Goal: Task Accomplishment & Management: Use online tool/utility

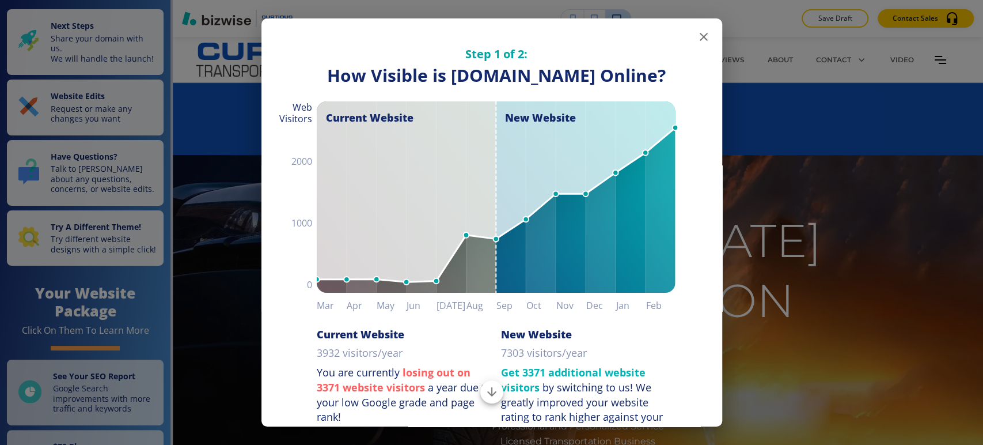
click at [700, 37] on icon "button" at bounding box center [704, 37] width 8 height 8
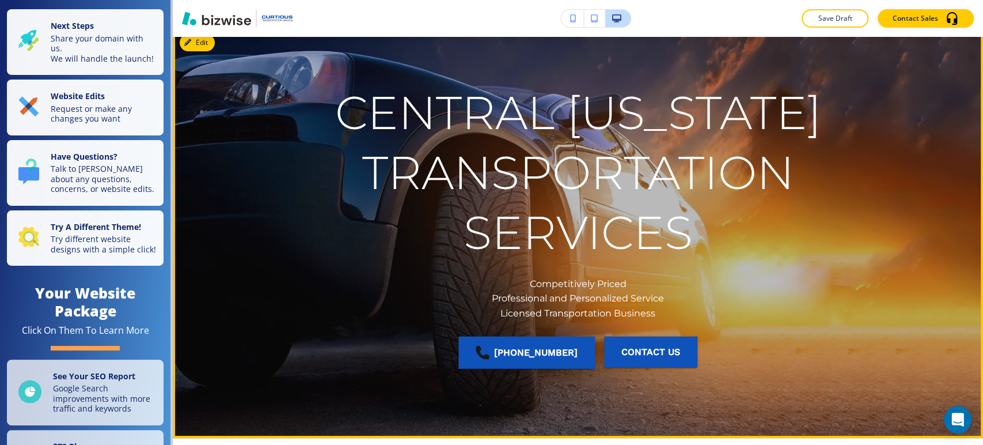
scroll to position [64, 0]
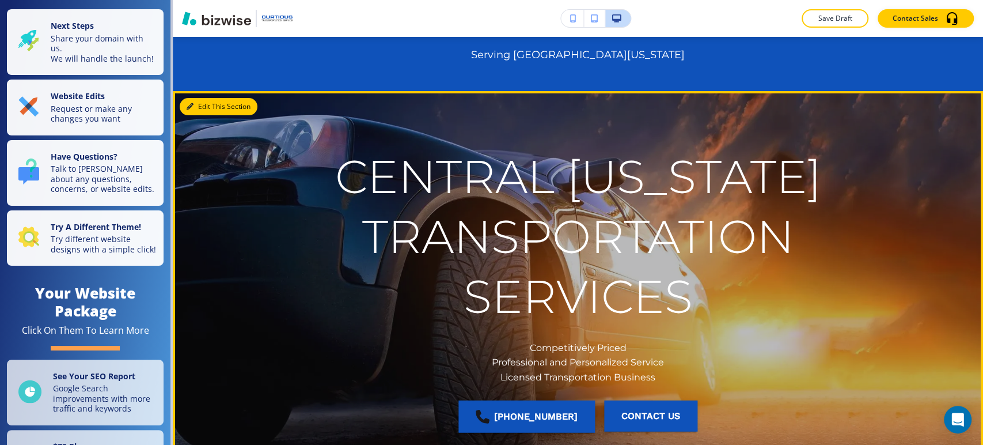
click at [200, 108] on button "Edit This Section" at bounding box center [219, 106] width 78 height 17
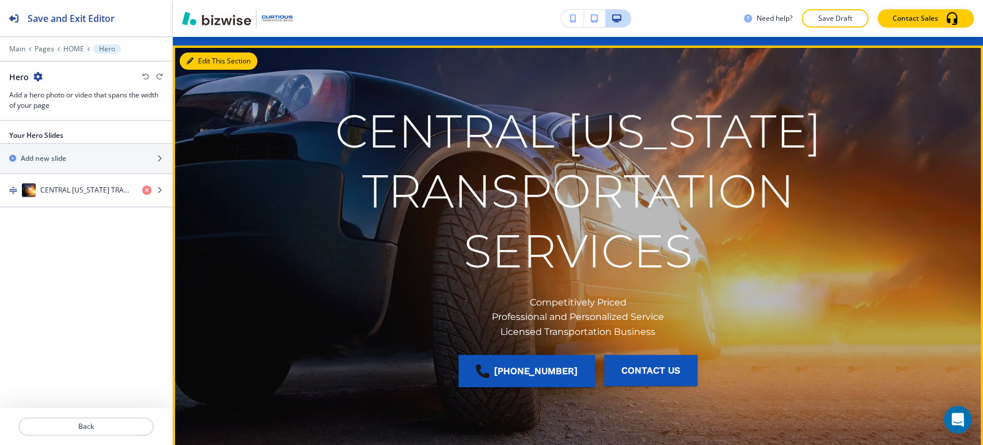
scroll to position [118, 0]
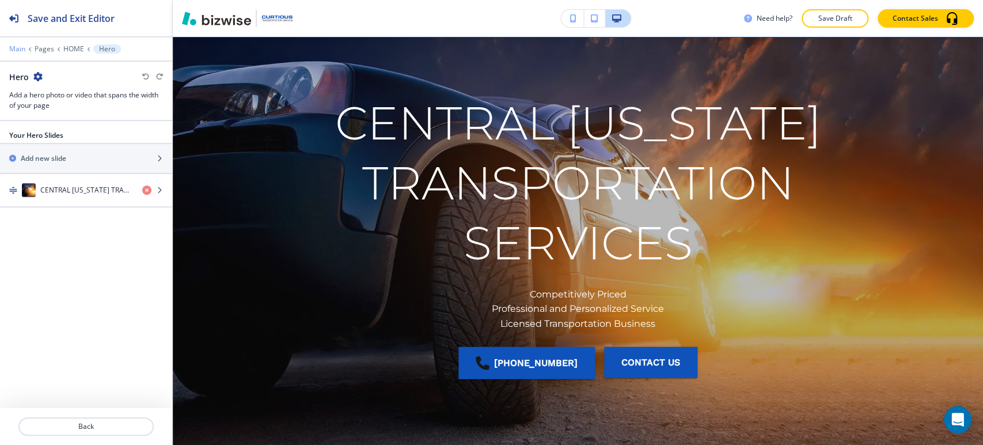
click at [21, 48] on p "Main" at bounding box center [17, 49] width 16 height 8
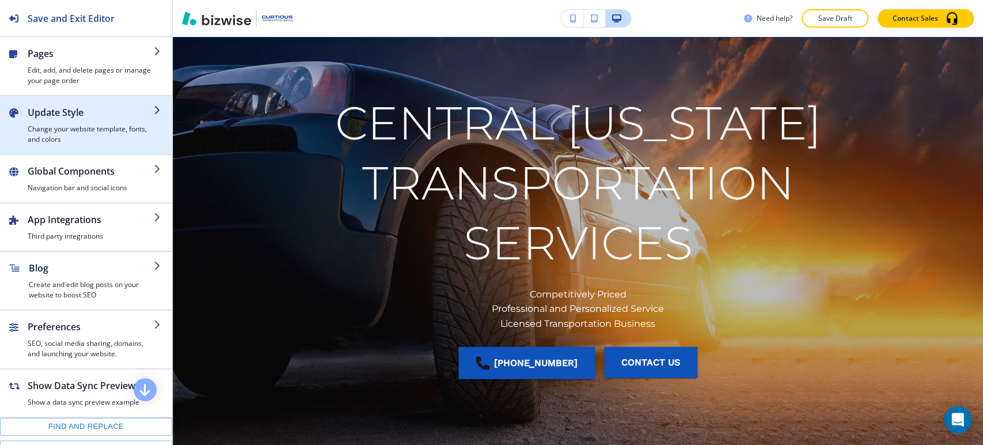
click at [83, 150] on div "button" at bounding box center [86, 149] width 172 height 9
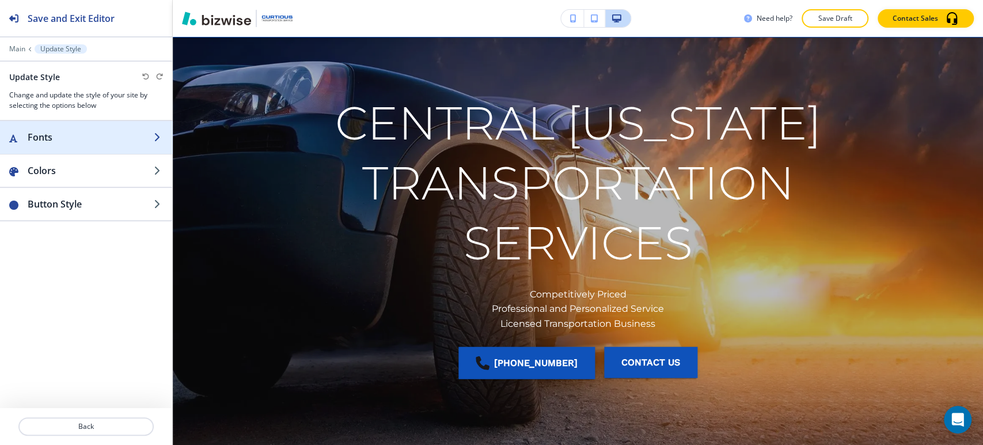
click at [90, 150] on div "button" at bounding box center [86, 148] width 172 height 9
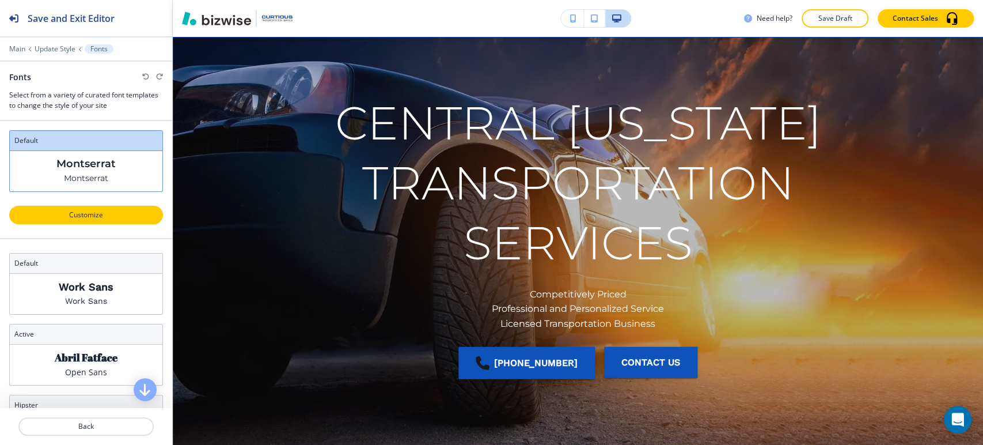
click at [94, 210] on p "Customize" at bounding box center [86, 215] width 124 height 10
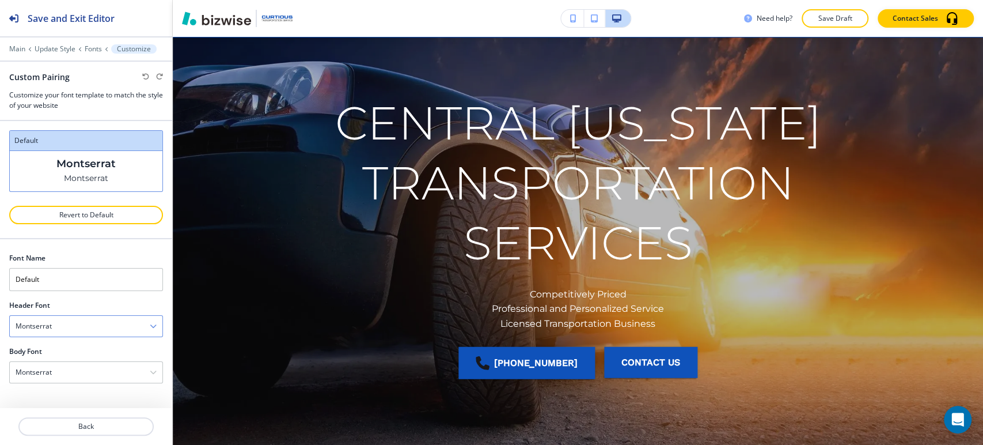
click at [109, 328] on div "Montserrat" at bounding box center [86, 326] width 153 height 21
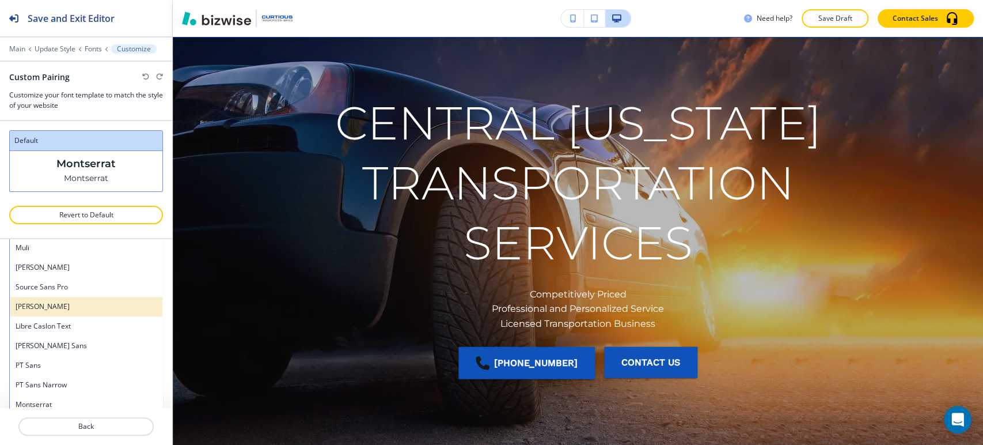
click at [88, 308] on h4 "[PERSON_NAME]" at bounding box center [86, 306] width 141 height 10
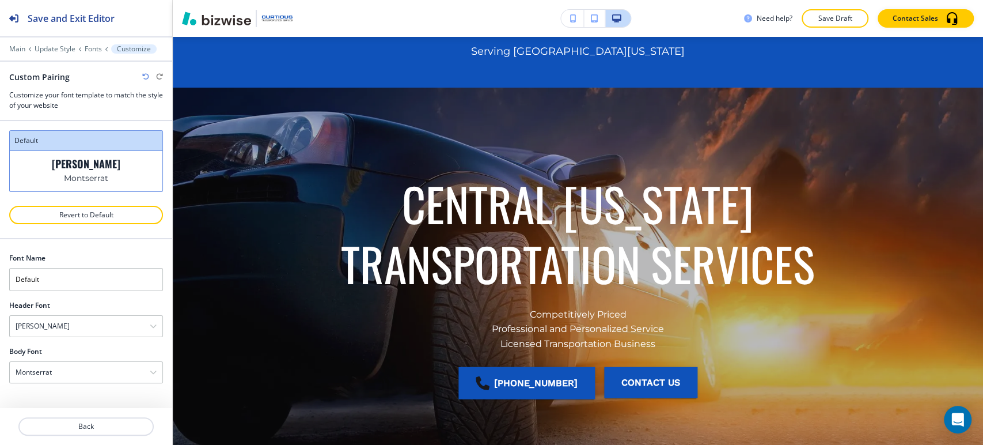
scroll to position [0, 0]
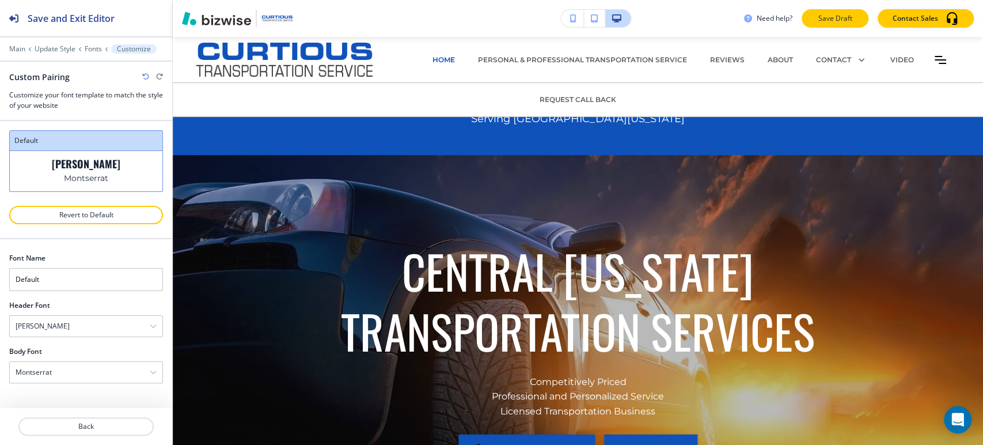
click at [836, 19] on p "Save Draft" at bounding box center [835, 18] width 37 height 10
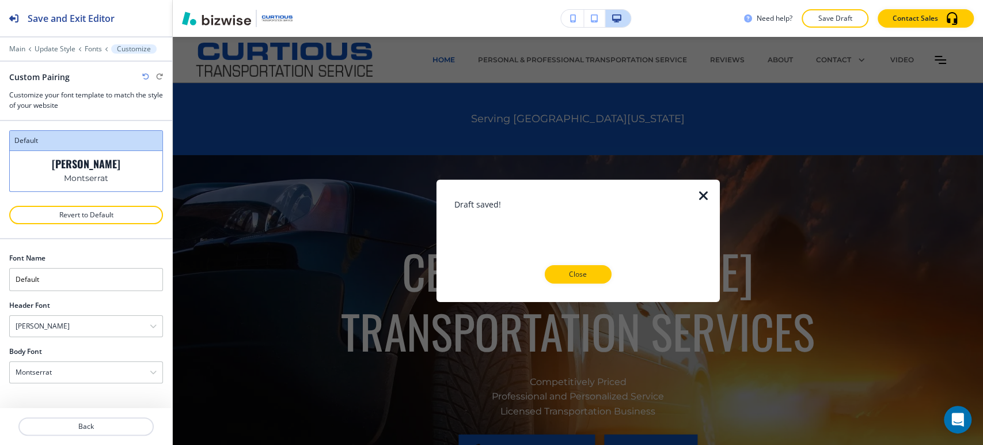
drag, startPoint x: 606, startPoint y: 277, endPoint x: 605, endPoint y: 260, distance: 17.3
click at [606, 276] on button "Close" at bounding box center [578, 274] width 67 height 18
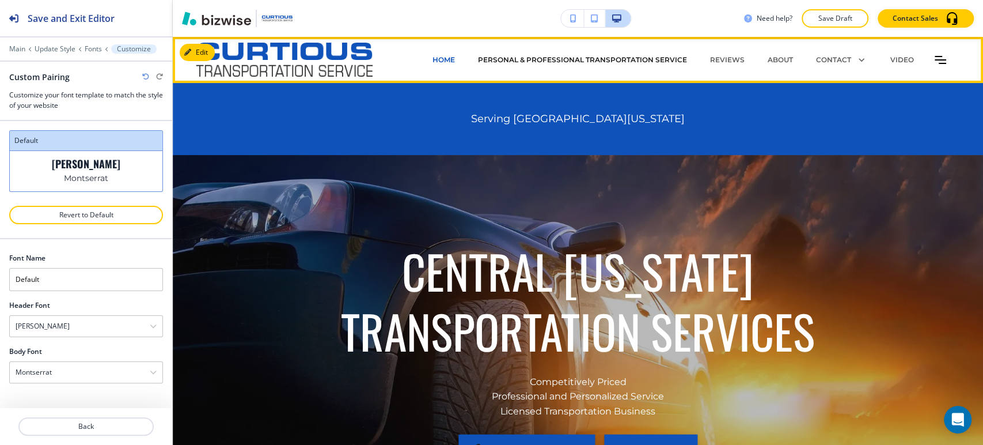
click at [557, 63] on p "PERSONAL & PROFESSIONAL TRANSPORTATION SERVICE" at bounding box center [582, 60] width 209 height 10
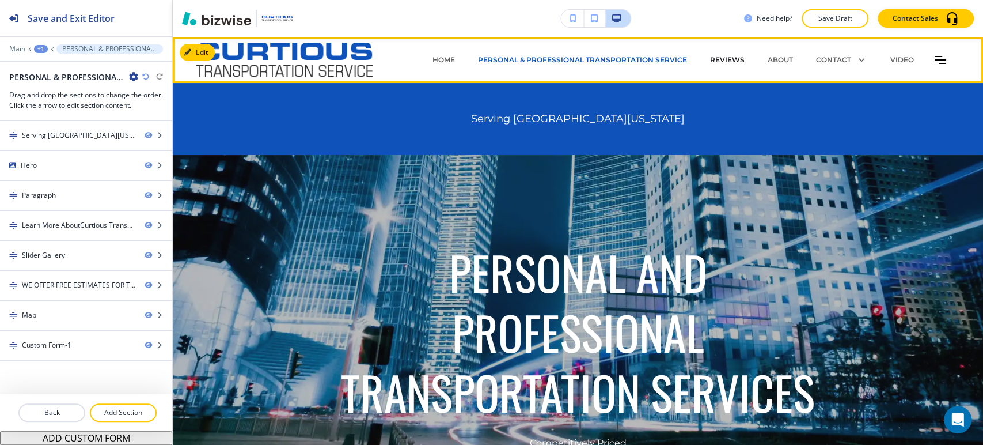
click at [728, 58] on p "REVIEWS" at bounding box center [727, 60] width 35 height 10
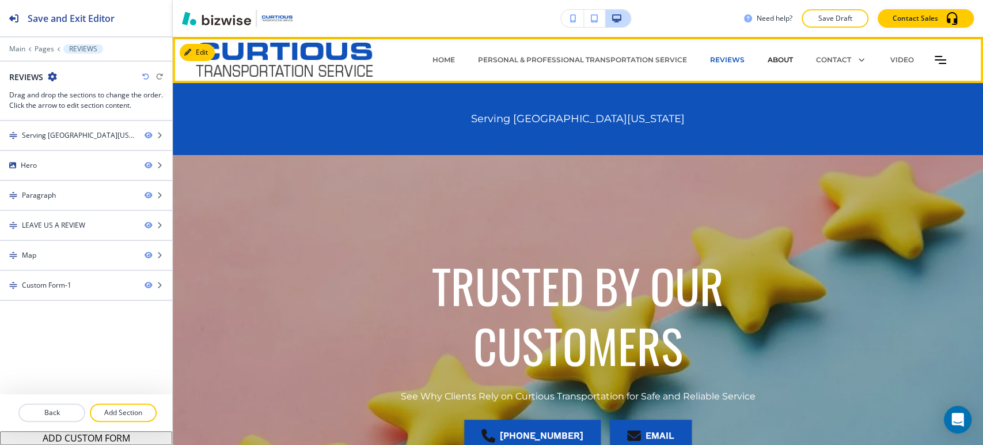
click at [768, 59] on p "ABOUT" at bounding box center [780, 60] width 25 height 10
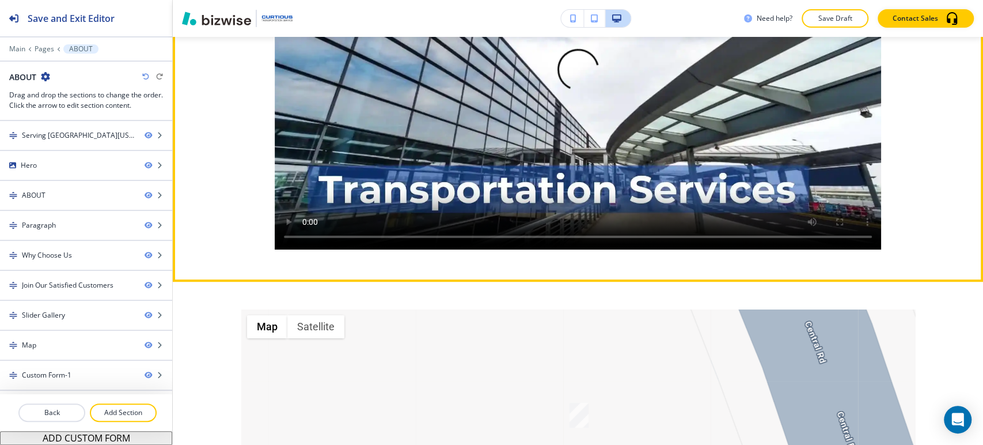
scroll to position [2368, 0]
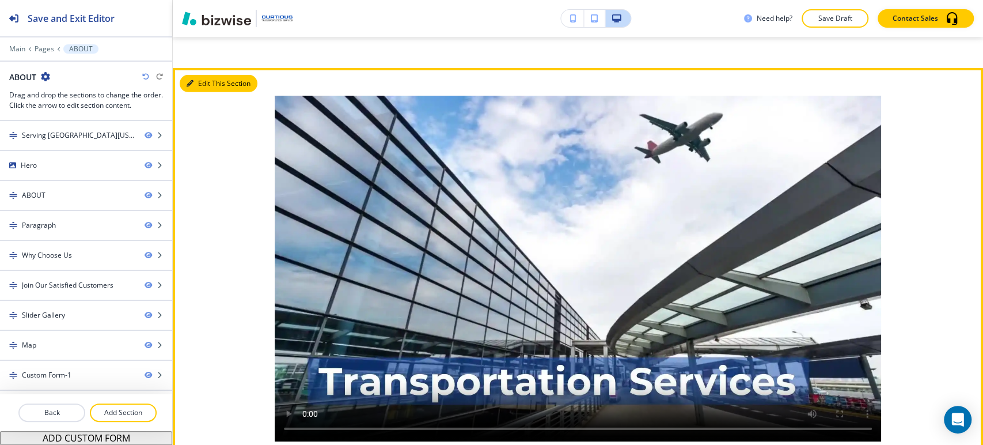
click at [207, 92] on button "Edit This Section" at bounding box center [219, 83] width 78 height 17
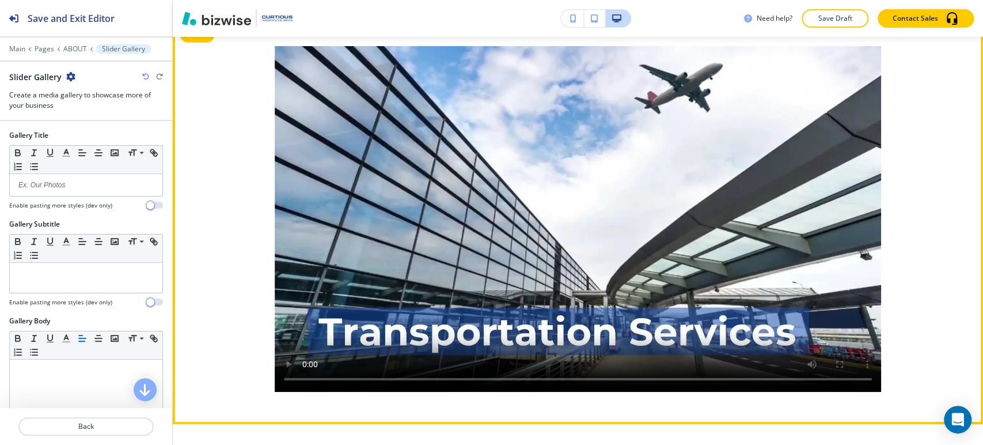
scroll to position [2420, 0]
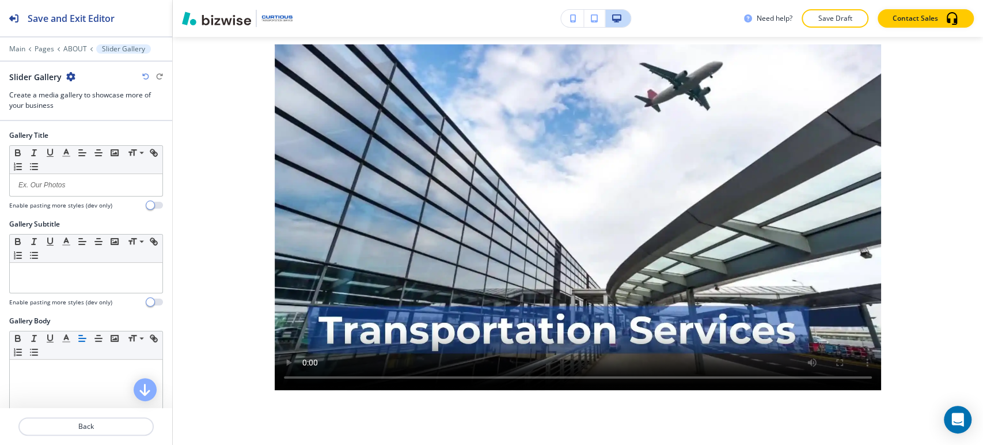
click at [67, 73] on icon "button" at bounding box center [70, 76] width 9 height 9
click at [99, 133] on p "Delete Section" at bounding box center [102, 136] width 59 height 10
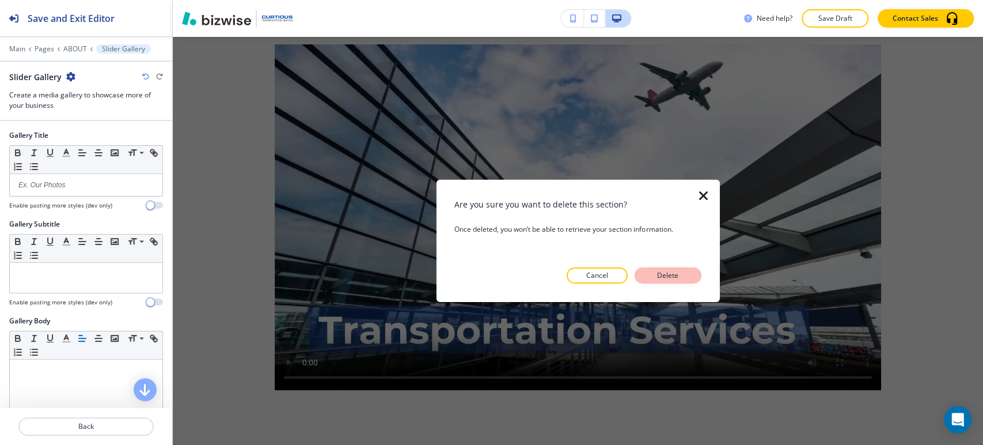
click at [665, 276] on p "Delete" at bounding box center [668, 275] width 28 height 10
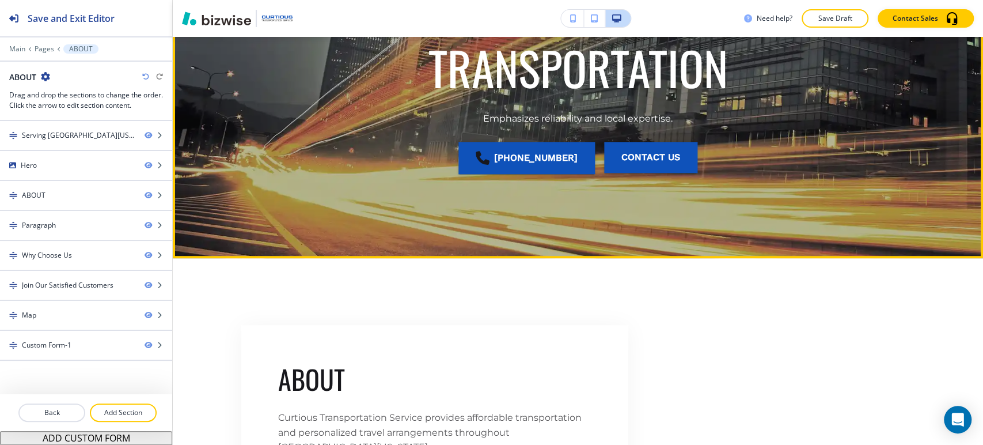
scroll to position [0, 0]
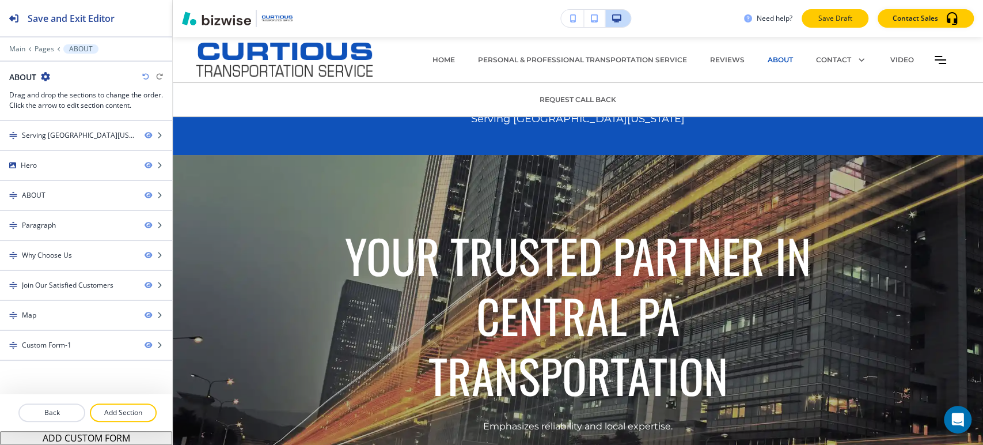
click at [836, 18] on p "Save Draft" at bounding box center [835, 18] width 37 height 10
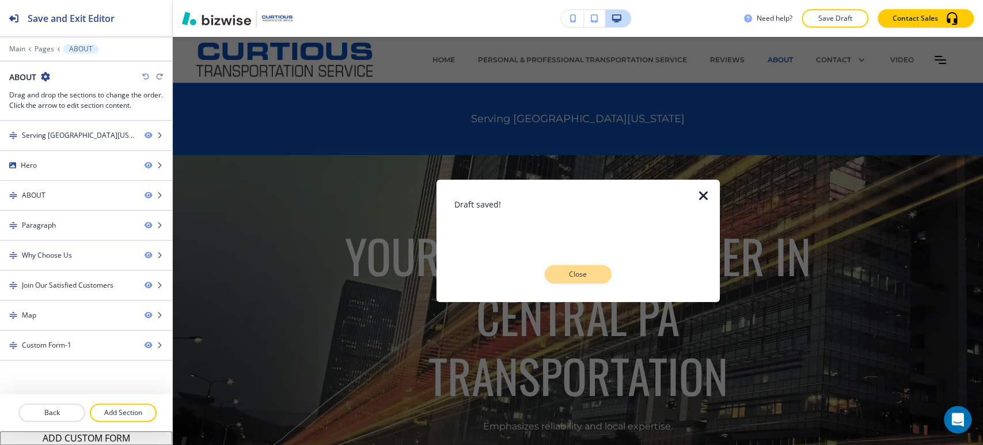
click at [576, 280] on button "Close" at bounding box center [578, 274] width 67 height 18
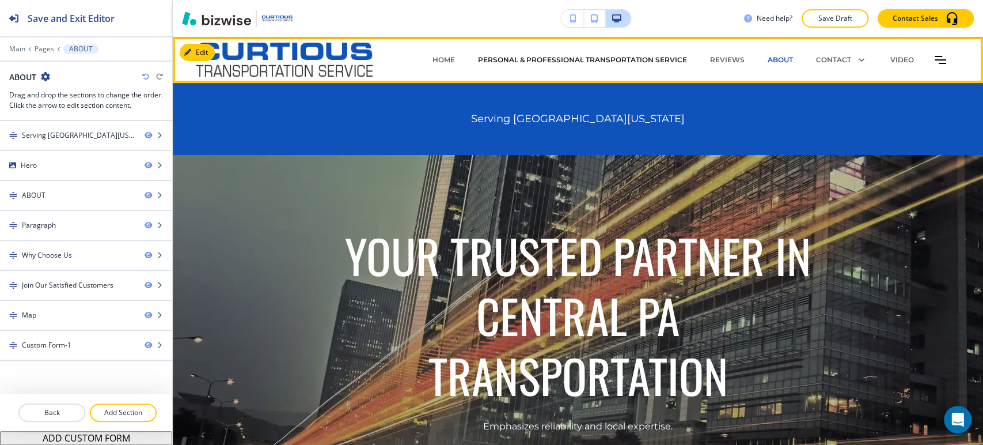
click at [659, 58] on p "PERSONAL & PROFESSIONAL TRANSPORTATION SERVICE" at bounding box center [582, 60] width 209 height 10
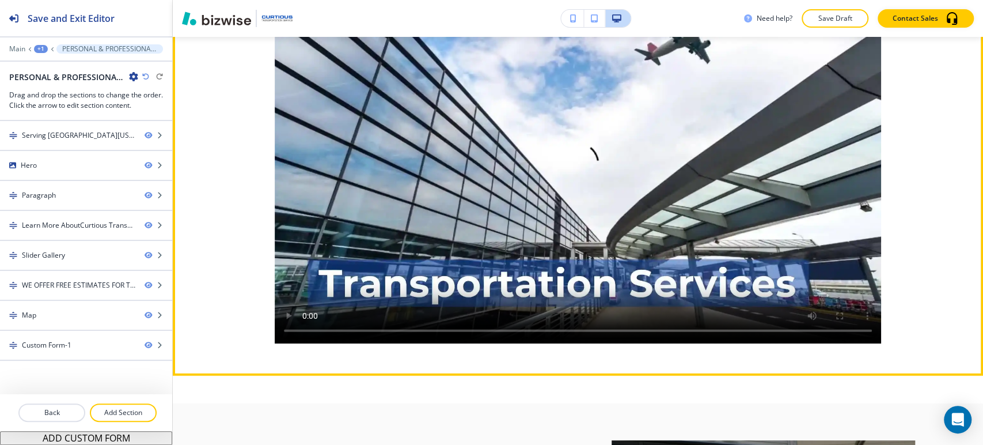
scroll to position [2048, 0]
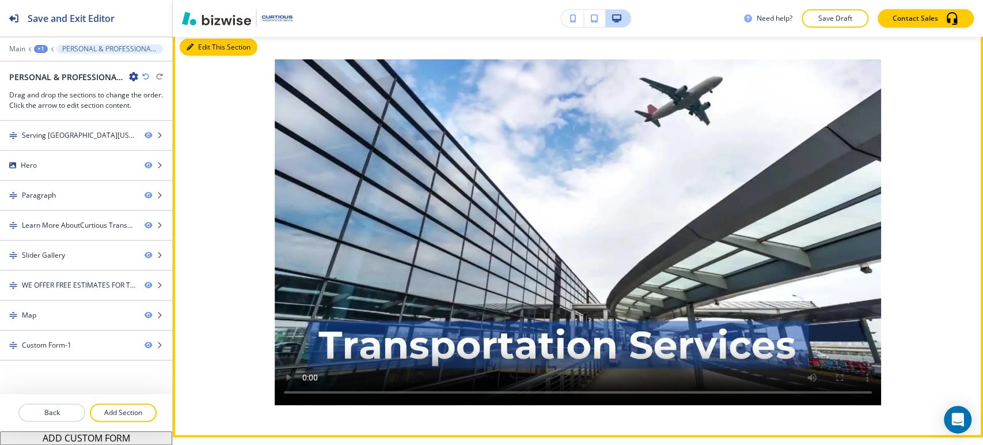
click at [200, 47] on button "Edit This Section" at bounding box center [219, 47] width 78 height 17
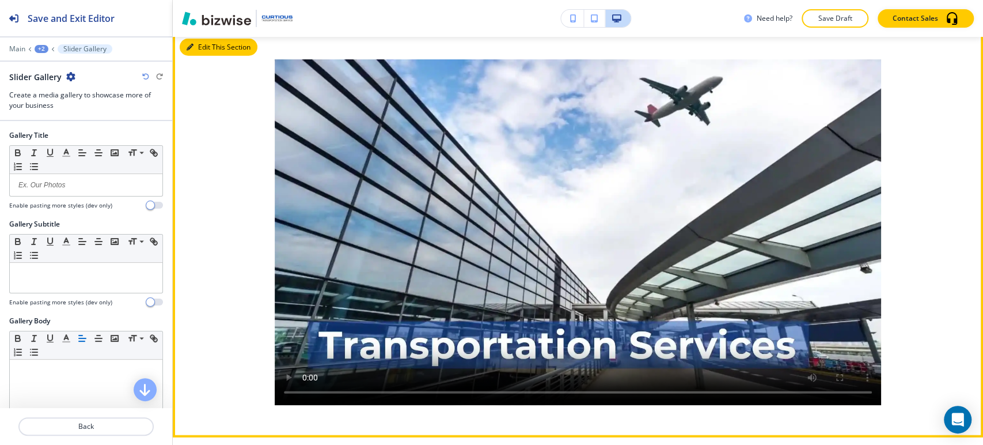
scroll to position [2045, 0]
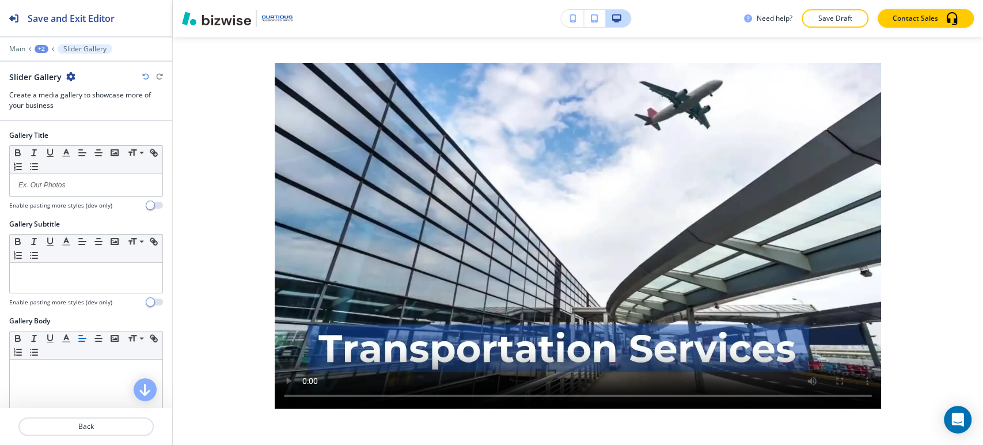
click at [73, 75] on icon "button" at bounding box center [70, 76] width 9 height 9
click at [123, 135] on p "Delete Section" at bounding box center [102, 136] width 59 height 10
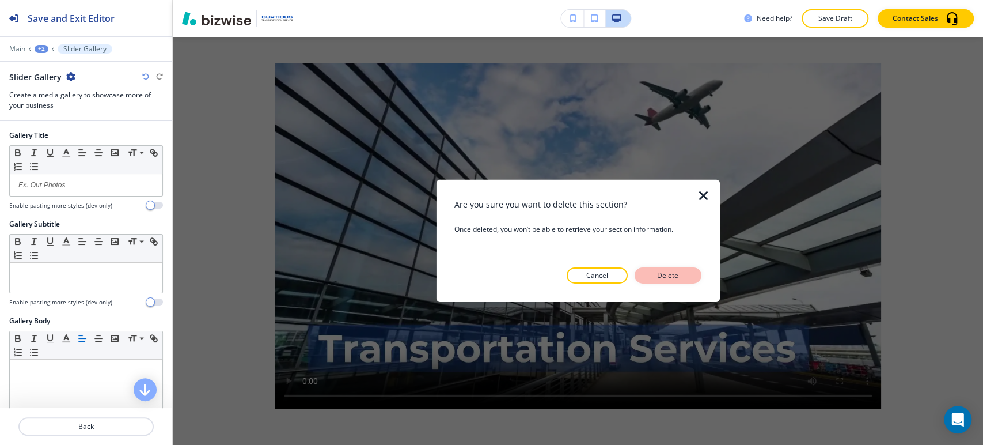
click at [679, 280] on p "Delete" at bounding box center [668, 275] width 28 height 10
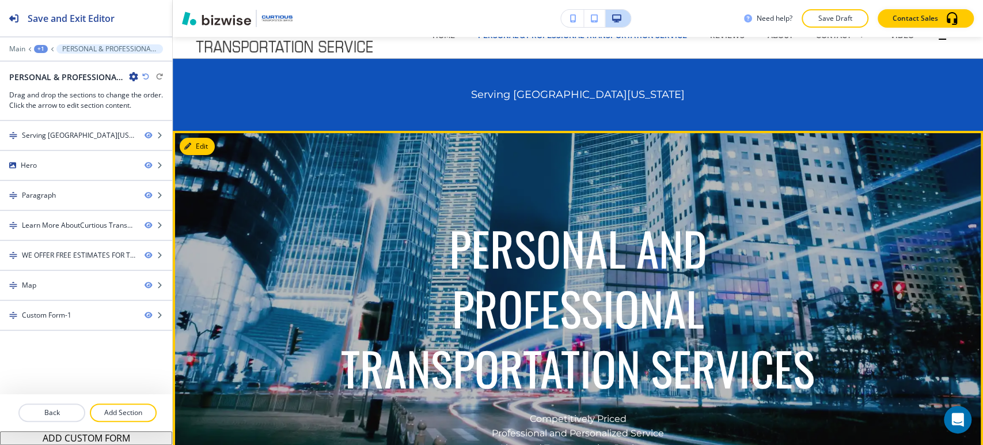
scroll to position [0, 0]
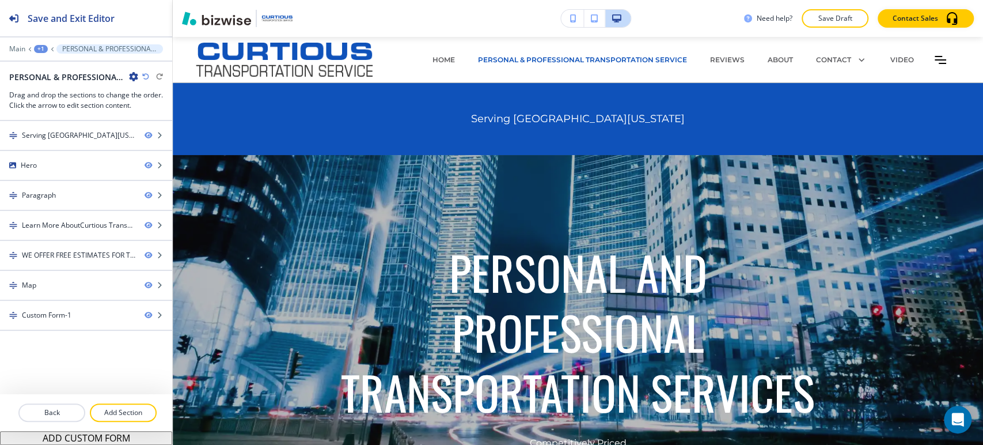
drag, startPoint x: 824, startPoint y: 13, endPoint x: 767, endPoint y: 24, distance: 58.8
click at [825, 13] on p "Save Draft" at bounding box center [835, 18] width 37 height 10
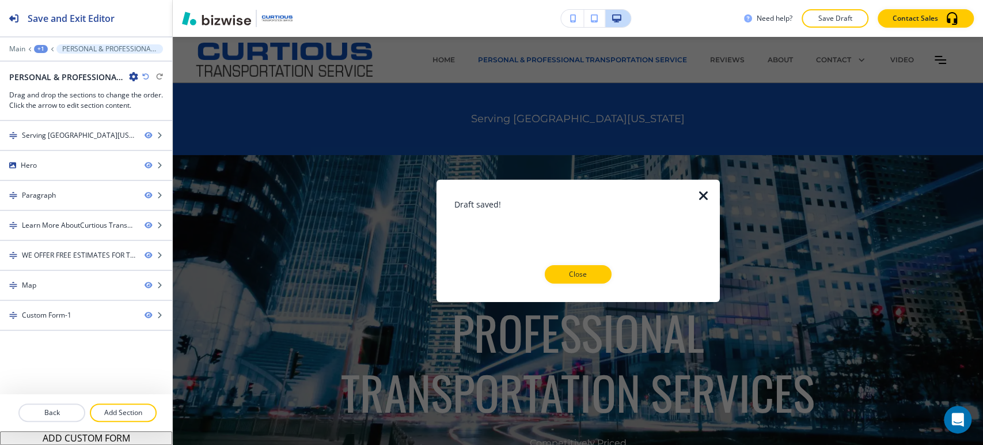
click at [559, 272] on button "Close" at bounding box center [578, 274] width 67 height 18
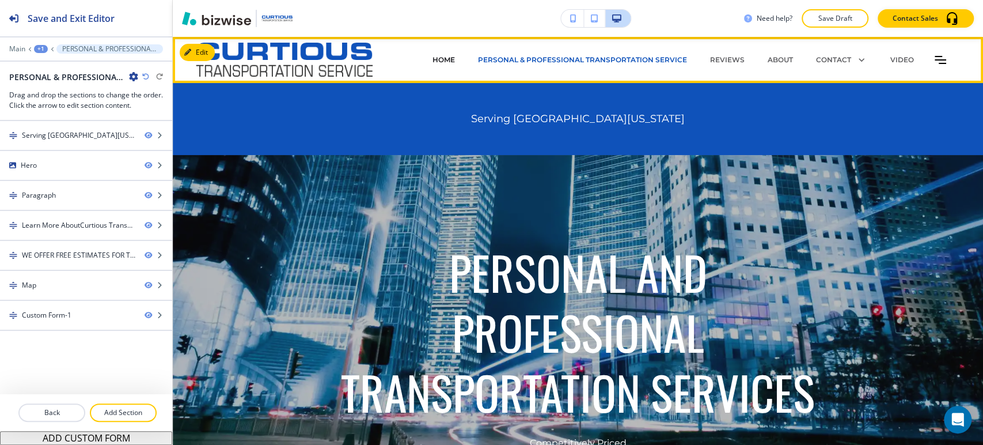
click at [448, 60] on p "HOME" at bounding box center [444, 60] width 22 height 10
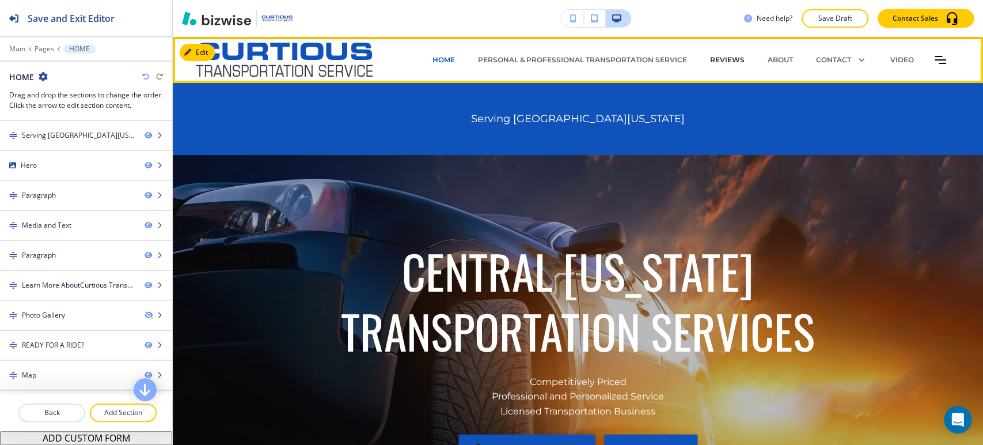
click at [725, 62] on p "REVIEWS" at bounding box center [727, 60] width 35 height 10
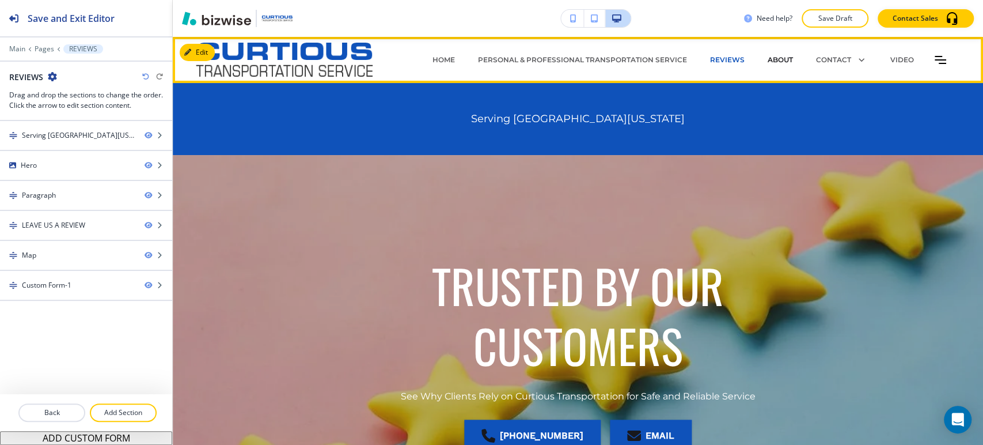
click at [781, 58] on p "ABOUT" at bounding box center [780, 60] width 25 height 10
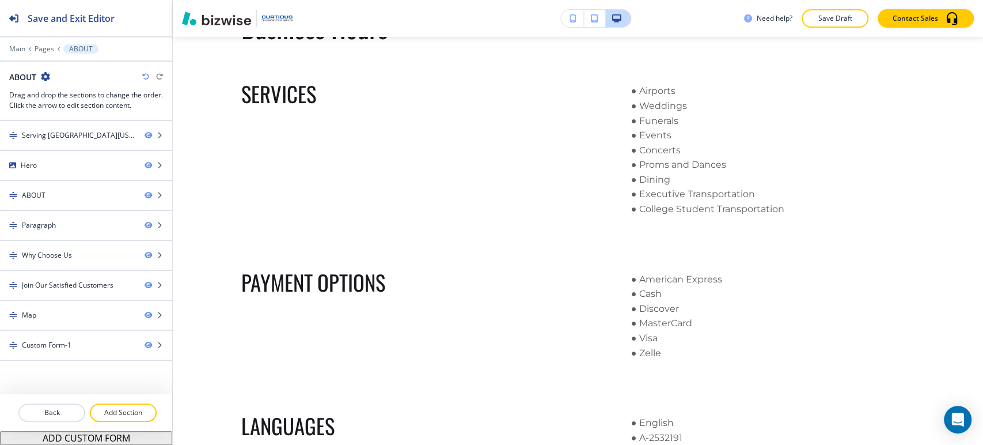
scroll to position [896, 0]
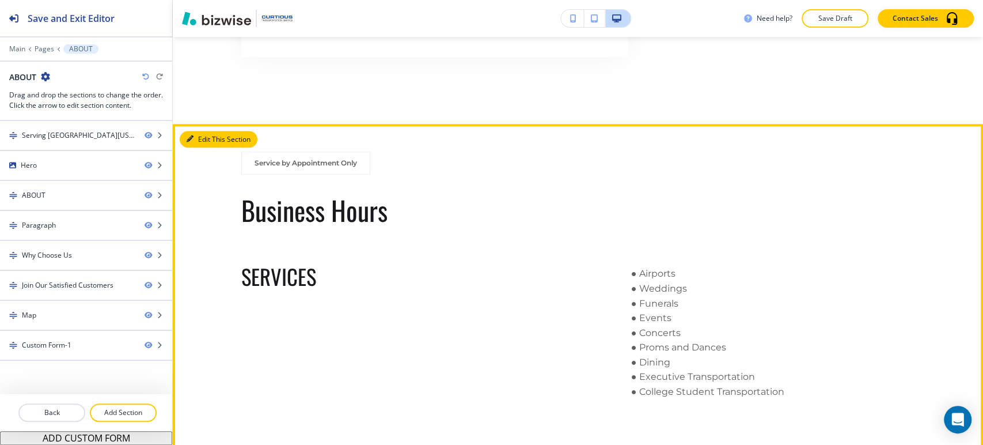
click at [207, 137] on button "Edit This Section" at bounding box center [219, 139] width 78 height 17
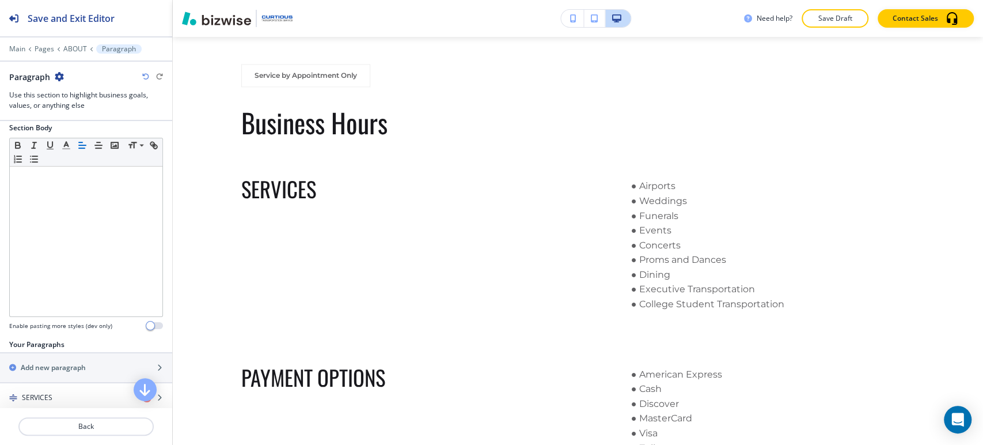
scroll to position [283, 0]
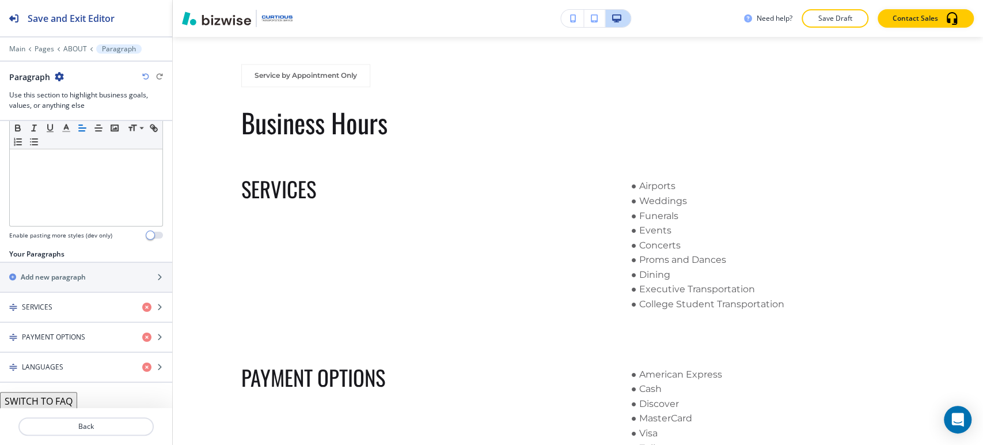
click at [73, 400] on button "SWITCH TO FAQ" at bounding box center [38, 401] width 77 height 18
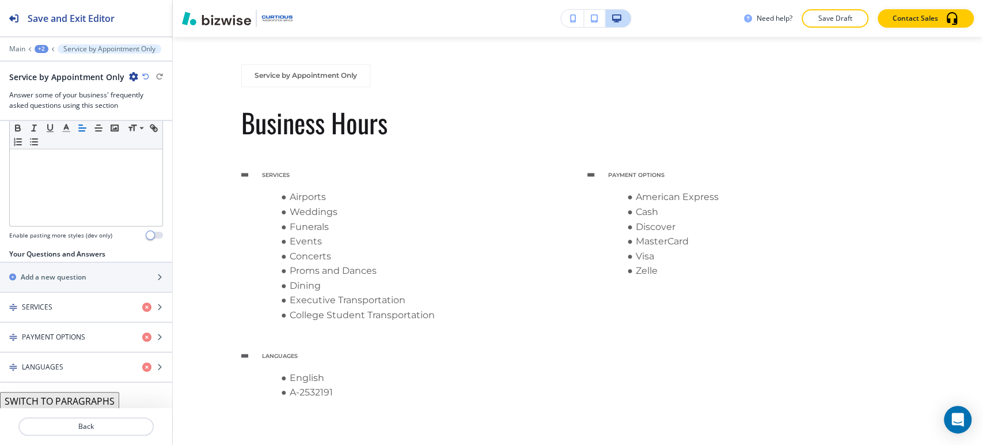
click at [78, 402] on button "SWITCH TO PARAGRAPHS" at bounding box center [59, 401] width 119 height 18
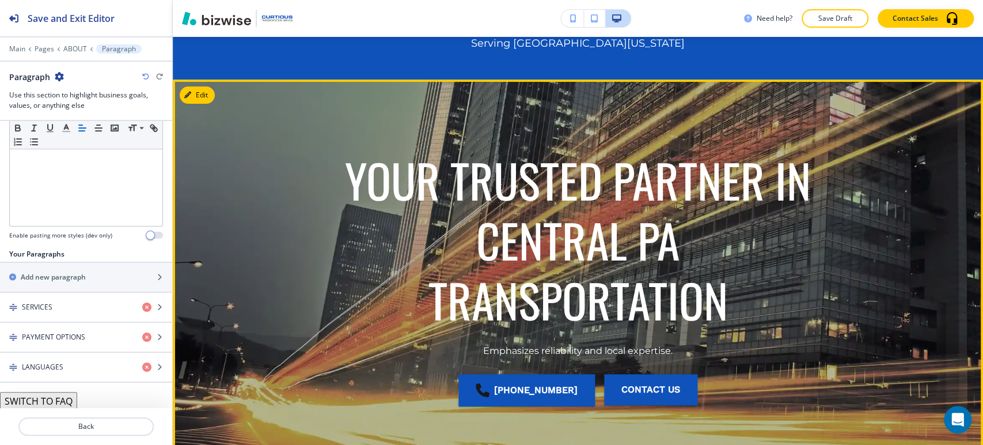
scroll to position [0, 0]
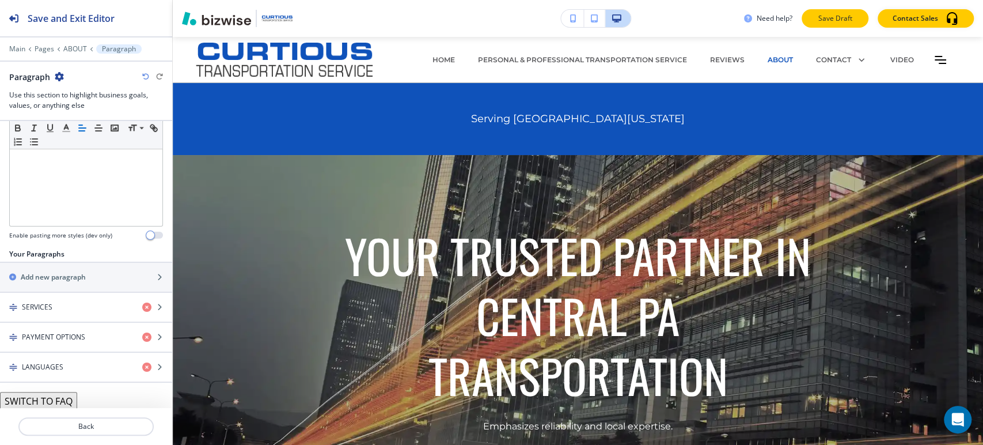
click at [816, 16] on button "Save Draft" at bounding box center [835, 18] width 67 height 18
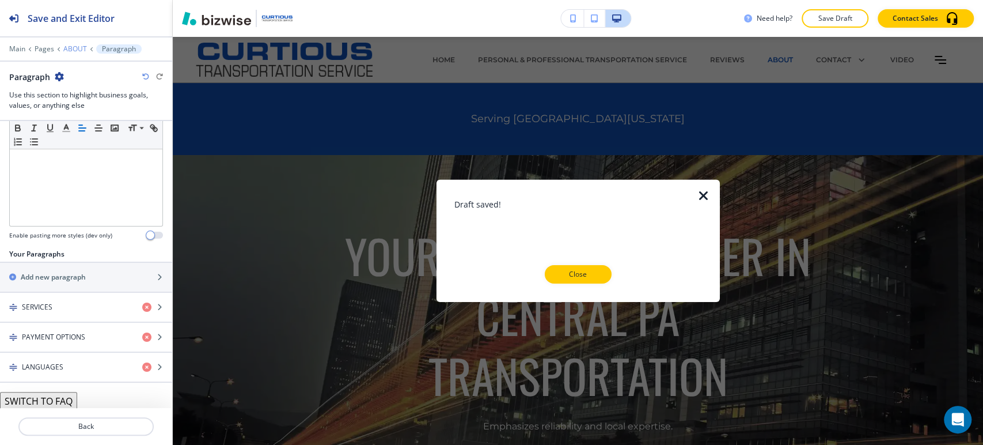
click at [71, 45] on p "ABOUT" at bounding box center [75, 49] width 24 height 8
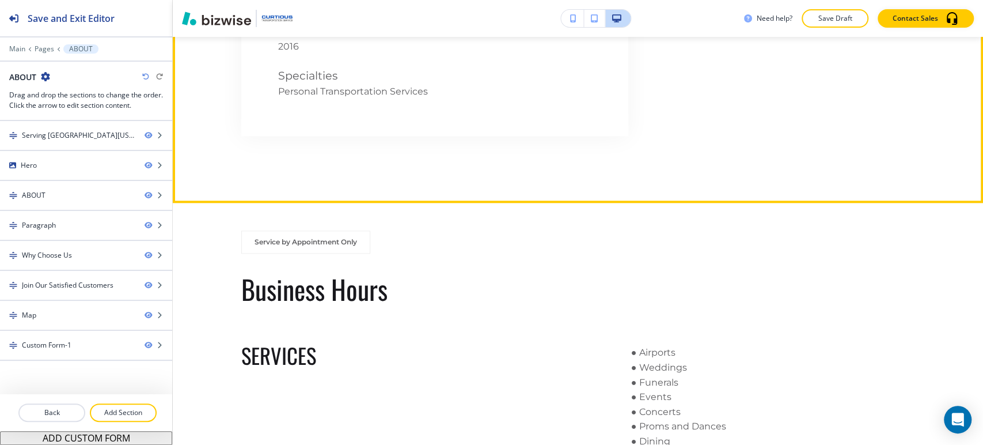
scroll to position [896, 0]
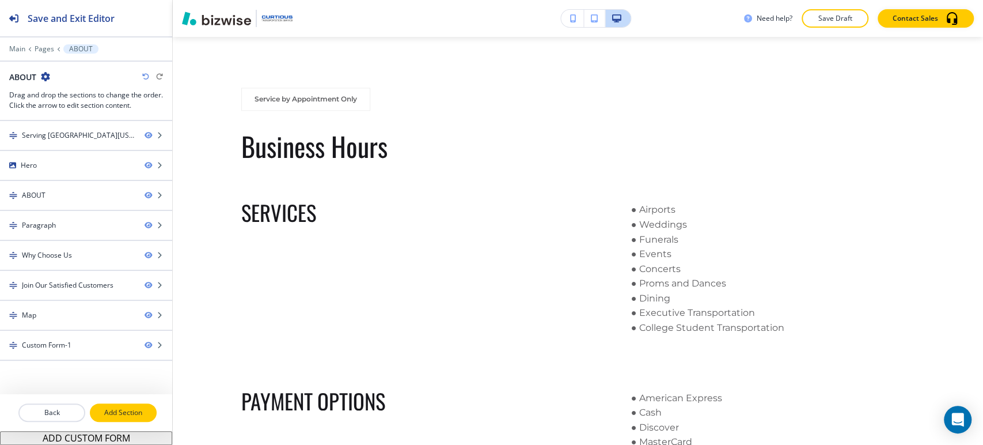
click at [119, 418] on p "Add Section" at bounding box center [123, 412] width 65 height 10
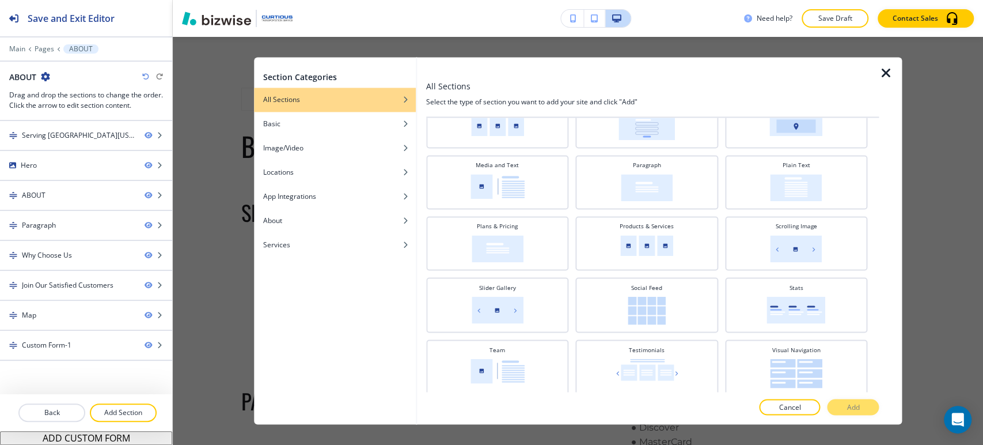
scroll to position [296, 0]
click at [666, 229] on div "Products & Services" at bounding box center [647, 241] width 131 height 40
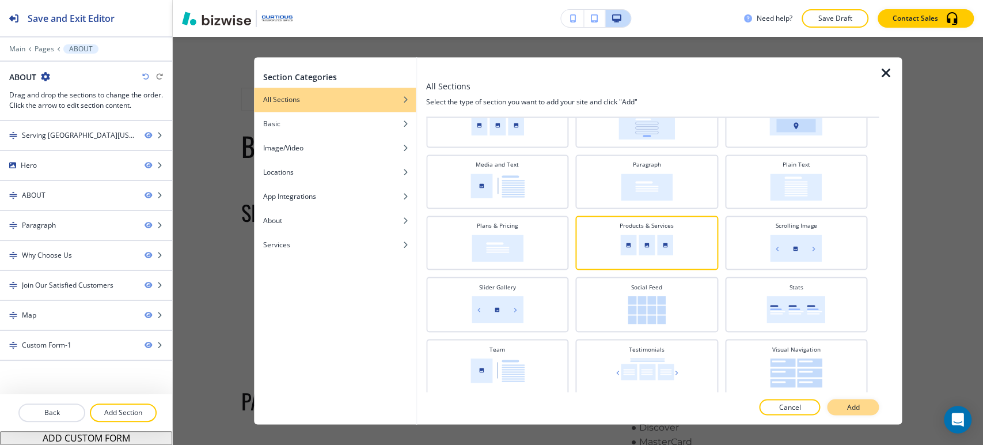
click at [853, 404] on p "Add" at bounding box center [853, 407] width 13 height 10
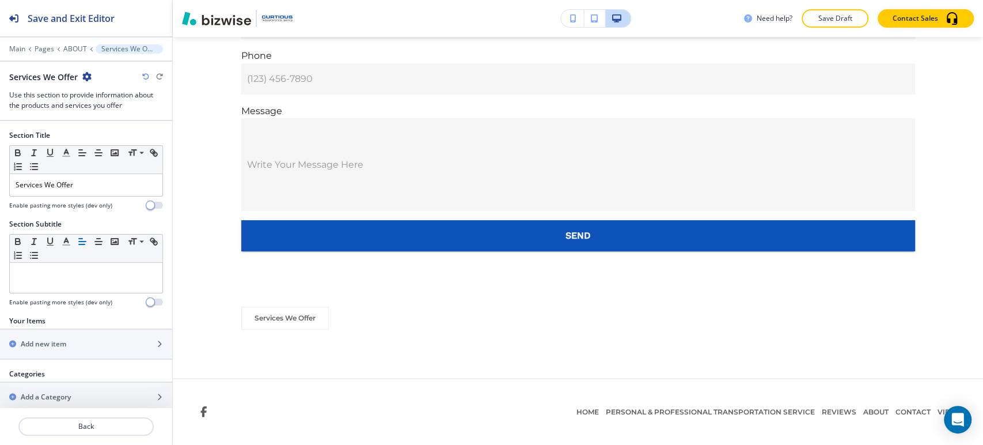
scroll to position [2996, 0]
click at [70, 52] on p "ABOUT" at bounding box center [75, 49] width 24 height 8
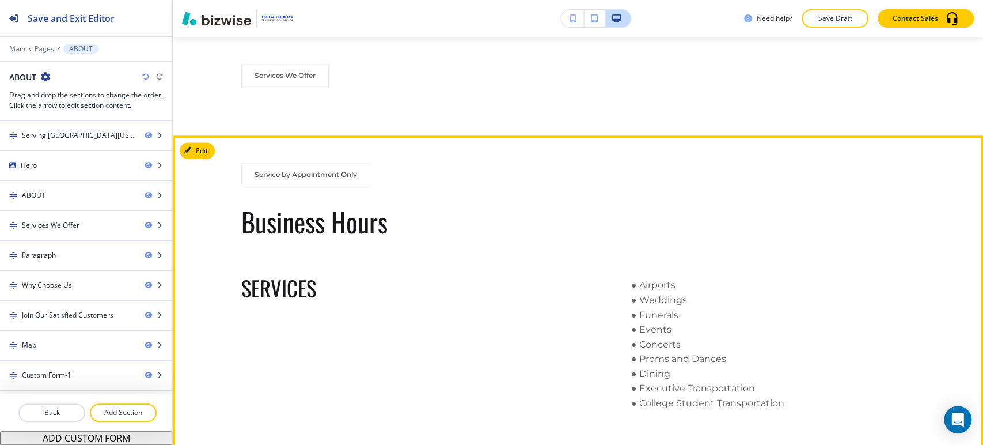
scroll to position [856, 0]
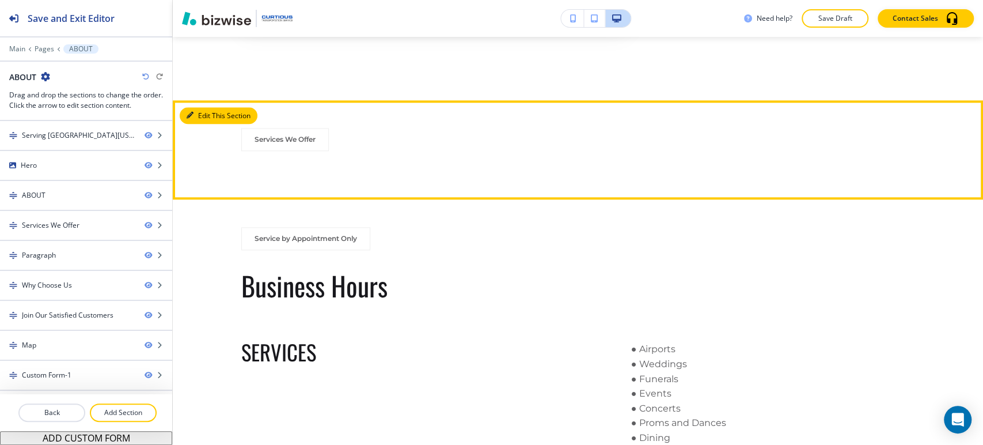
click at [201, 119] on button "Edit This Section" at bounding box center [219, 115] width 78 height 17
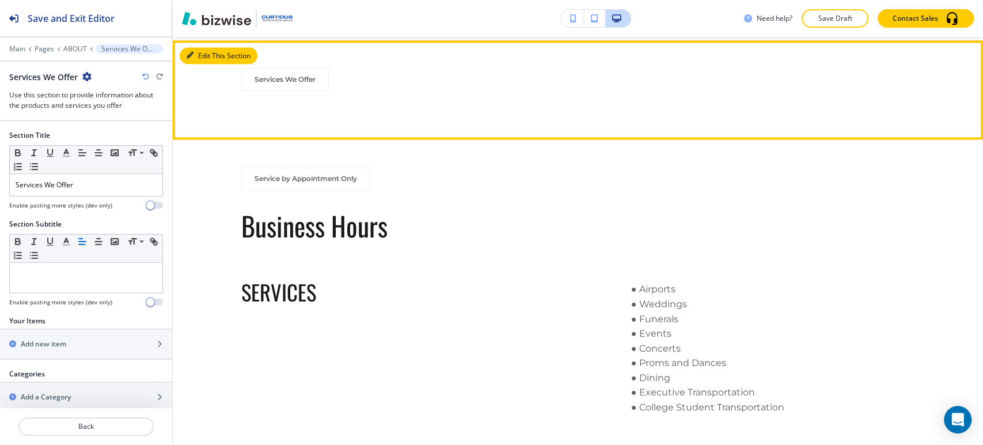
scroll to position [919, 0]
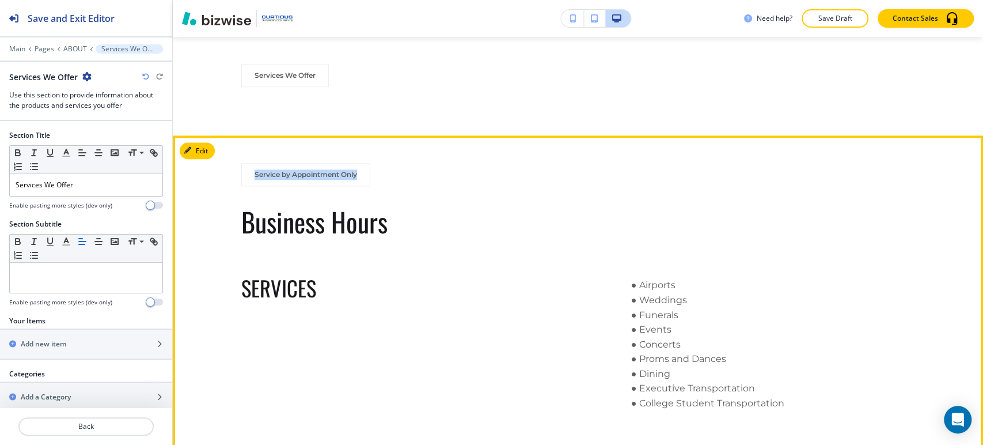
drag, startPoint x: 237, startPoint y: 183, endPoint x: 378, endPoint y: 178, distance: 140.6
click at [378, 178] on div "Service by Appointment Only" at bounding box center [578, 178] width 674 height 30
copy p "Service by Appointment Only"
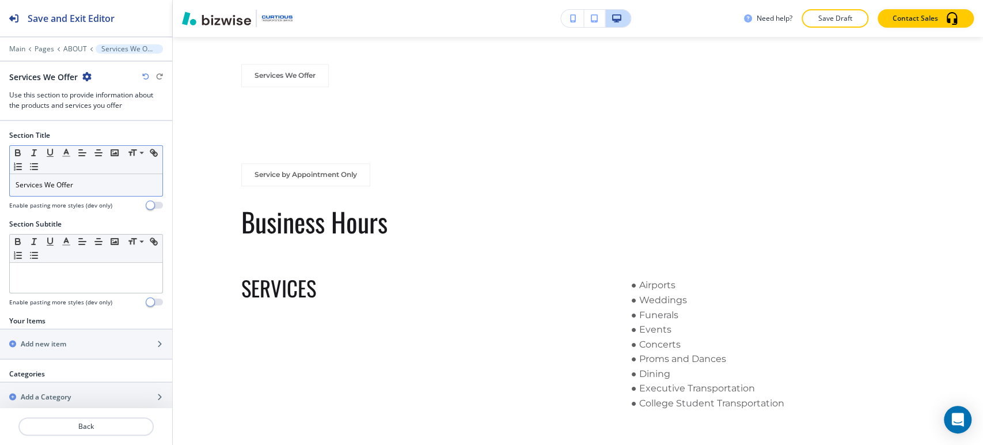
click at [100, 184] on p "Services We Offer" at bounding box center [86, 185] width 141 height 10
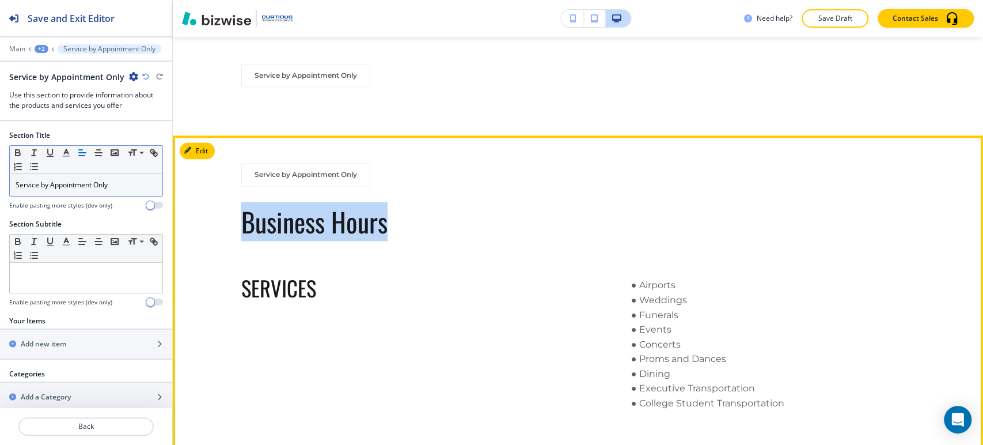
drag, startPoint x: 221, startPoint y: 221, endPoint x: 438, endPoint y: 222, distance: 217.2
click at [438, 222] on div "Service by Appointment Only Business Hours SERVICES Airports Weddings Funerals …" at bounding box center [578, 406] width 811 height 486
copy p "Business Hours"
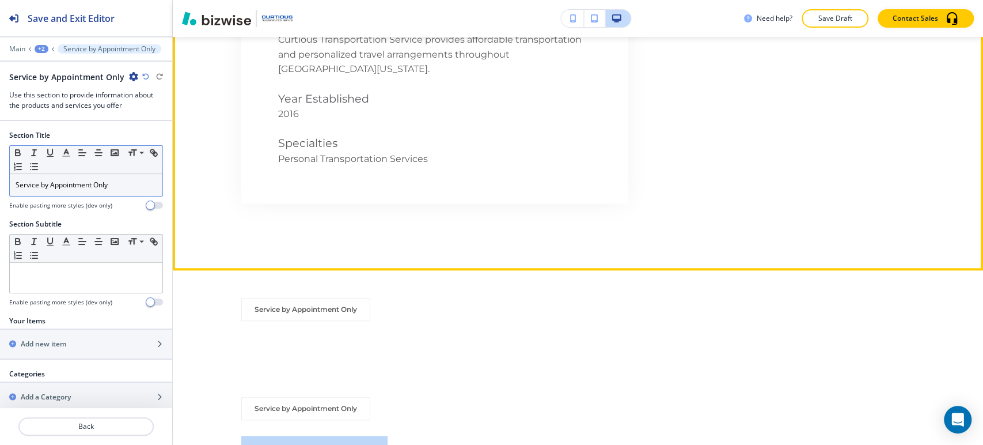
scroll to position [792, 0]
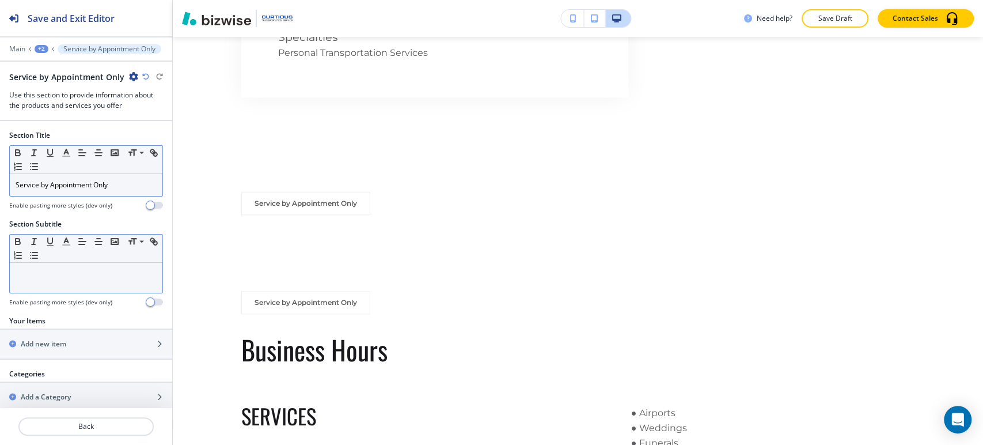
click at [79, 280] on div at bounding box center [86, 278] width 153 height 30
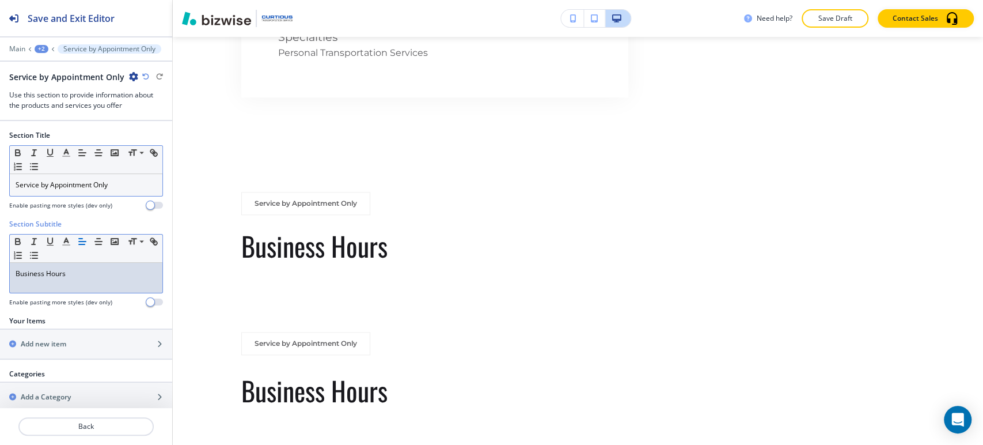
click at [89, 277] on p "Business Hours" at bounding box center [86, 273] width 141 height 10
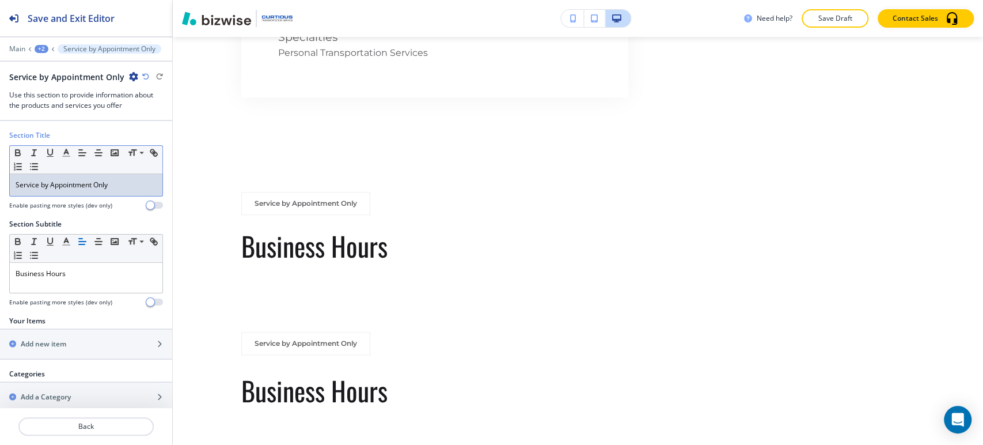
click at [108, 186] on p "Service by Appointment Only" at bounding box center [86, 185] width 141 height 10
click at [108, 185] on p "Service by Appointment Only" at bounding box center [86, 185] width 141 height 10
copy p "Service by Appointment Only"
click at [99, 271] on p "Business Hours" at bounding box center [86, 273] width 141 height 10
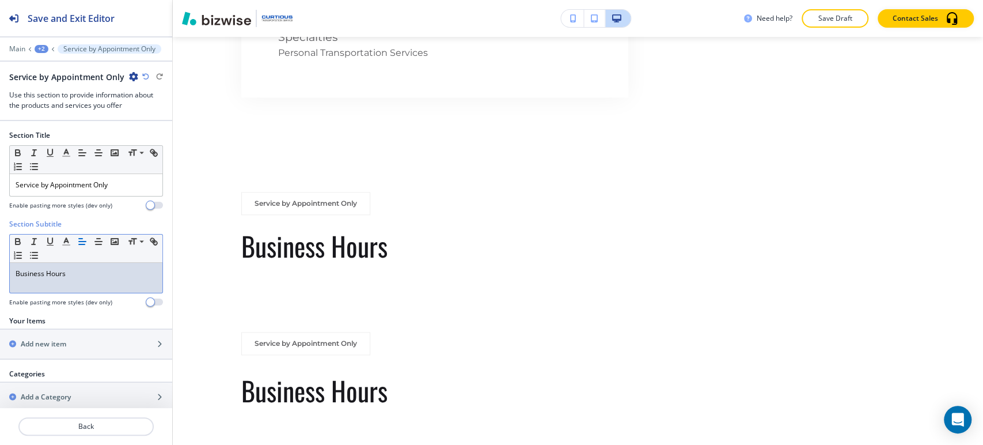
click at [99, 271] on p "Business Hours" at bounding box center [86, 273] width 141 height 10
click at [99, 274] on p "Business Hours" at bounding box center [86, 273] width 141 height 10
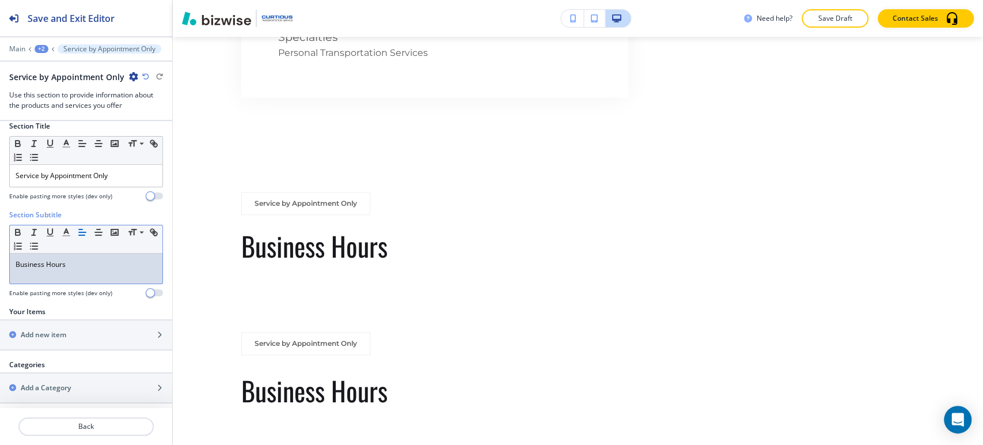
scroll to position [12, 0]
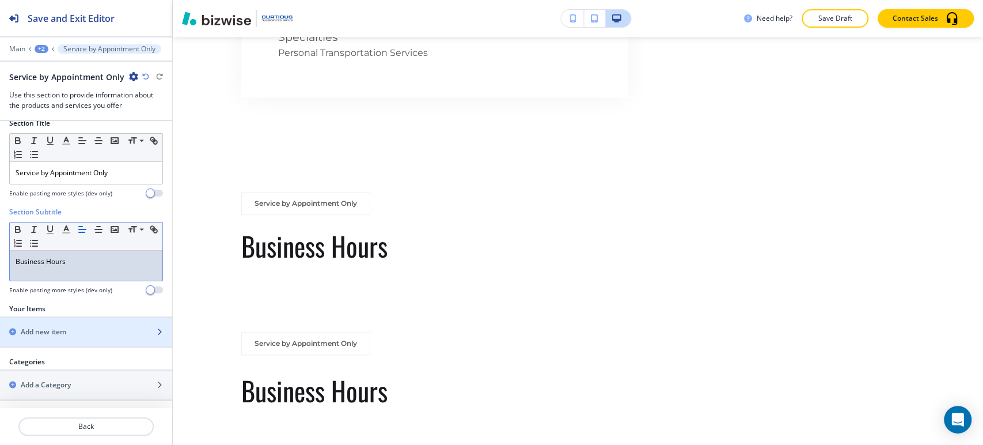
click at [83, 328] on div "Add new item" at bounding box center [73, 332] width 147 height 10
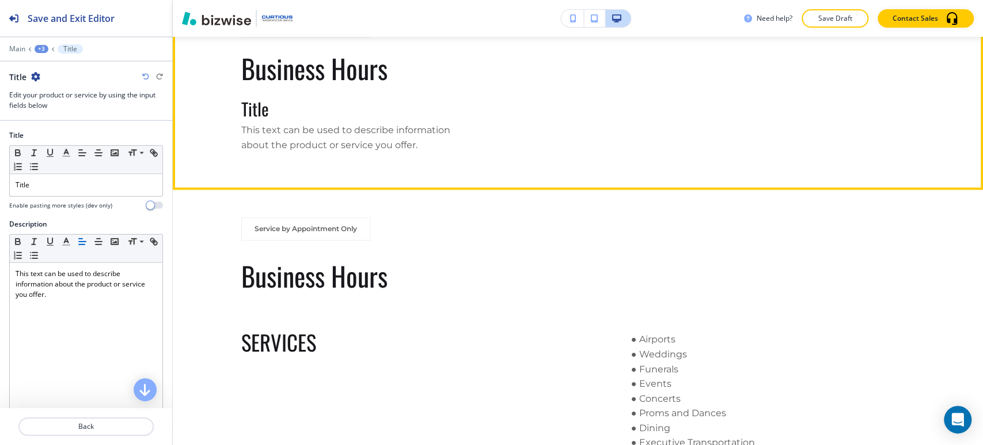
scroll to position [904, 0]
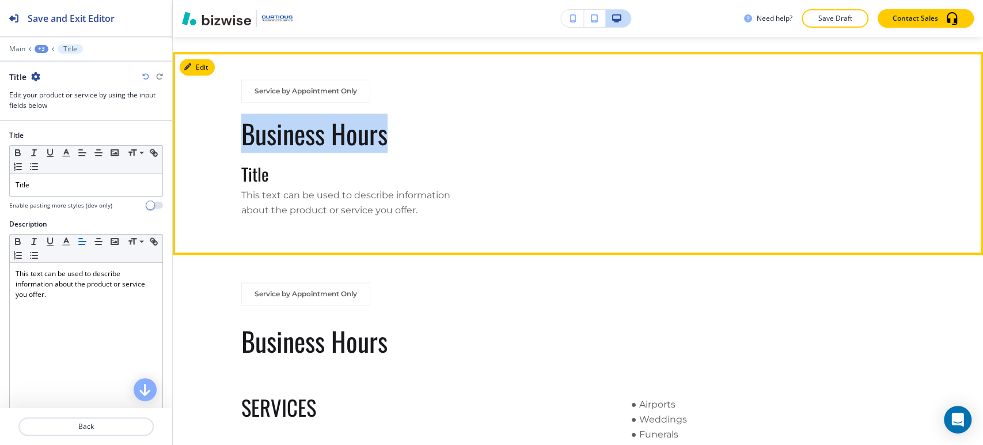
drag, startPoint x: 229, startPoint y: 150, endPoint x: 412, endPoint y: 148, distance: 183.2
click at [412, 148] on div "Service by Appointment Only Business Hours Title This text can be used to descr…" at bounding box center [578, 153] width 811 height 147
copy p "Business Hours"
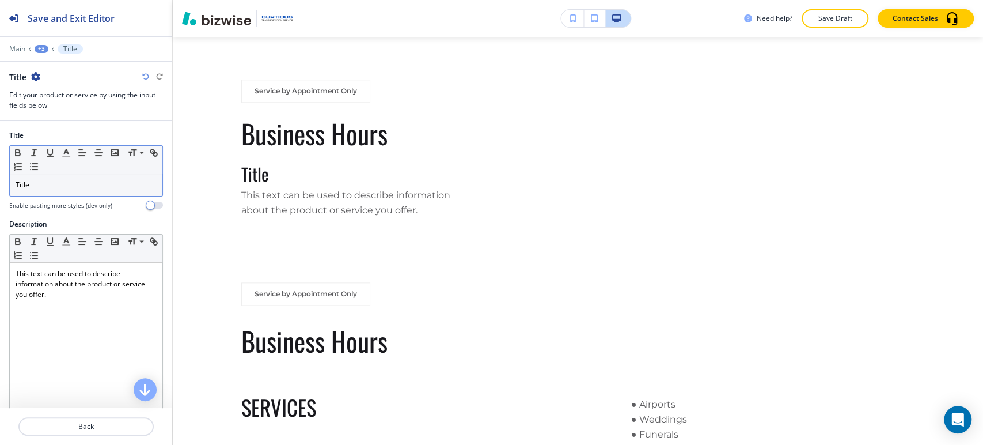
click at [102, 189] on p "Title" at bounding box center [86, 185] width 141 height 10
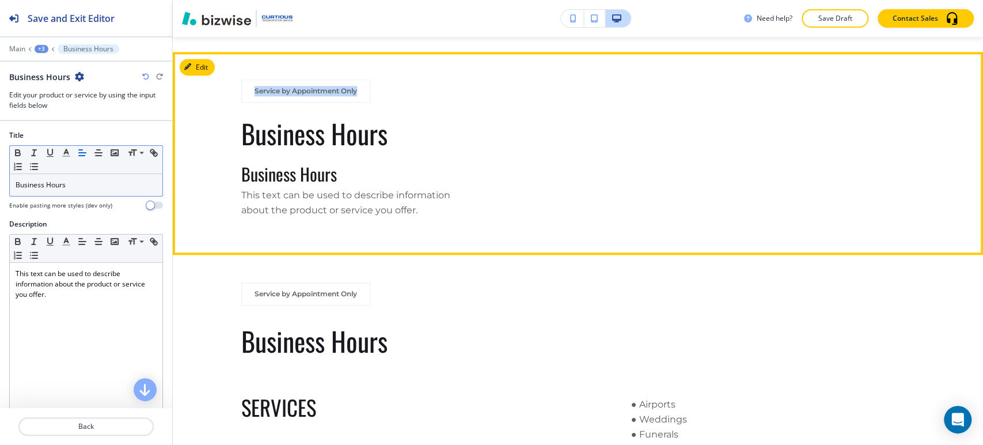
drag, startPoint x: 252, startPoint y: 92, endPoint x: 362, endPoint y: 92, distance: 110.0
click at [362, 92] on div "Service by Appointment Only" at bounding box center [305, 91] width 129 height 23
copy p "Service by Appointment Only"
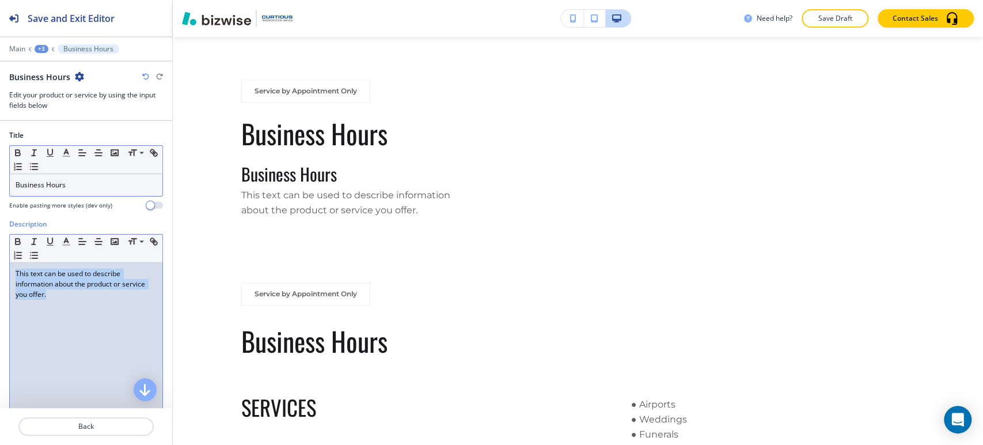
drag, startPoint x: 85, startPoint y: 294, endPoint x: 7, endPoint y: 267, distance: 82.2
click at [7, 267] on div "Description Small Normal Large Huge This text can be used to describe informati…" at bounding box center [86, 327] width 172 height 217
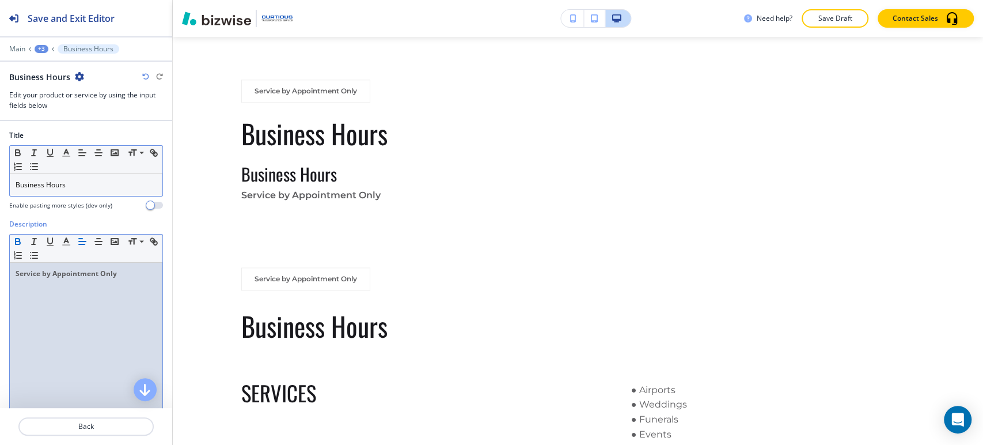
click at [39, 51] on div "+3" at bounding box center [42, 49] width 14 height 8
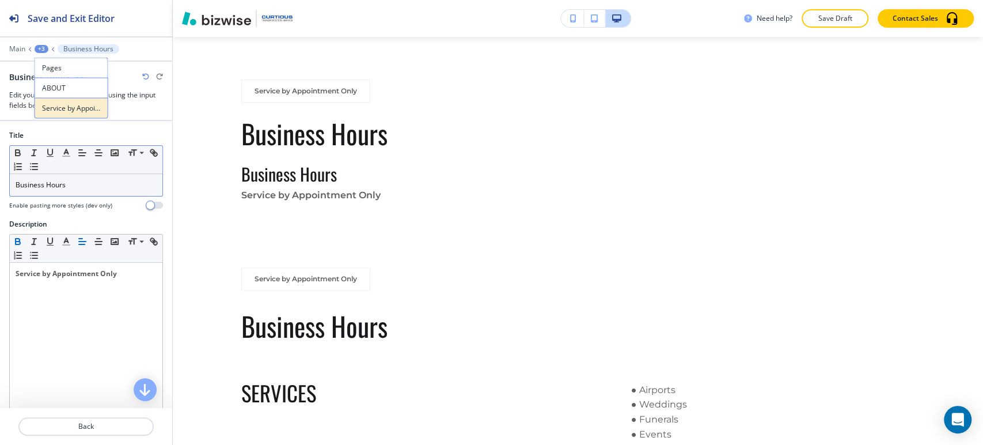
click at [55, 107] on p "Service by Appointment Only" at bounding box center [71, 108] width 59 height 10
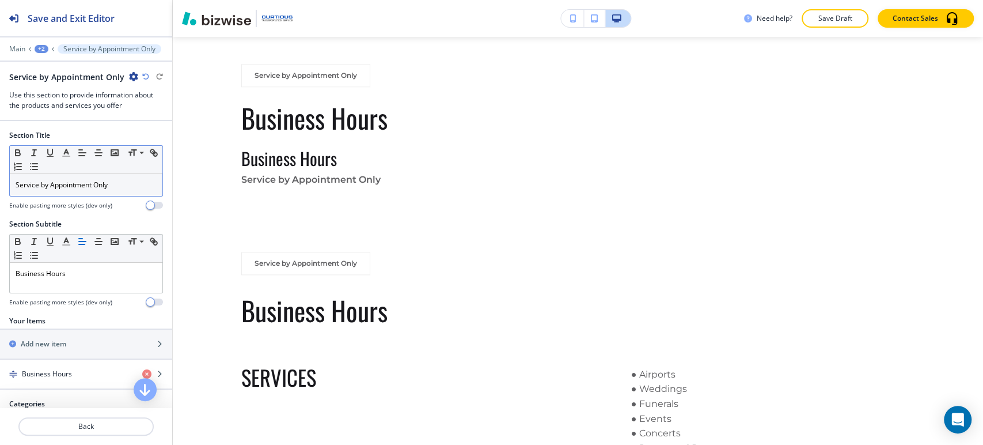
click at [131, 188] on p "Service by Appointment Only" at bounding box center [86, 185] width 141 height 10
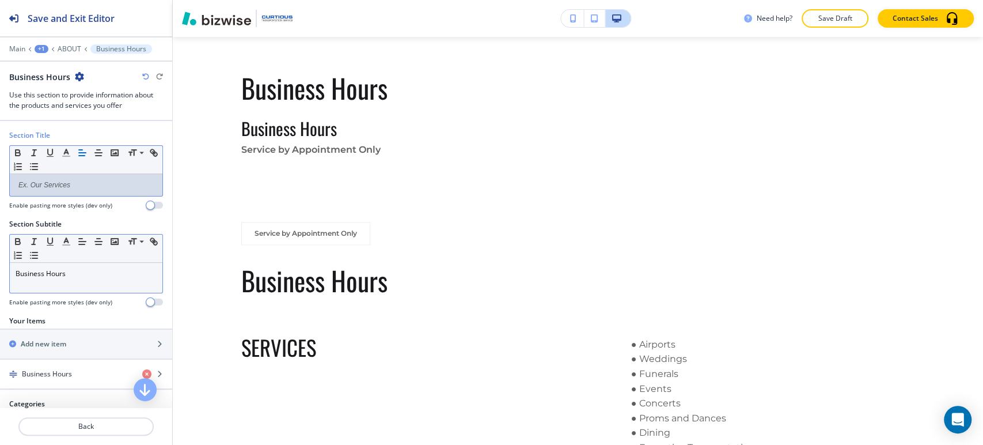
click at [103, 271] on p "Business Hours" at bounding box center [86, 273] width 141 height 10
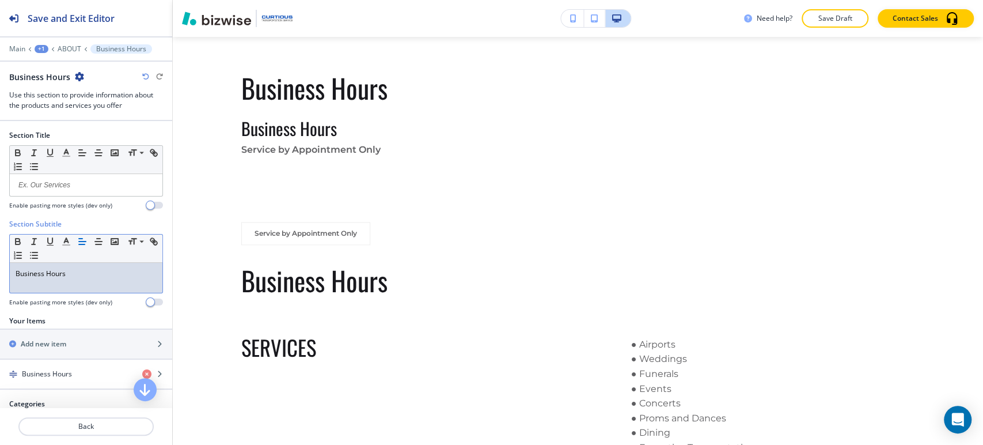
click at [103, 271] on p "Business Hours" at bounding box center [86, 273] width 141 height 10
click at [104, 272] on p "Business Hours" at bounding box center [86, 273] width 141 height 10
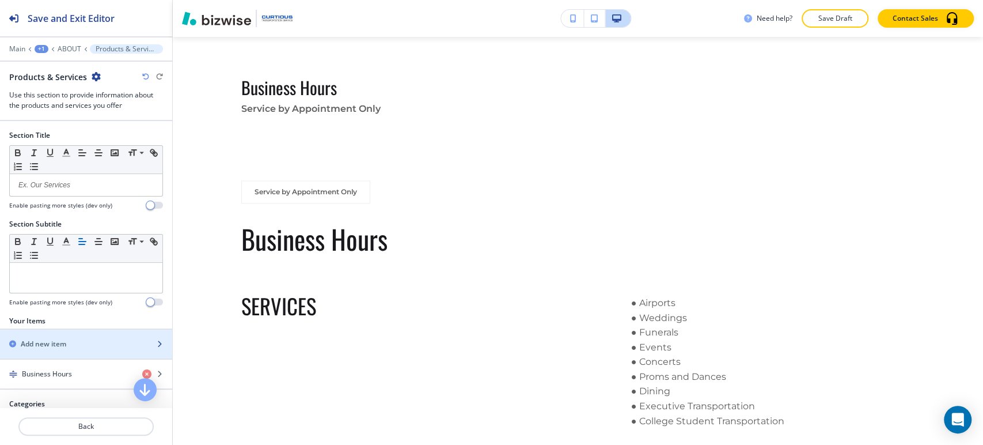
click at [83, 349] on div "button" at bounding box center [86, 353] width 172 height 9
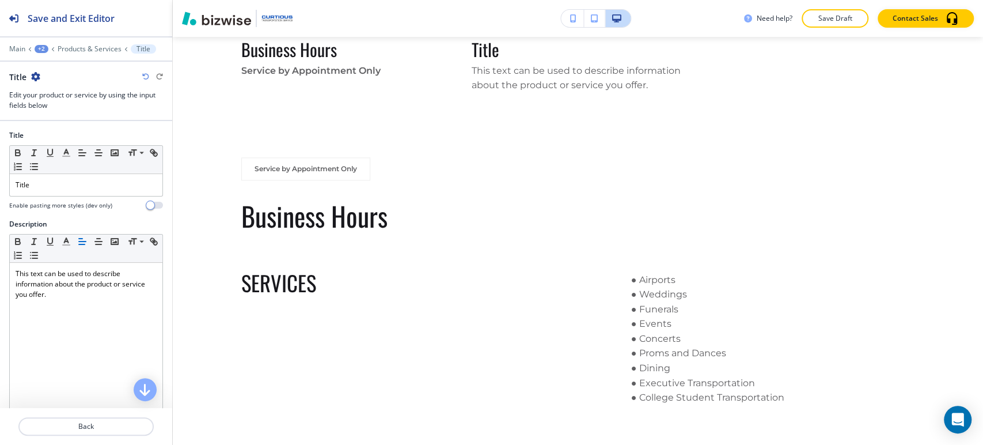
scroll to position [961, 0]
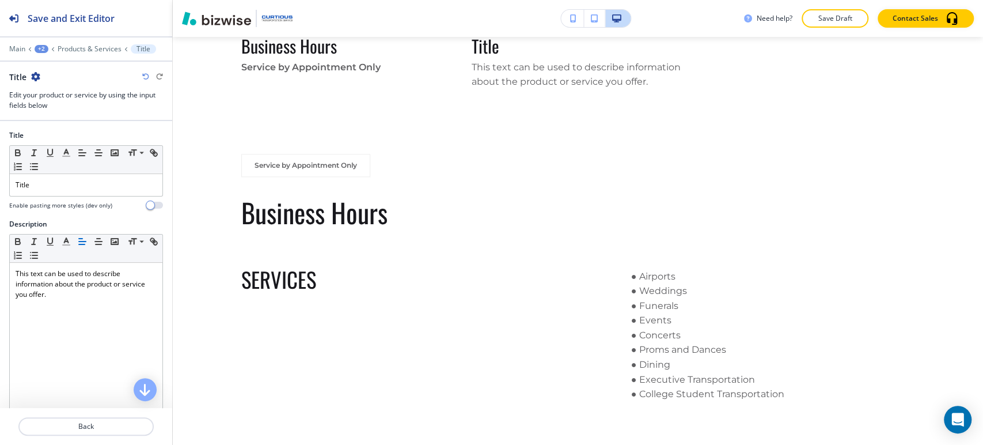
click at [107, 196] on div at bounding box center [86, 198] width 154 height 5
click at [108, 188] on p "Title" at bounding box center [86, 185] width 141 height 10
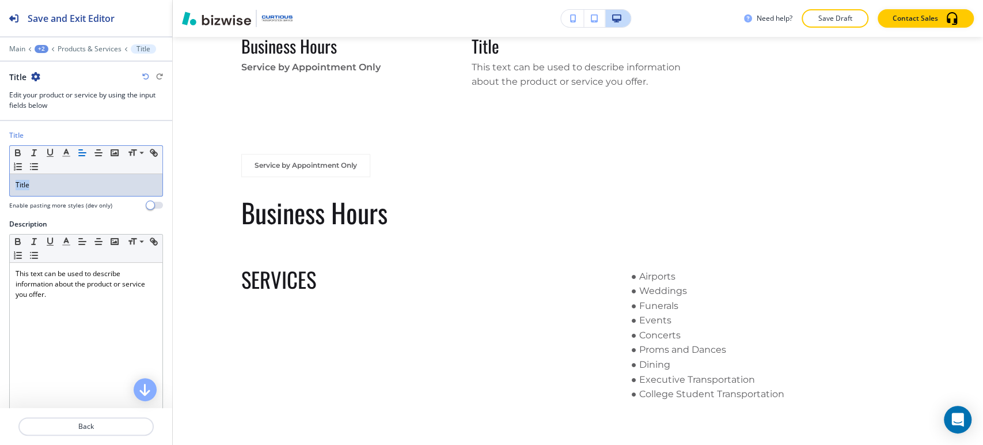
click at [108, 188] on p "Title" at bounding box center [86, 185] width 141 height 10
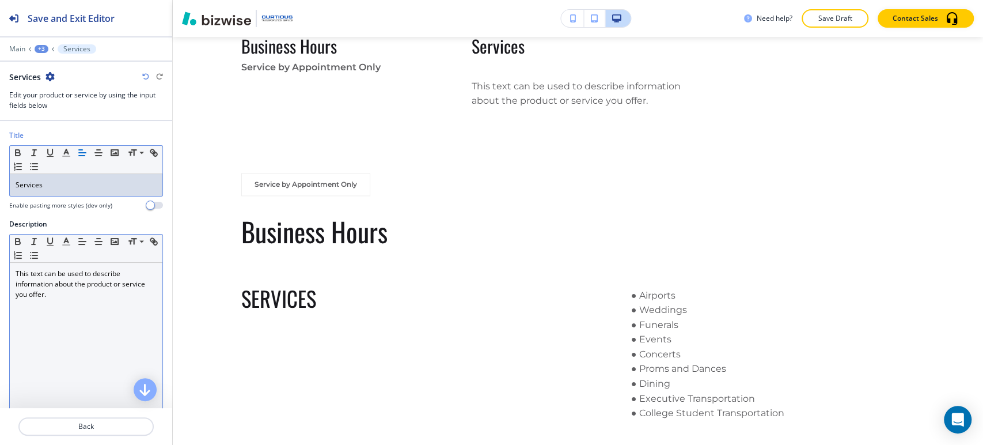
click at [92, 296] on p "This text can be used to describe information about the product or service you …" at bounding box center [86, 283] width 141 height 31
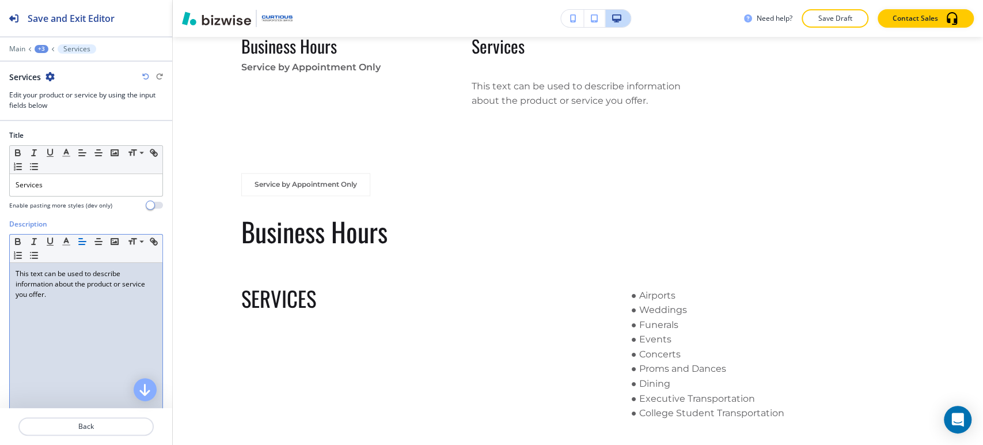
click at [92, 296] on p "This text can be used to describe information about the product or service you …" at bounding box center [86, 283] width 141 height 31
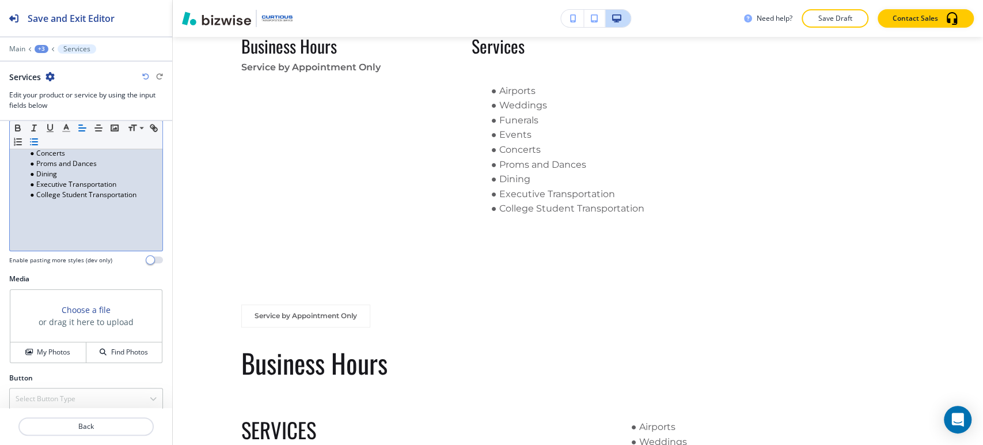
scroll to position [171, 0]
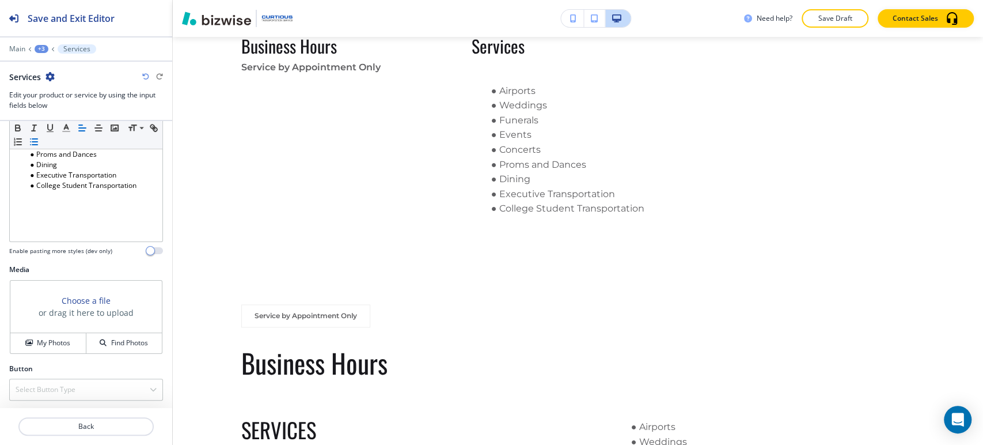
click at [40, 45] on div "+3" at bounding box center [42, 49] width 14 height 8
click at [69, 116] on button "Products & Services" at bounding box center [72, 108] width 74 height 21
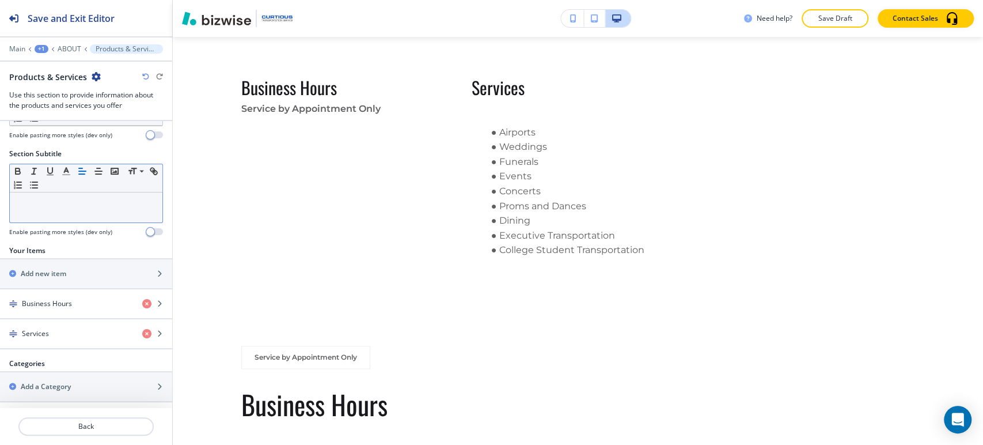
scroll to position [71, 0]
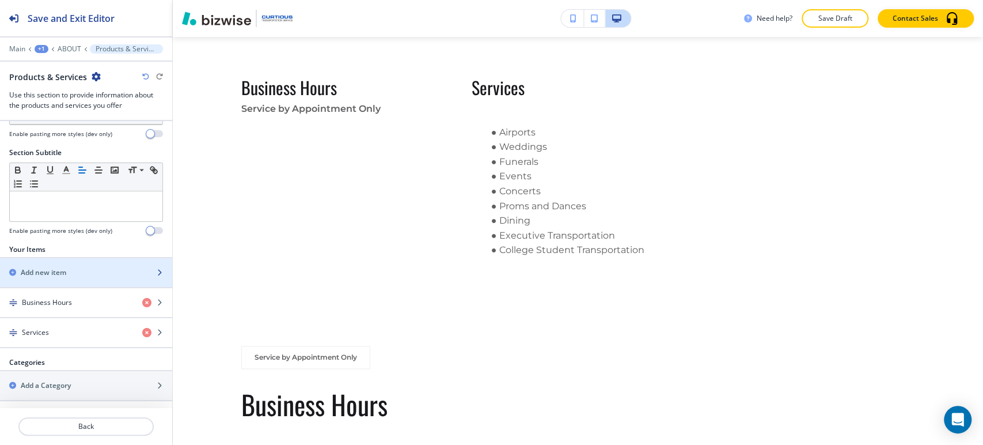
click at [82, 275] on div "Add new item" at bounding box center [73, 272] width 147 height 10
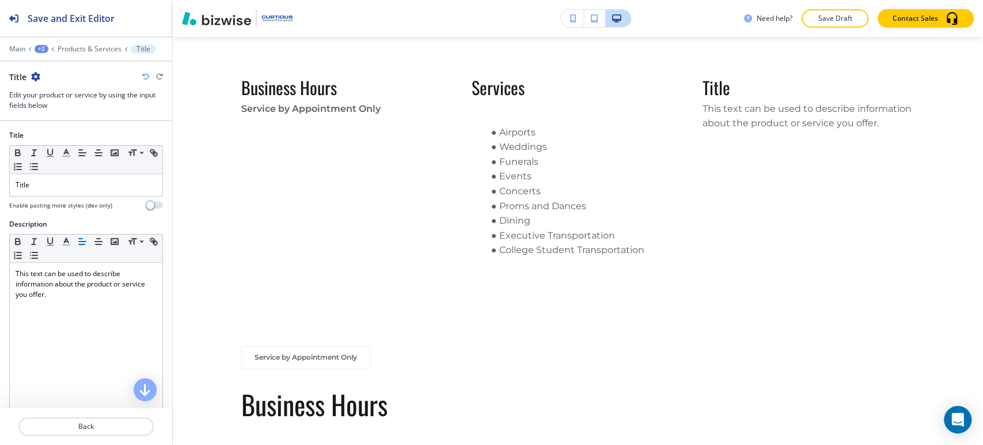
scroll to position [961, 0]
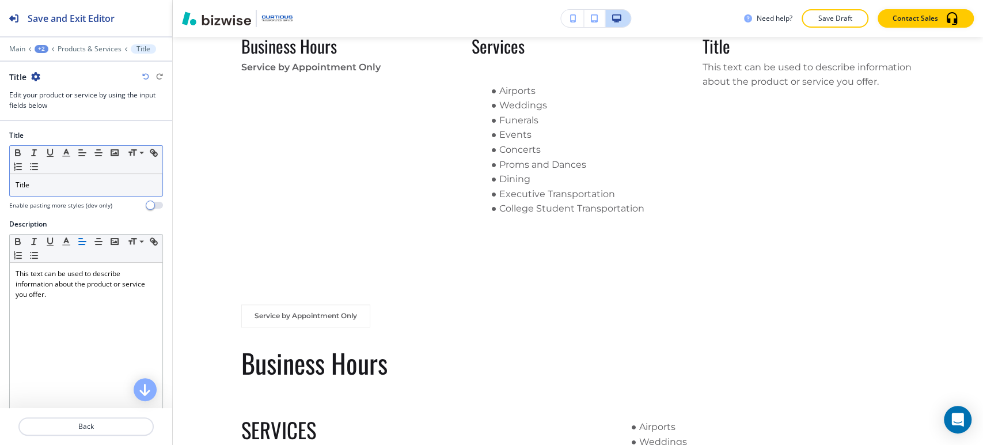
click at [77, 178] on div "Title" at bounding box center [86, 185] width 153 height 22
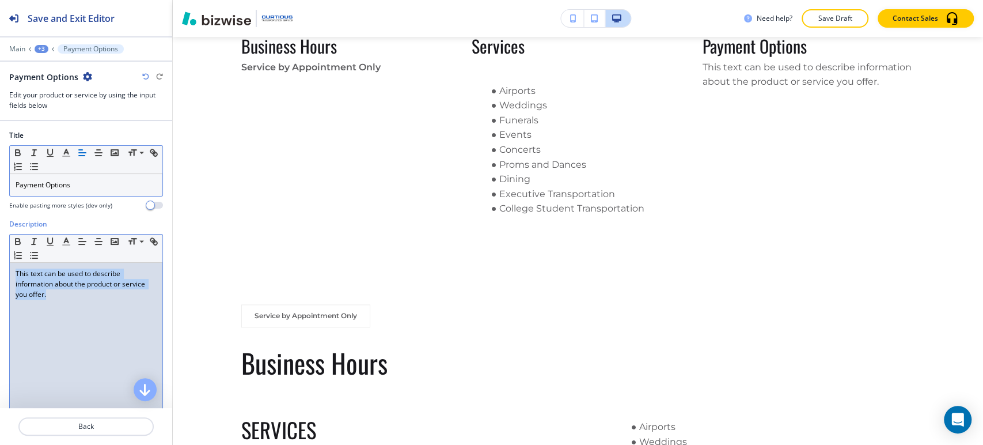
drag, startPoint x: 55, startPoint y: 312, endPoint x: 5, endPoint y: 270, distance: 65.8
click at [5, 270] on div "Description Small Normal Large Huge This text can be used to describe informati…" at bounding box center [86, 327] width 172 height 217
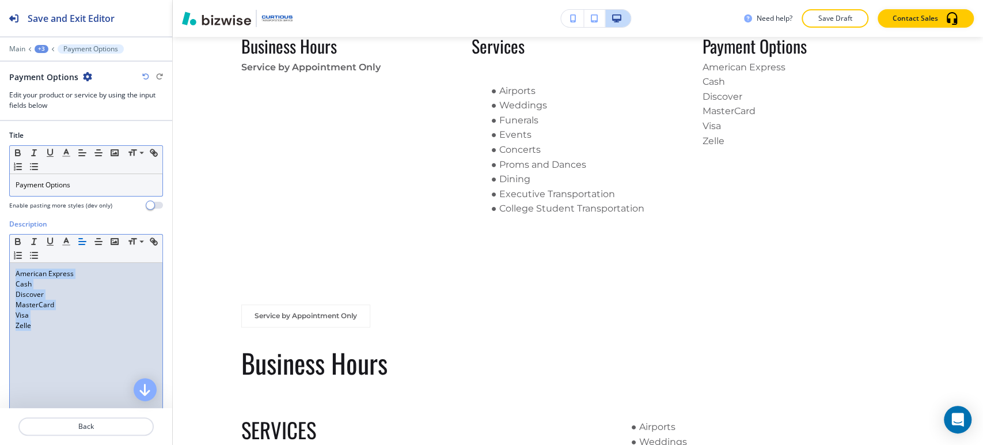
drag, startPoint x: 69, startPoint y: 343, endPoint x: 9, endPoint y: 267, distance: 96.0
click at [10, 267] on div "American Express Cash Discover MasterCard Visa Zelle" at bounding box center [86, 338] width 153 height 150
click at [39, 255] on icon "button" at bounding box center [34, 255] width 10 height 10
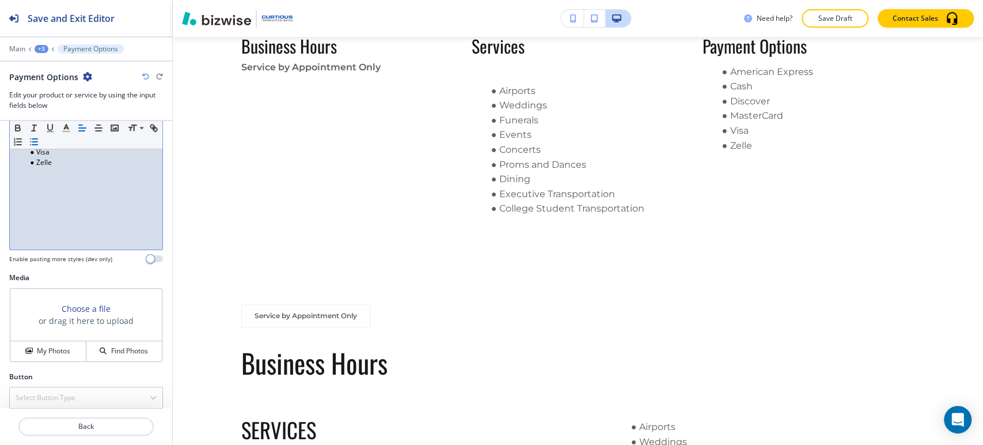
scroll to position [171, 0]
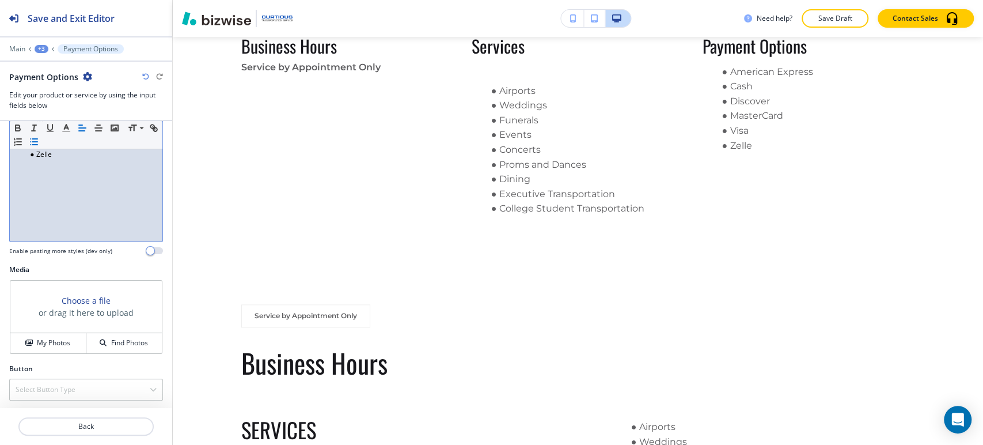
click at [44, 49] on div "+3" at bounding box center [42, 49] width 14 height 8
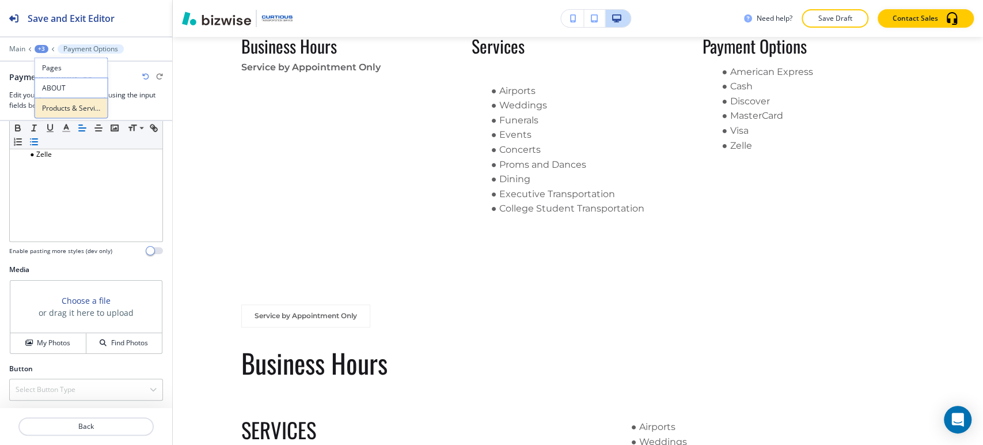
click at [58, 105] on p "Products & Services" at bounding box center [71, 108] width 59 height 10
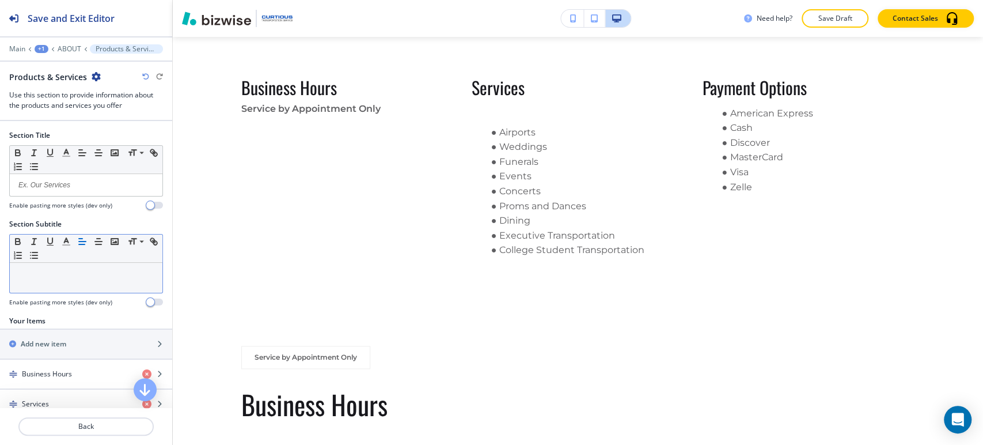
scroll to position [64, 0]
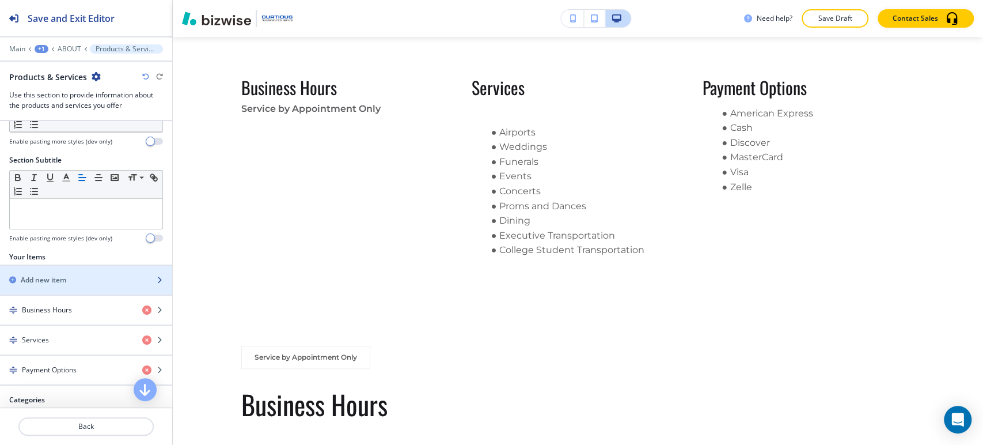
click at [83, 281] on div "Add new item" at bounding box center [73, 280] width 147 height 10
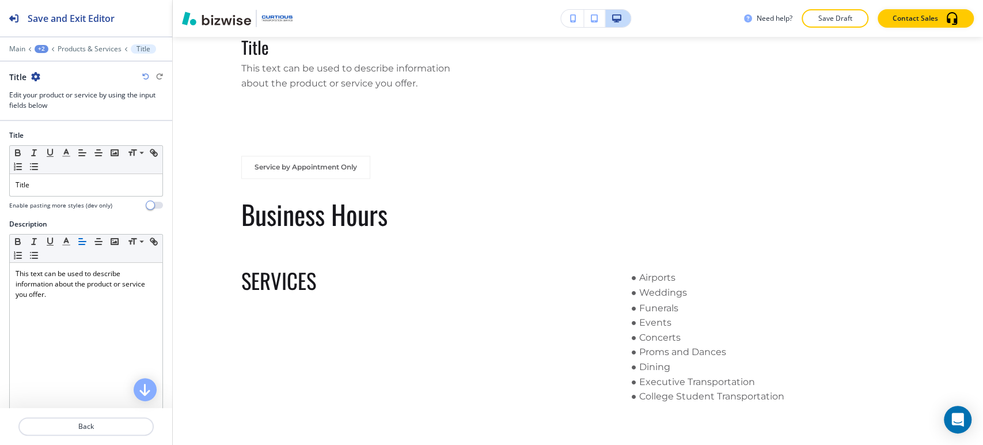
scroll to position [1211, 0]
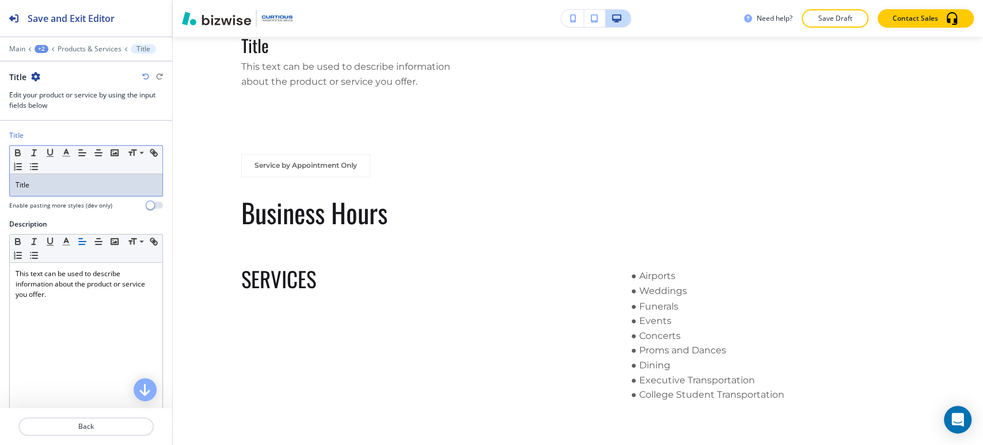
click at [85, 183] on p "Title" at bounding box center [86, 185] width 141 height 10
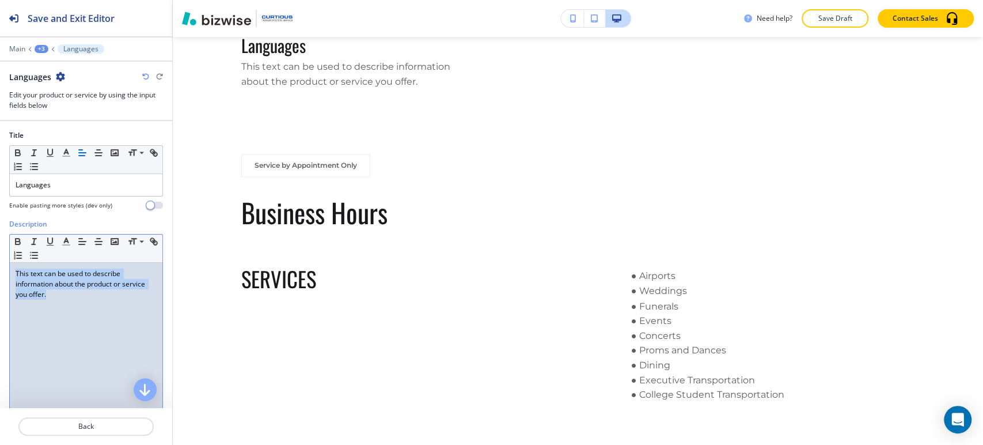
drag, startPoint x: 77, startPoint y: 297, endPoint x: 5, endPoint y: 275, distance: 75.8
click at [5, 275] on div "Description Small Normal Large Huge This text can be used to describe informati…" at bounding box center [86, 327] width 172 height 217
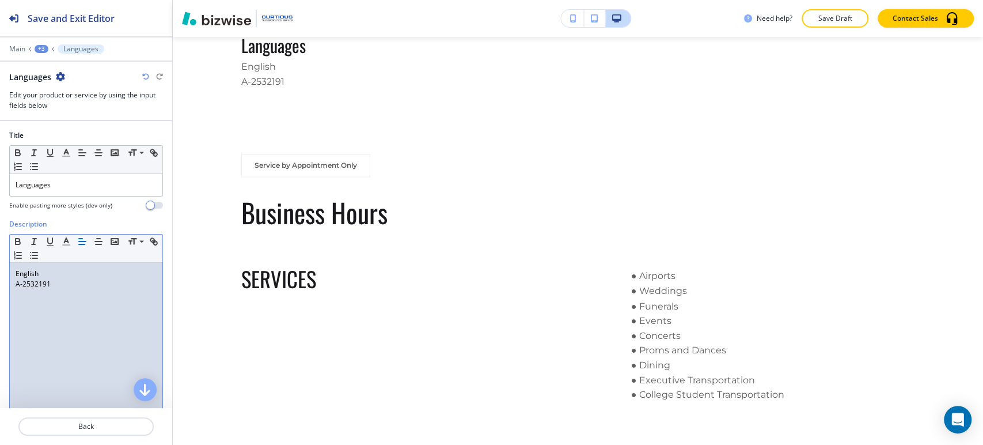
scroll to position [0, 0]
drag, startPoint x: 71, startPoint y: 289, endPoint x: 22, endPoint y: 265, distance: 55.1
click at [10, 269] on div "English A-2532191" at bounding box center [86, 338] width 153 height 150
click at [39, 256] on icon "button" at bounding box center [34, 255] width 10 height 10
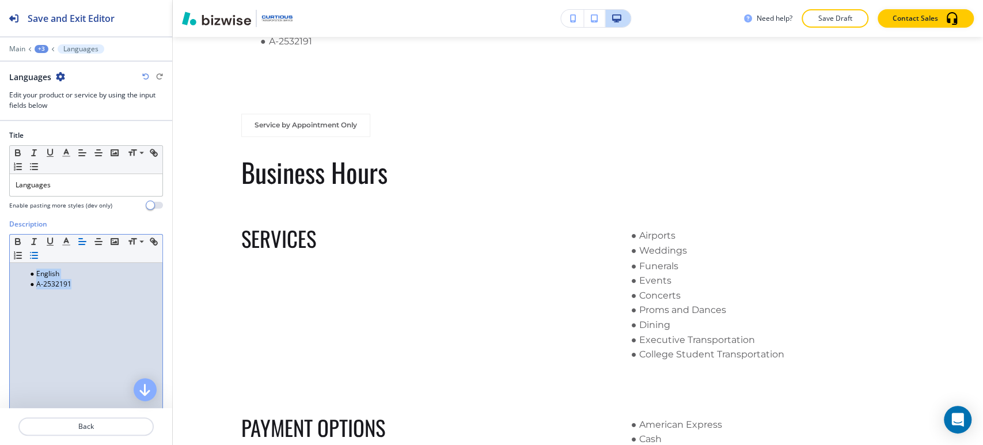
scroll to position [1275, 0]
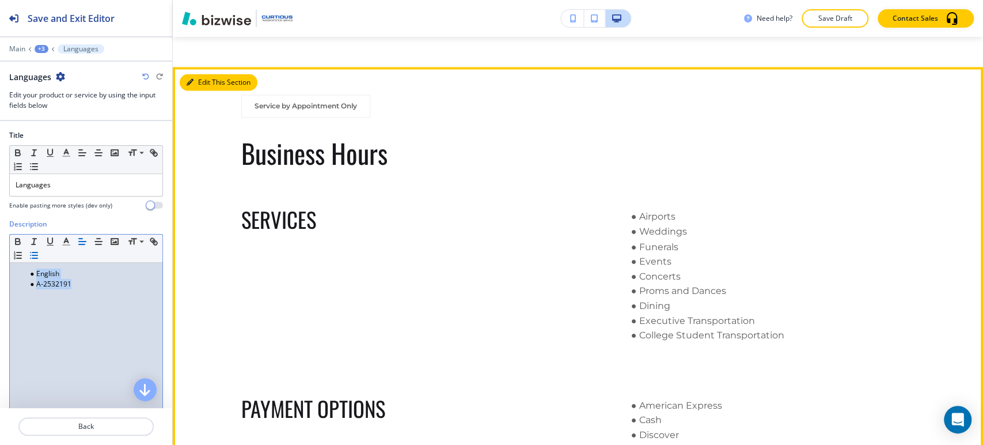
click at [203, 85] on button "Edit This Section" at bounding box center [219, 82] width 78 height 17
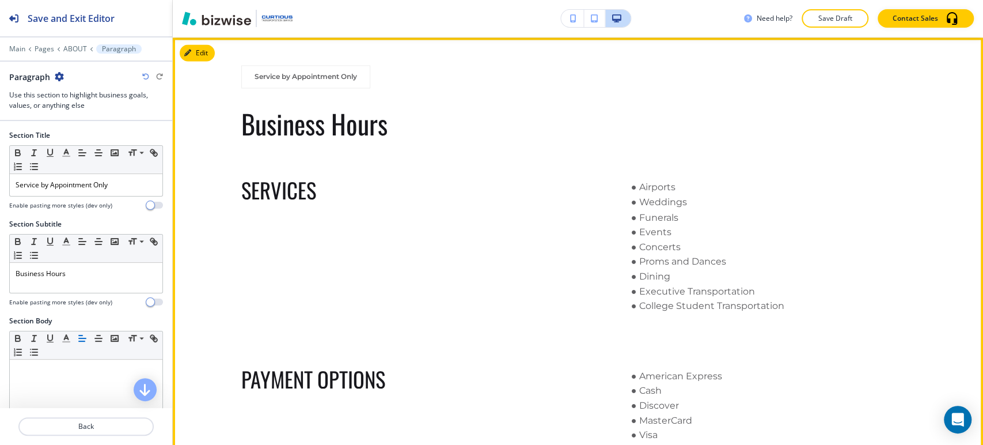
scroll to position [1305, 0]
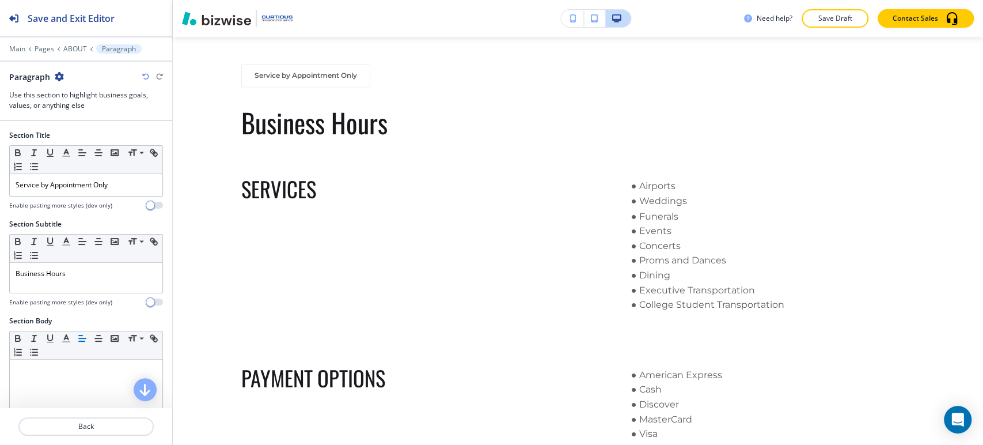
click at [60, 76] on icon "button" at bounding box center [59, 76] width 9 height 9
click at [102, 141] on p "Delete Section" at bounding box center [91, 136] width 59 height 10
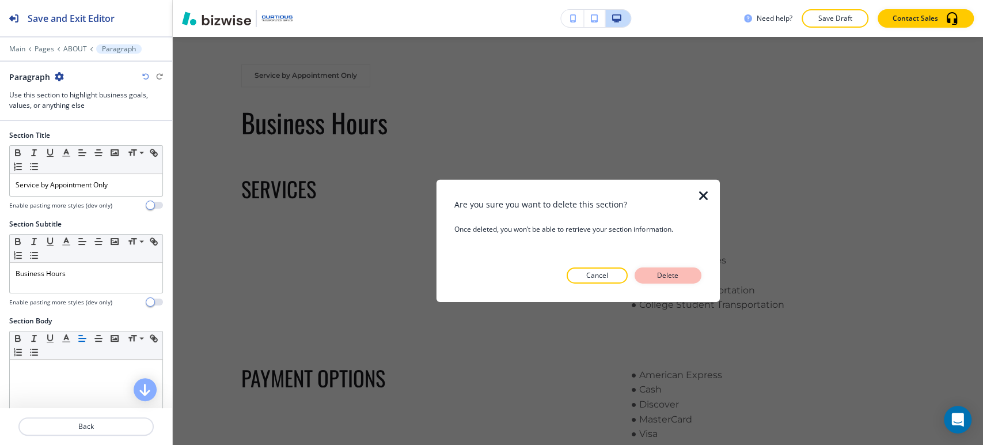
click at [673, 275] on p "Delete" at bounding box center [668, 275] width 28 height 10
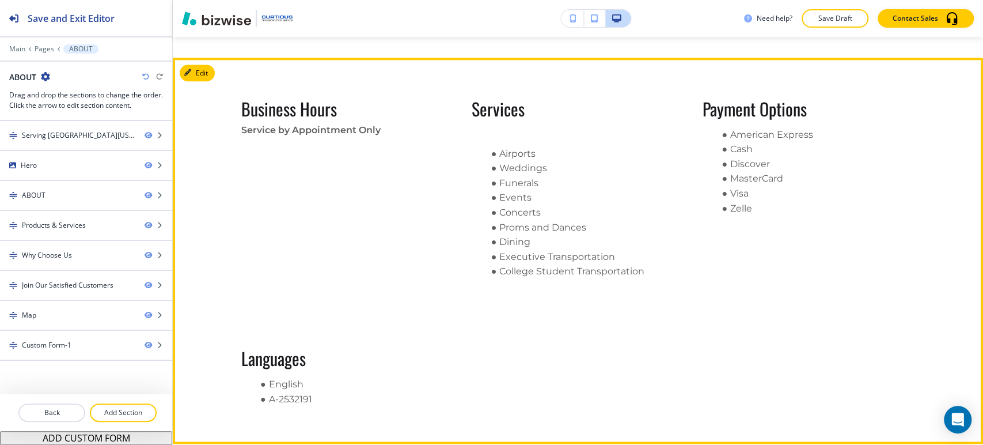
scroll to position [857, 0]
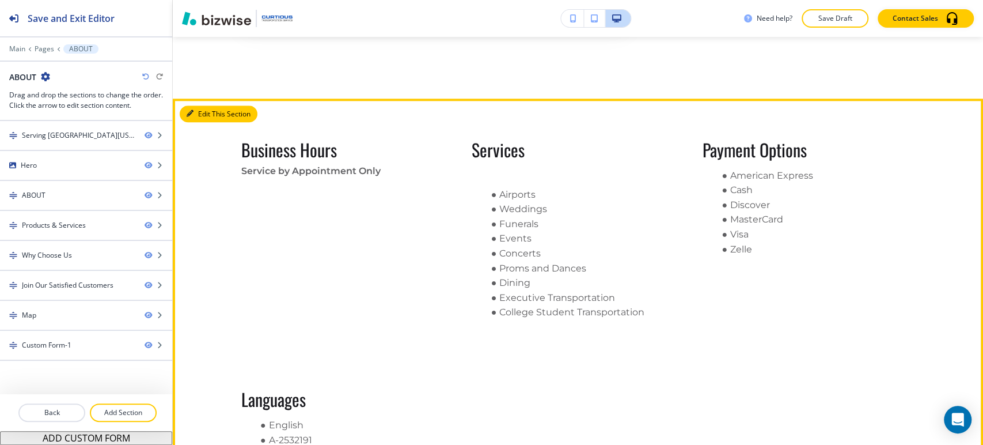
click at [194, 112] on button "Edit This Section" at bounding box center [219, 113] width 78 height 17
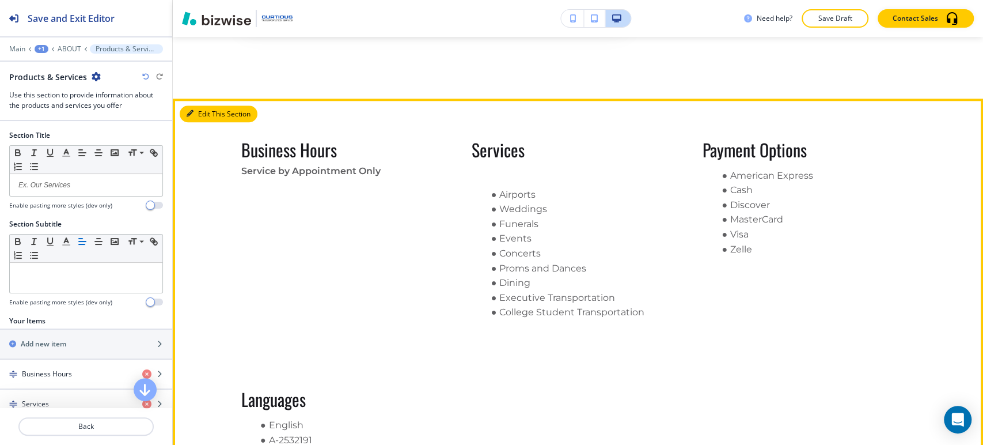
scroll to position [919, 0]
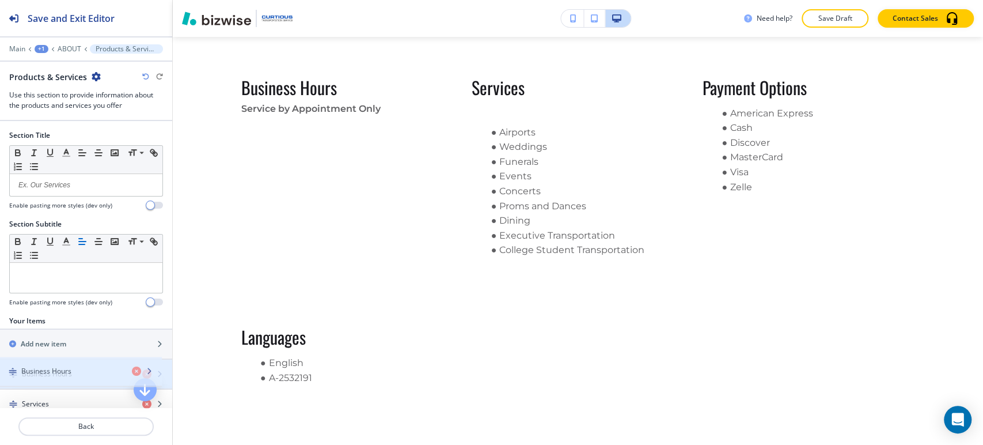
click at [52, 372] on h4 "Business Hours" at bounding box center [47, 374] width 50 height 10
click at [48, 371] on h4 "Business Hours" at bounding box center [47, 374] width 50 height 10
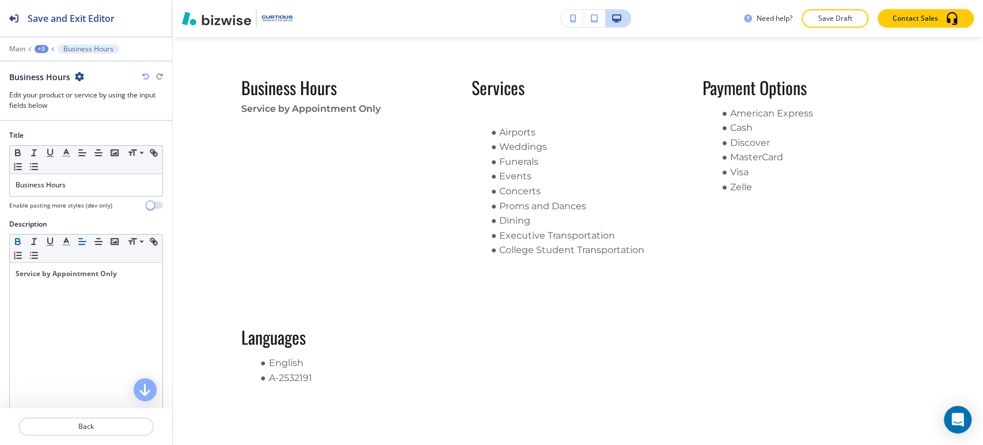
scroll to position [961, 0]
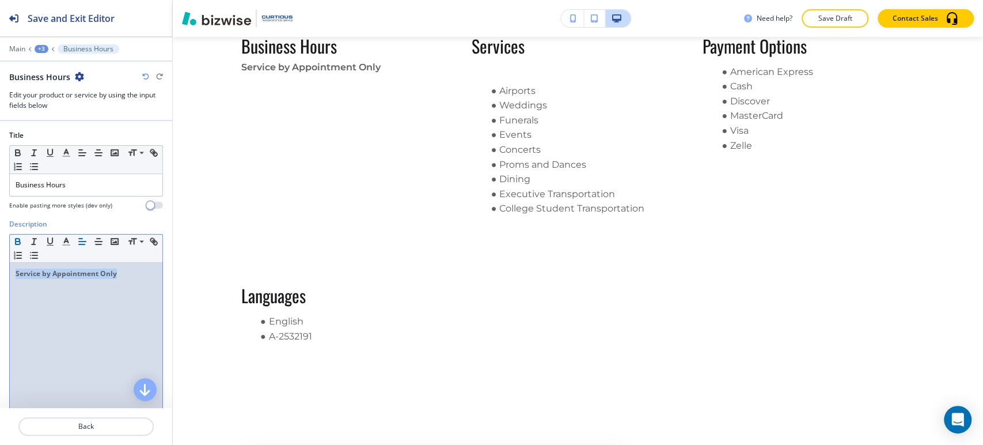
drag, startPoint x: 119, startPoint y: 271, endPoint x: -9, endPoint y: 271, distance: 128.5
click at [0, 0] on html "Save and Exit Editor Main +3 Business Hours Business Hours Edit your product or…" at bounding box center [491, 0] width 983 height 0
click at [16, 239] on icon "button" at bounding box center [18, 240] width 4 height 3
click at [109, 298] on div "Service by Appointment Only" at bounding box center [86, 338] width 153 height 150
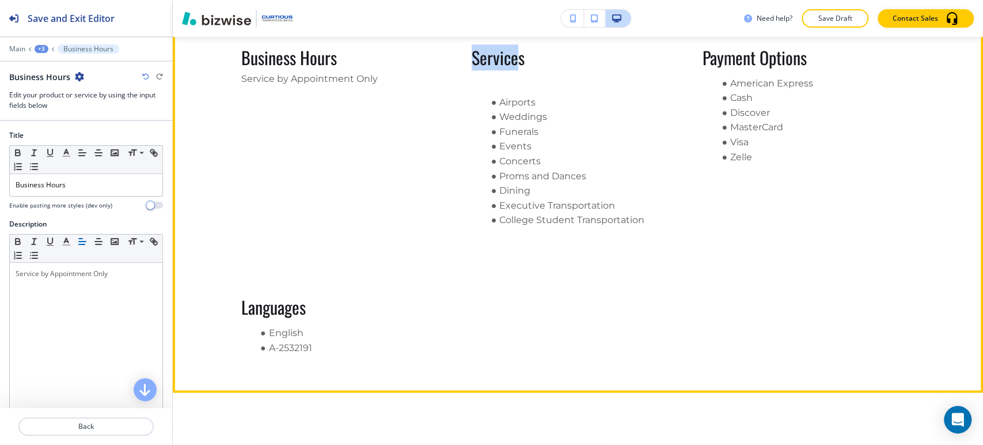
scroll to position [948, 0]
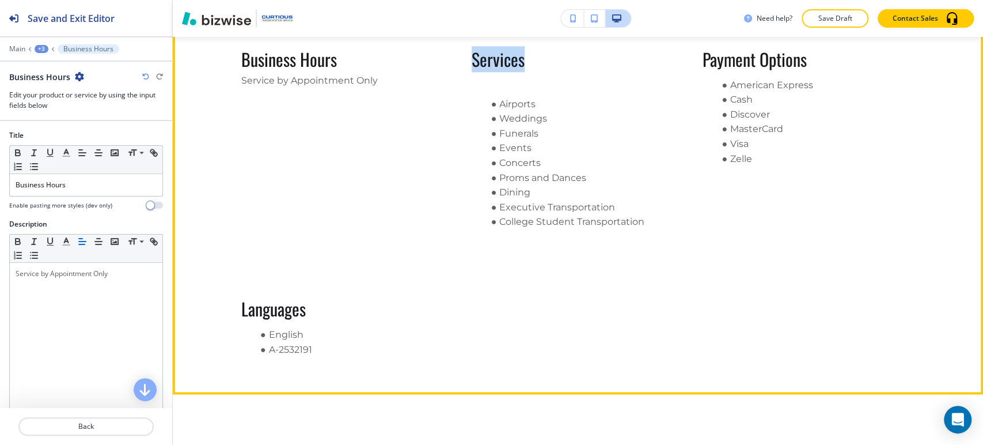
drag, startPoint x: 479, startPoint y: 46, endPoint x: 533, endPoint y: 52, distance: 54.6
click at [533, 52] on div "Business Hours Service by Appointment Only Services Airports Weddings Funerals …" at bounding box center [578, 208] width 674 height 317
copy p "Services"
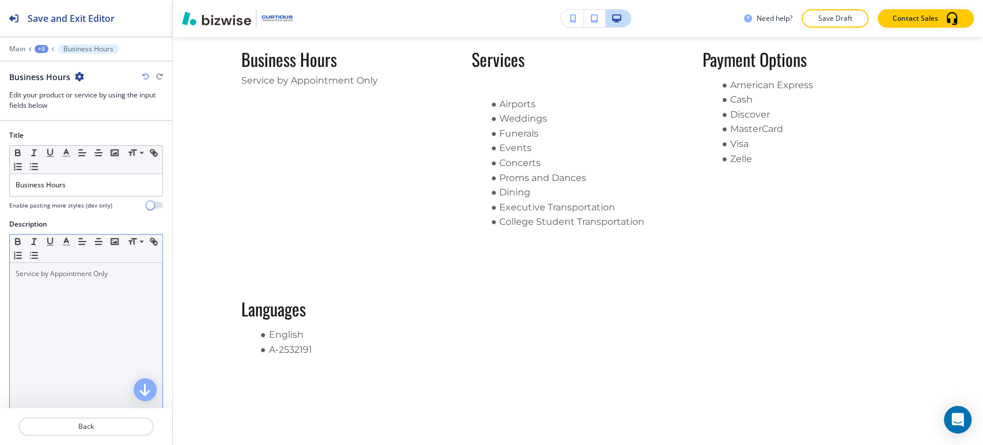
click at [120, 272] on p "Service by Appointment Only" at bounding box center [86, 273] width 141 height 10
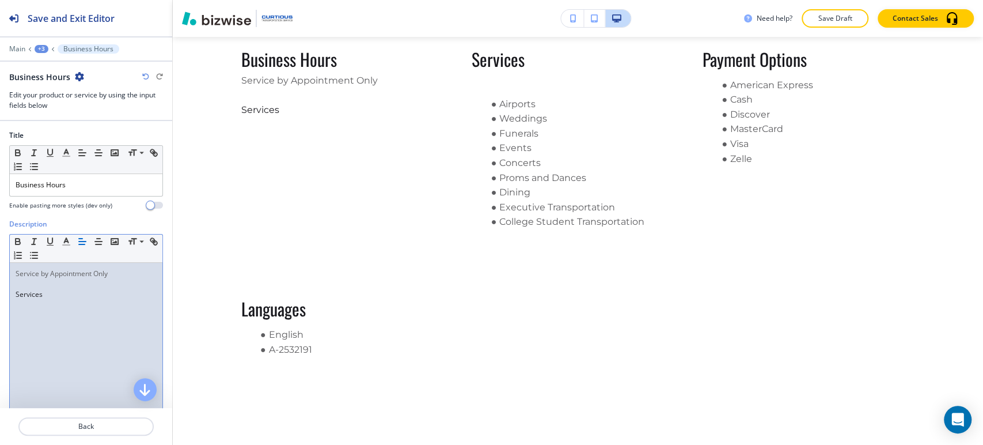
drag, startPoint x: 48, startPoint y: 299, endPoint x: 10, endPoint y: 294, distance: 38.9
click at [10, 294] on div "Service by Appointment Only ﻿Services" at bounding box center [86, 338] width 153 height 150
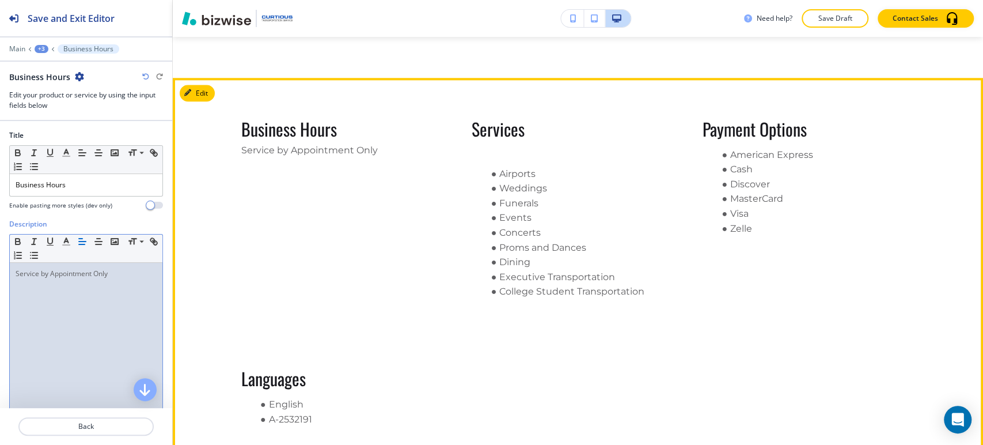
scroll to position [884, 0]
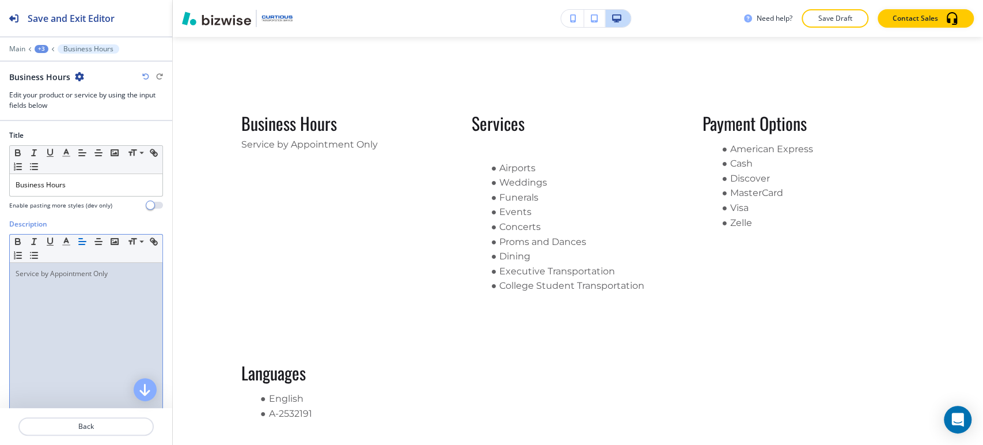
click at [40, 50] on div "+3" at bounding box center [42, 49] width 14 height 8
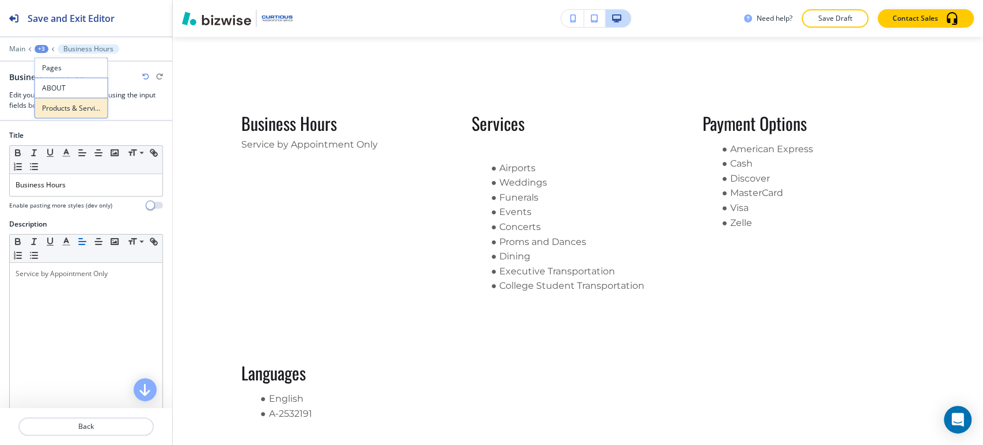
click at [57, 100] on button "Products & Services" at bounding box center [72, 108] width 74 height 21
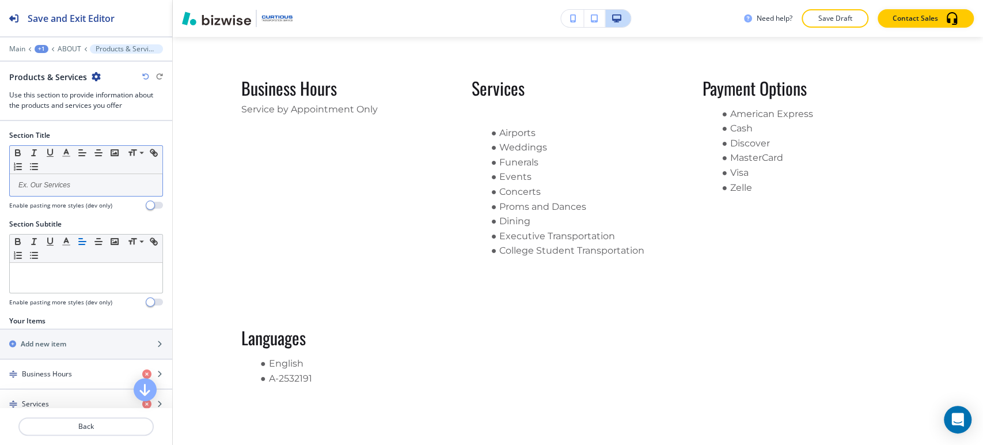
scroll to position [919, 0]
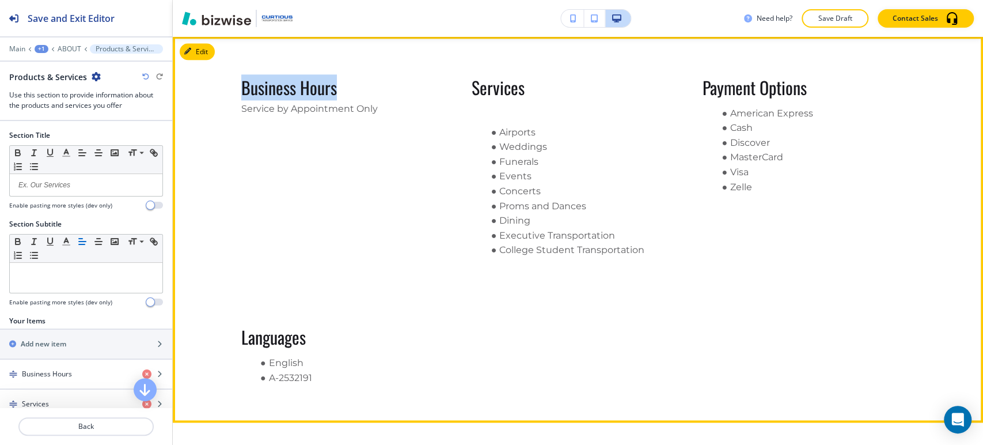
drag, startPoint x: 226, startPoint y: 94, endPoint x: 347, endPoint y: 90, distance: 121.6
click at [347, 90] on div "Business Hours Service by Appointment Only Services Airports Weddings Funerals …" at bounding box center [578, 229] width 811 height 331
copy p "Business Hours"
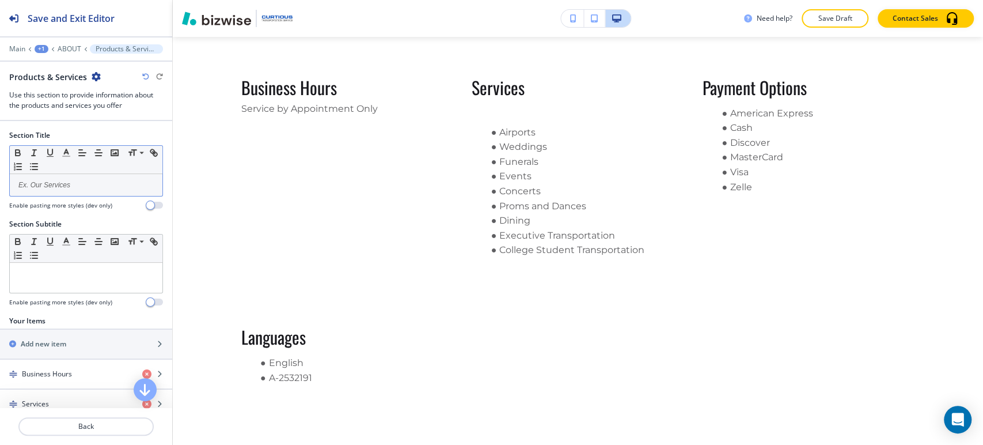
click at [86, 186] on p at bounding box center [86, 185] width 141 height 10
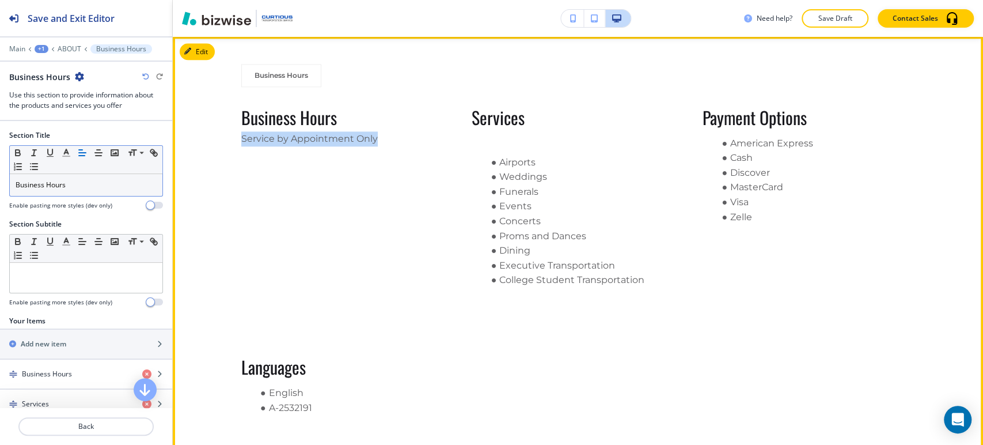
drag, startPoint x: 243, startPoint y: 139, endPoint x: 378, endPoint y: 137, distance: 136.0
click at [378, 137] on div "Business Hours Business Hours Service by Appointment Only Services Airports Wed…" at bounding box center [578, 244] width 811 height 361
copy span "Service by Appointment Only"
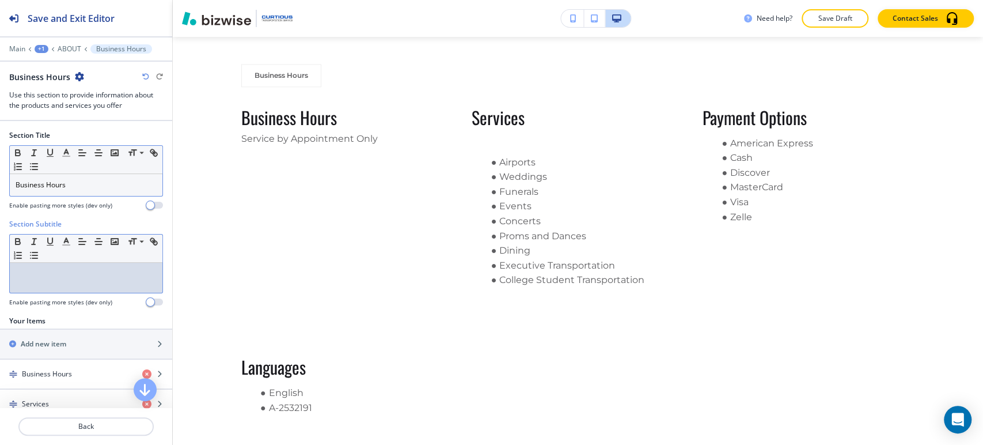
click at [88, 277] on p at bounding box center [86, 273] width 141 height 10
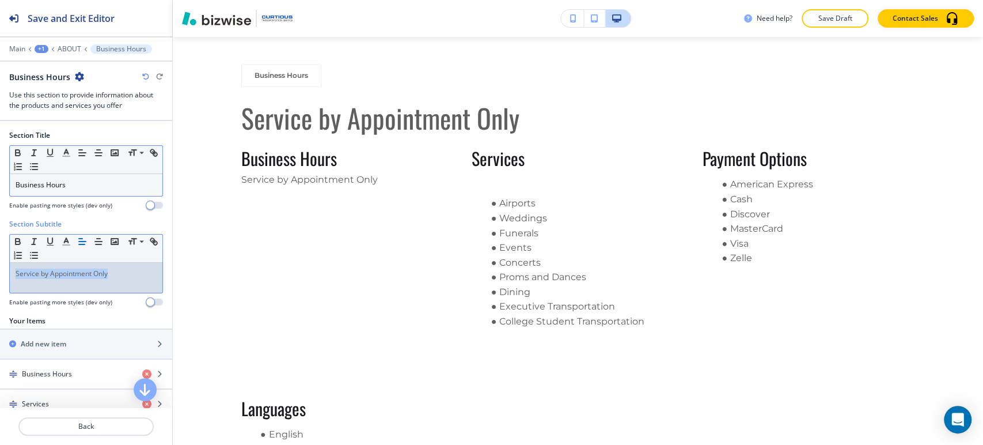
drag, startPoint x: 126, startPoint y: 274, endPoint x: 5, endPoint y: 272, distance: 121.0
click at [5, 272] on div "Section Subtitle Small Normal Large Huge Service by Appointment Only Enable pas…" at bounding box center [86, 267] width 172 height 97
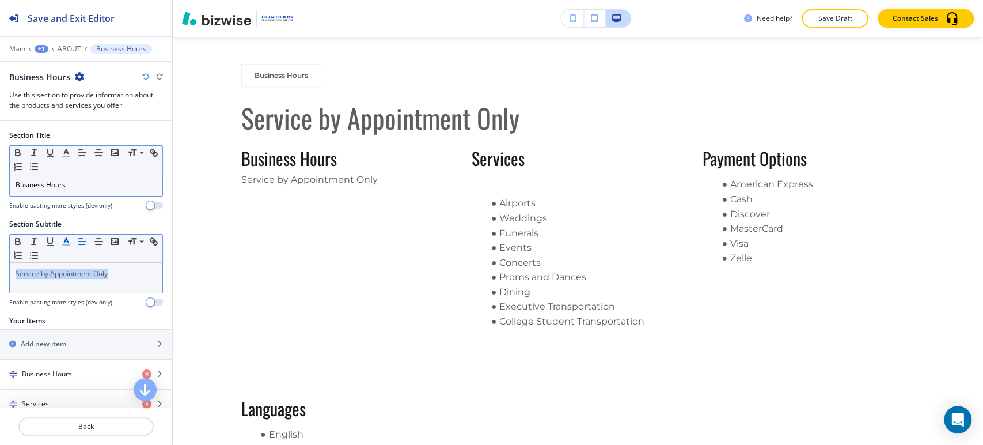
click at [65, 243] on icon "button" at bounding box center [66, 241] width 10 height 10
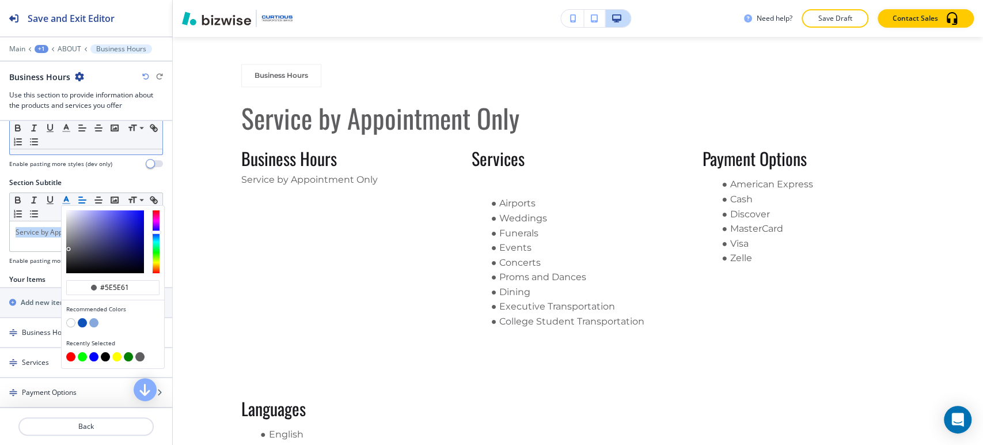
scroll to position [64, 0]
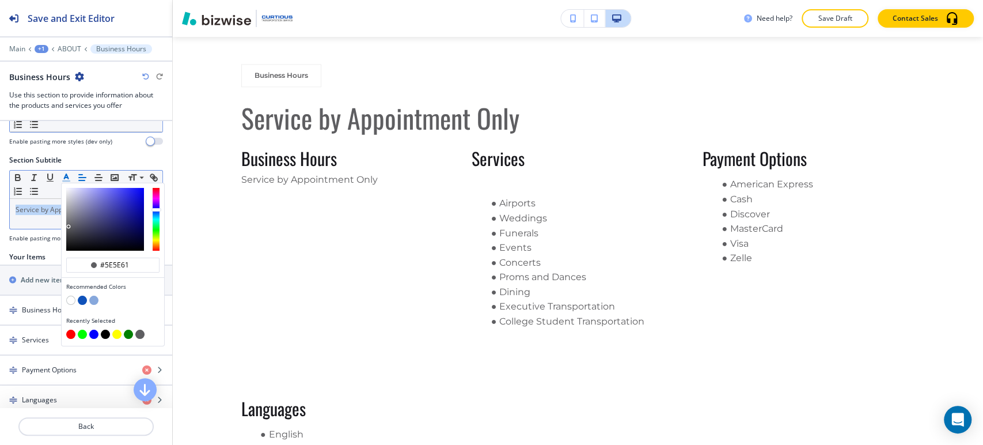
click at [105, 334] on button "button" at bounding box center [105, 334] width 9 height 9
type input "#000000"
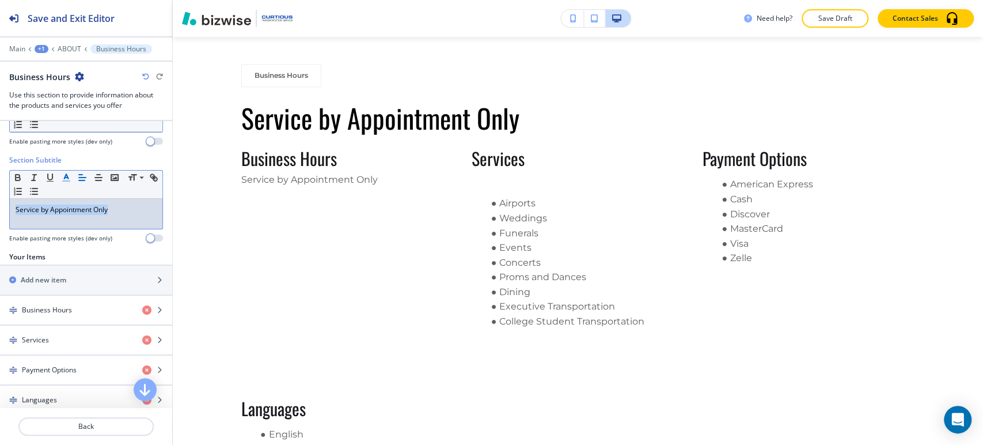
click at [36, 211] on span "Service by Appointment Only" at bounding box center [62, 210] width 92 height 10
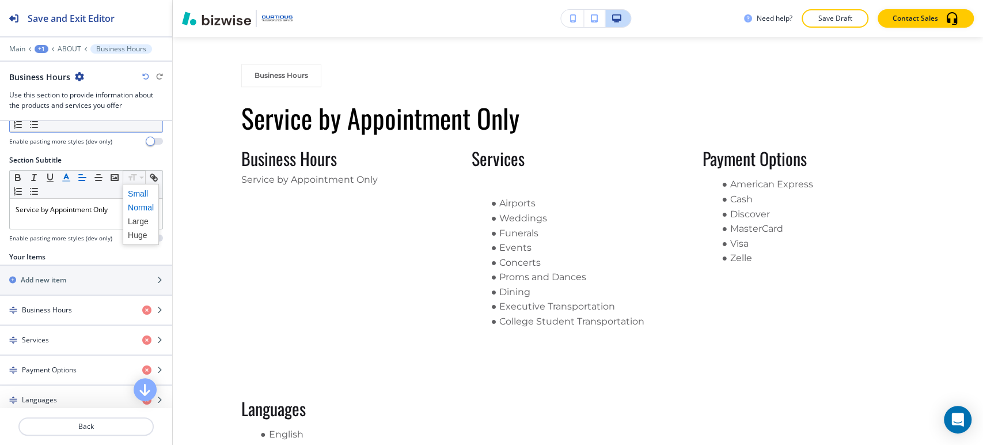
click at [133, 195] on span at bounding box center [141, 194] width 26 height 14
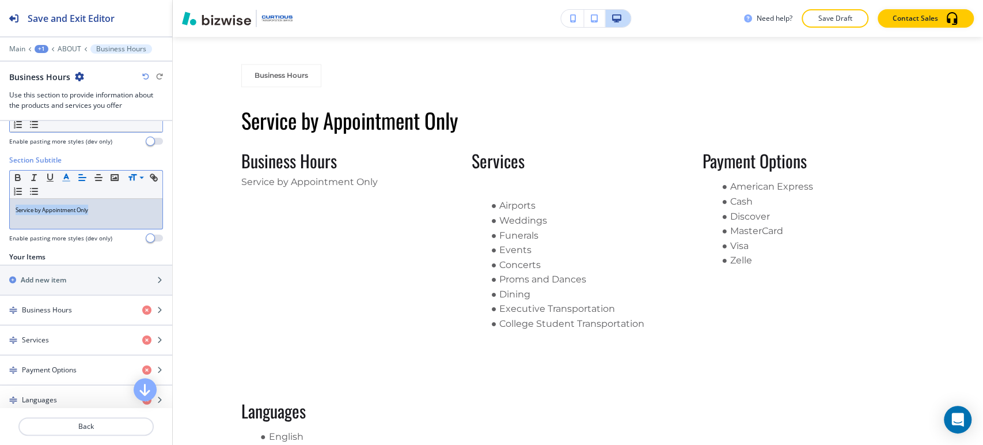
scroll to position [0, 0]
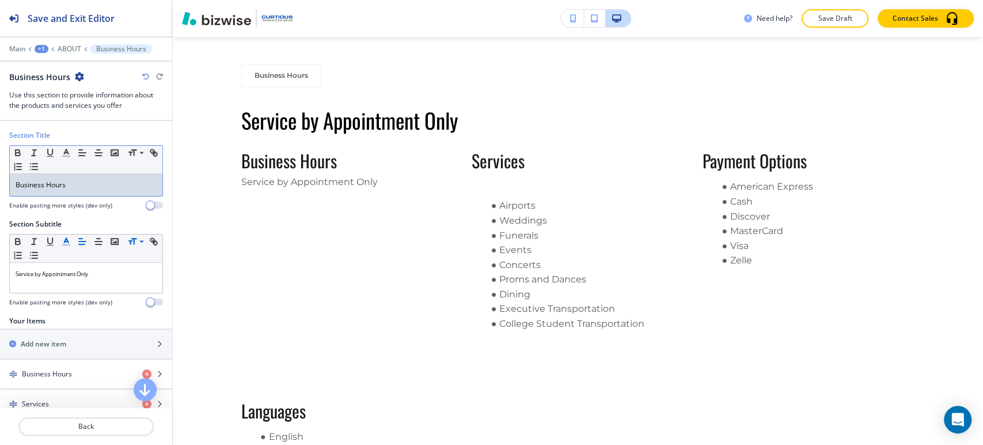
click at [96, 188] on p "Business Hours" at bounding box center [86, 185] width 141 height 10
copy p "Business Hours"
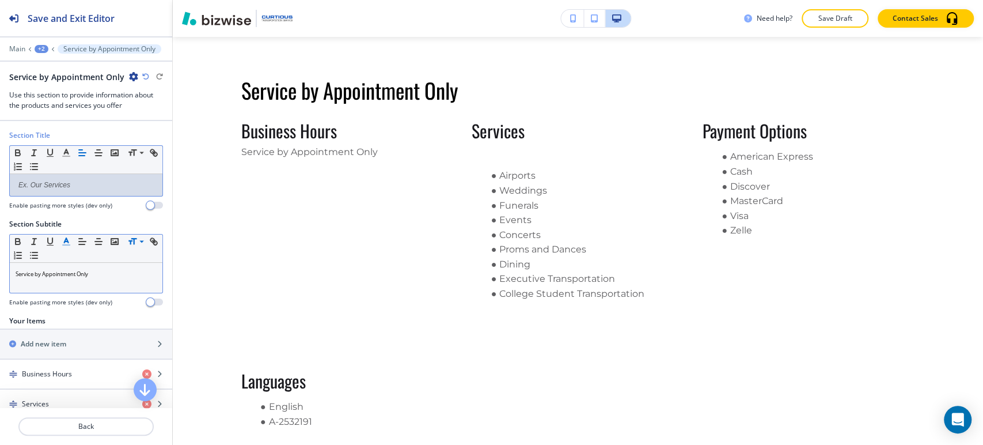
click at [17, 272] on span "Service by Appointment Only" at bounding box center [52, 273] width 73 height 7
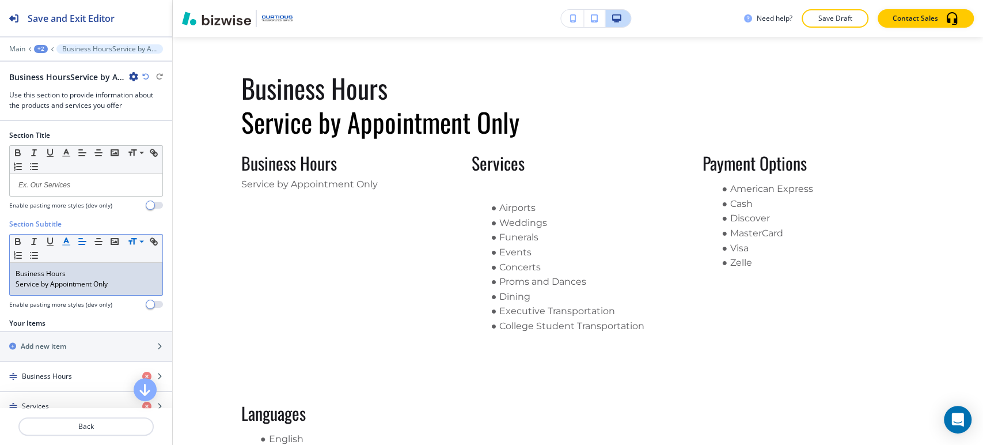
click at [54, 287] on p "Service by Appointment Only" at bounding box center [86, 284] width 141 height 10
click at [54, 287] on span "Service by Appointment Only" at bounding box center [62, 284] width 92 height 10
click at [142, 374] on icon "button" at bounding box center [146, 376] width 9 height 9
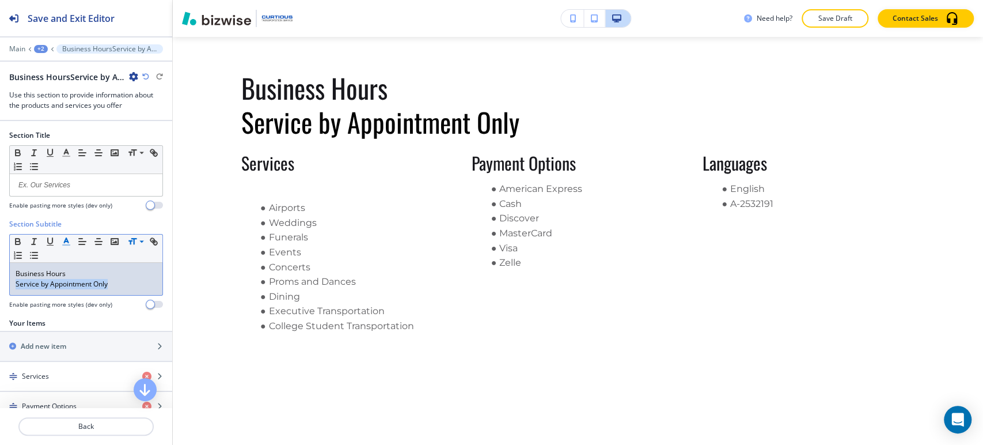
drag, startPoint x: 129, startPoint y: 286, endPoint x: 14, endPoint y: 298, distance: 115.3
click at [14, 298] on div "Section Subtitle Small Normal Large Huge Business Hours Service by Appointment …" at bounding box center [86, 264] width 154 height 90
copy span "Service by Appointment Only"
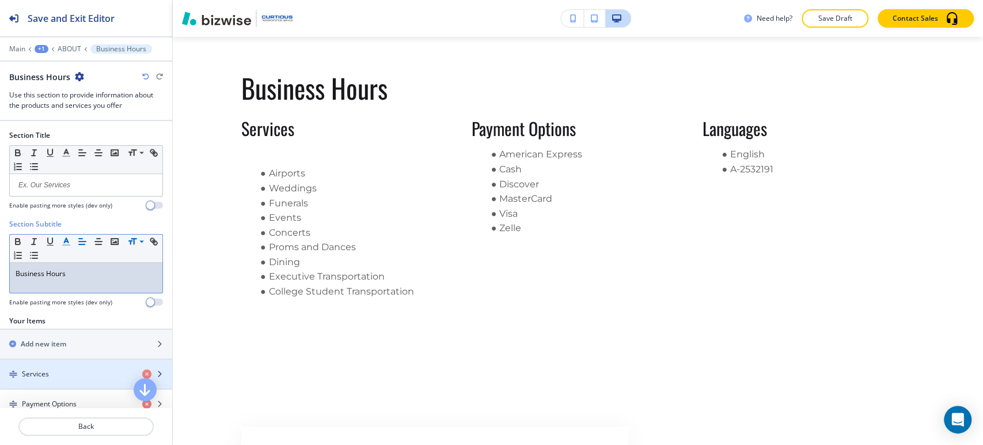
click at [76, 372] on div "Services" at bounding box center [66, 374] width 133 height 10
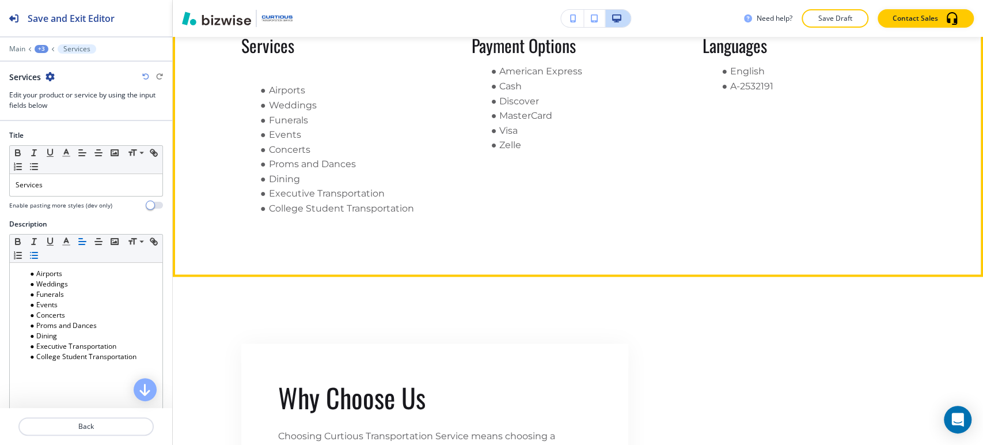
scroll to position [811, 0]
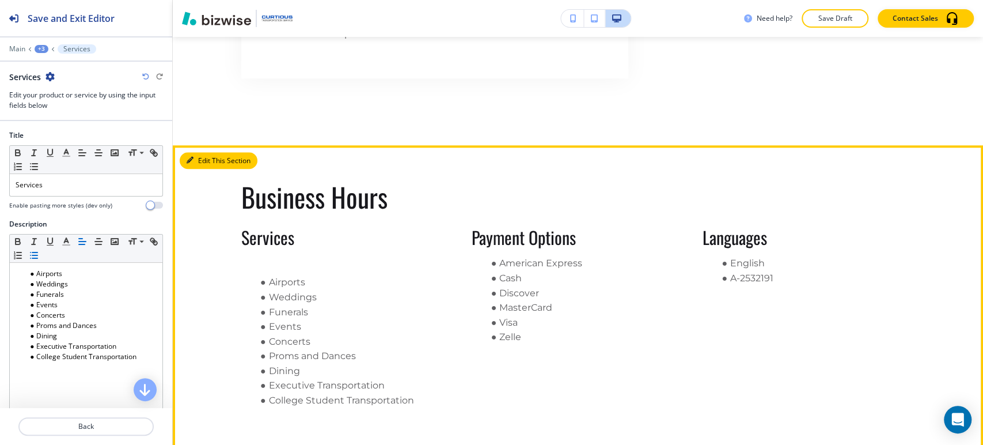
click at [209, 165] on button "Edit This Section" at bounding box center [219, 160] width 78 height 17
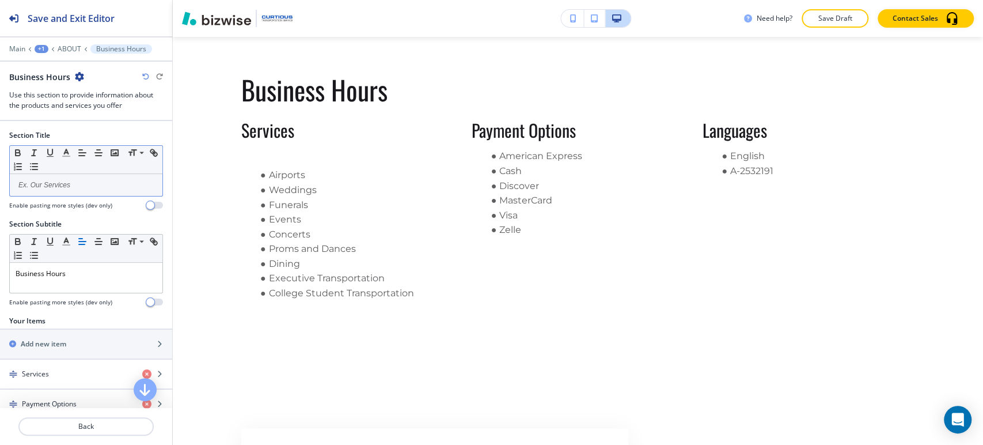
scroll to position [919, 0]
click at [87, 180] on p at bounding box center [86, 185] width 141 height 10
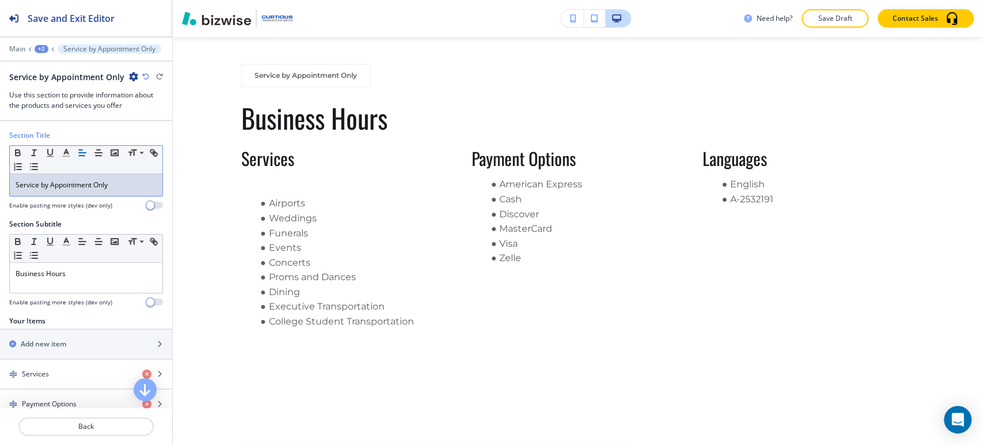
click at [123, 185] on p "Service by Appointment Only" at bounding box center [86, 185] width 141 height 10
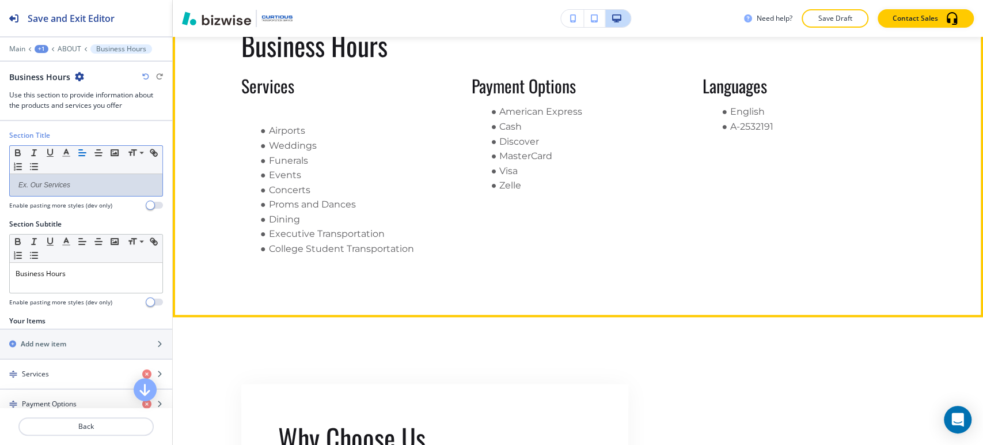
scroll to position [983, 0]
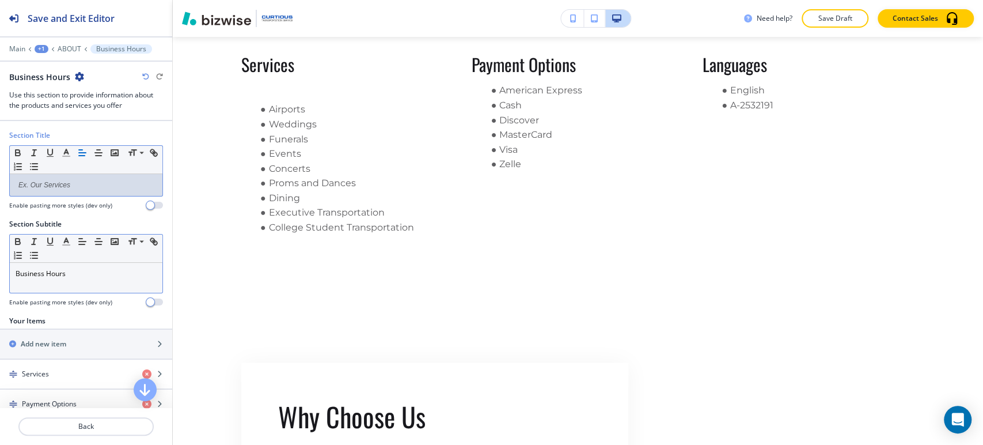
click at [69, 282] on div "Business Hours" at bounding box center [86, 278] width 153 height 30
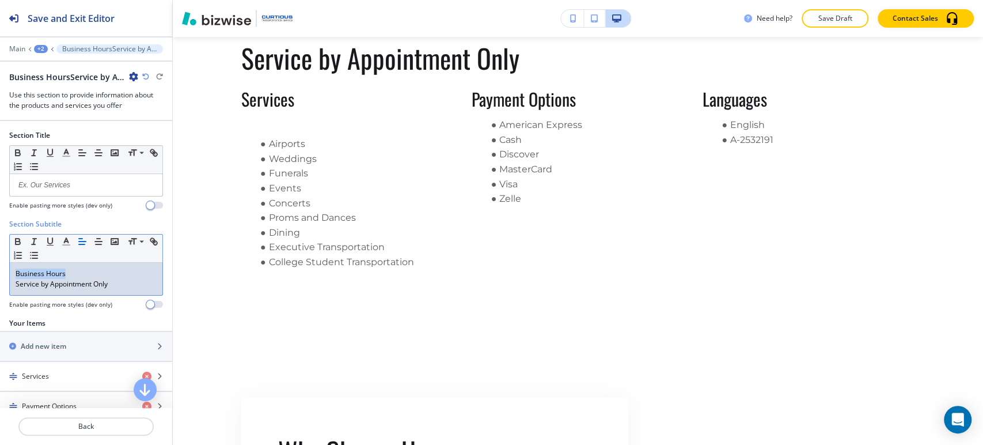
drag, startPoint x: 71, startPoint y: 273, endPoint x: 2, endPoint y: 274, distance: 69.7
click at [2, 274] on div "Section Subtitle Small Normal Large Huge Business Hours Service by Appointment …" at bounding box center [86, 268] width 172 height 99
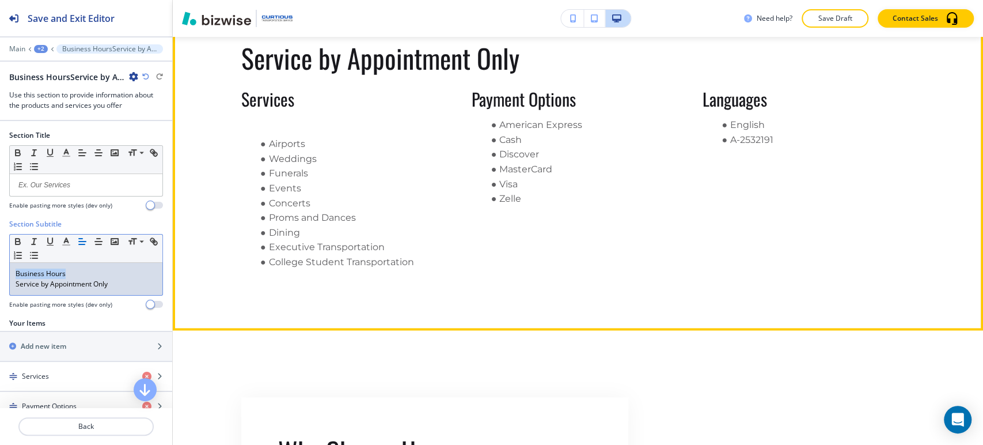
scroll to position [919, 0]
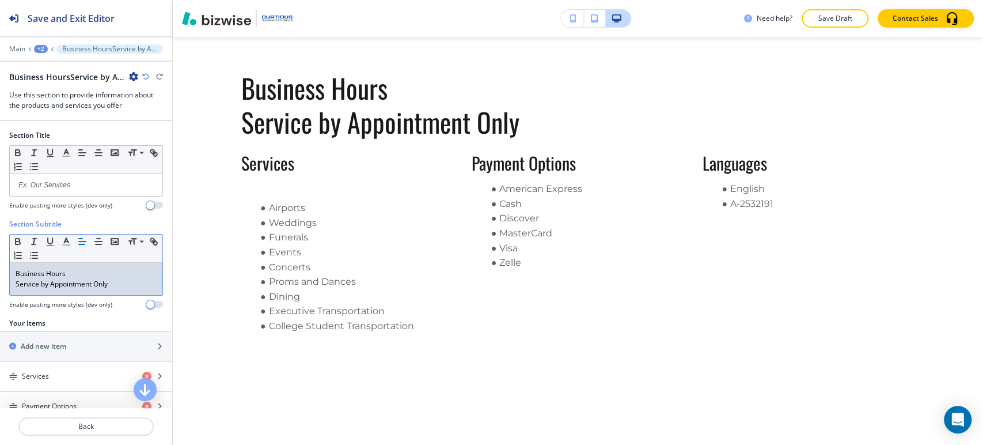
click at [104, 283] on p "Service by Appointment Only" at bounding box center [86, 284] width 141 height 10
drag, startPoint x: 116, startPoint y: 284, endPoint x: 9, endPoint y: 284, distance: 107.2
click at [9, 284] on div "Small Normal Large Huge Business Hours Service by Appointment Only" at bounding box center [86, 265] width 154 height 62
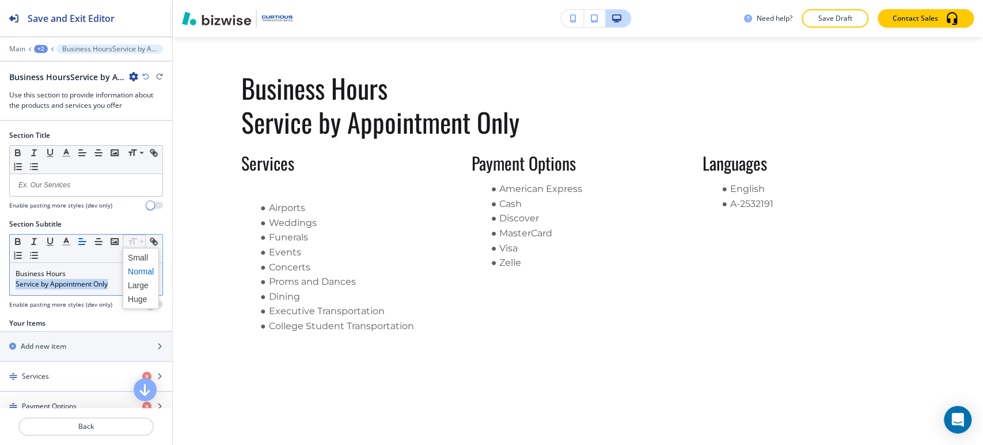
click at [137, 246] on div at bounding box center [134, 241] width 23 height 14
click at [137, 240] on icon at bounding box center [142, 241] width 14 height 10
click at [139, 255] on span at bounding box center [141, 258] width 26 height 14
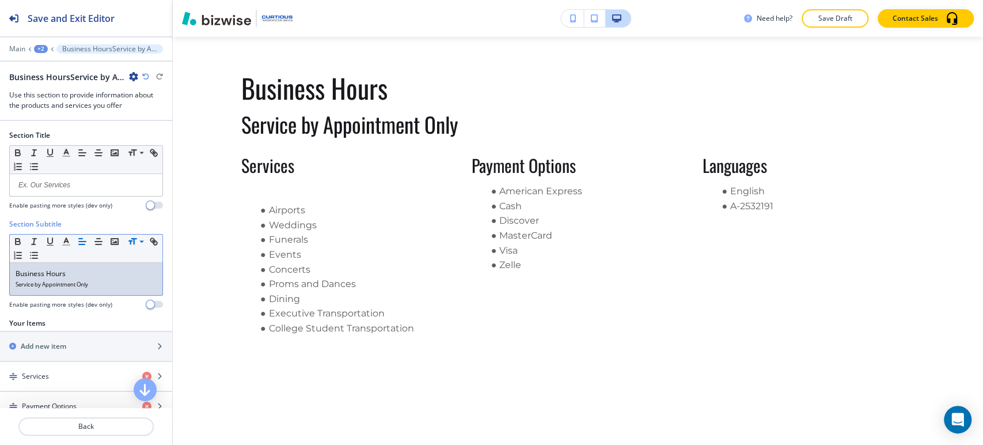
click at [89, 271] on p "Business Hours" at bounding box center [86, 273] width 141 height 10
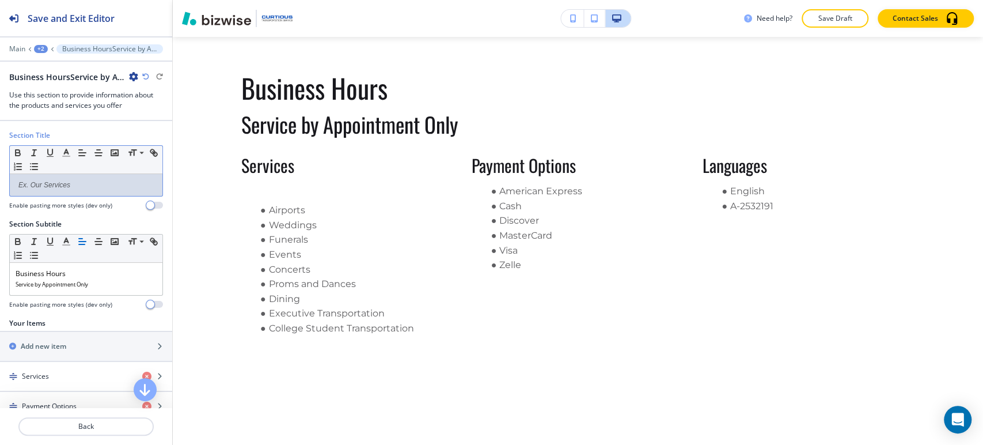
click at [94, 191] on div at bounding box center [86, 185] width 153 height 22
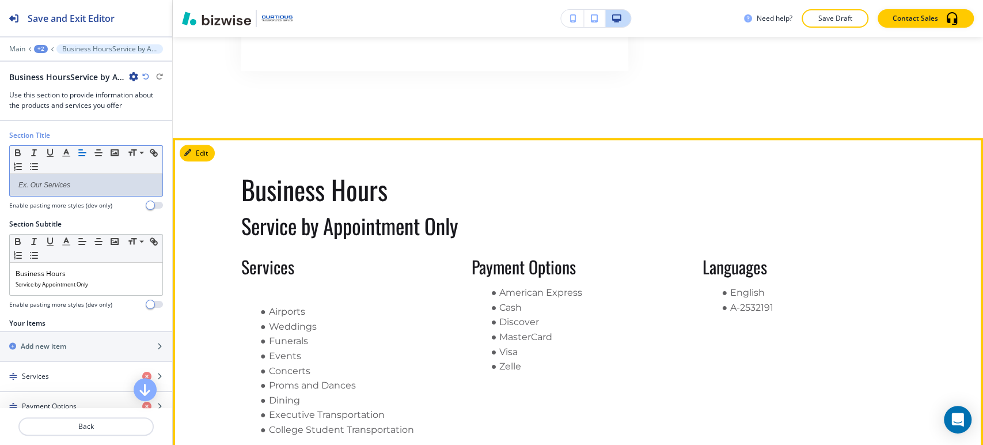
scroll to position [792, 0]
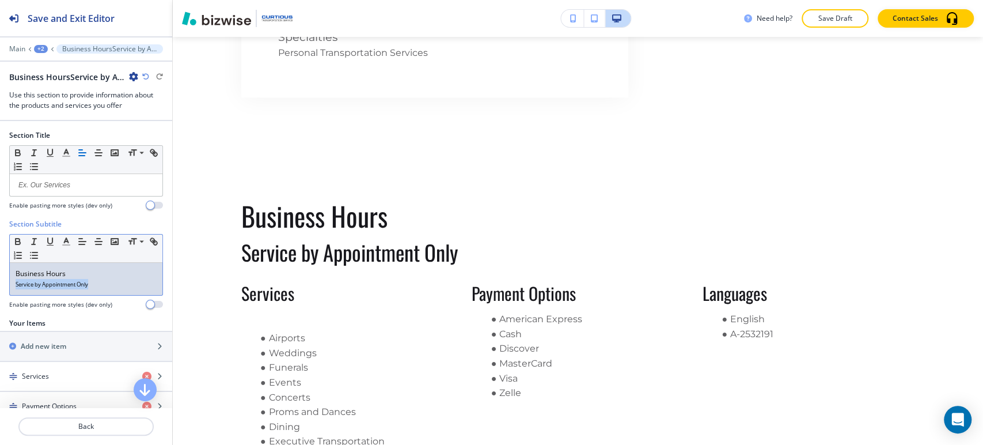
drag, startPoint x: 108, startPoint y: 283, endPoint x: 9, endPoint y: 285, distance: 99.1
click at [9, 285] on div "Small Normal Large Huge Business Hours Service by Appointment Only" at bounding box center [86, 265] width 154 height 62
click at [93, 188] on p at bounding box center [86, 185] width 141 height 10
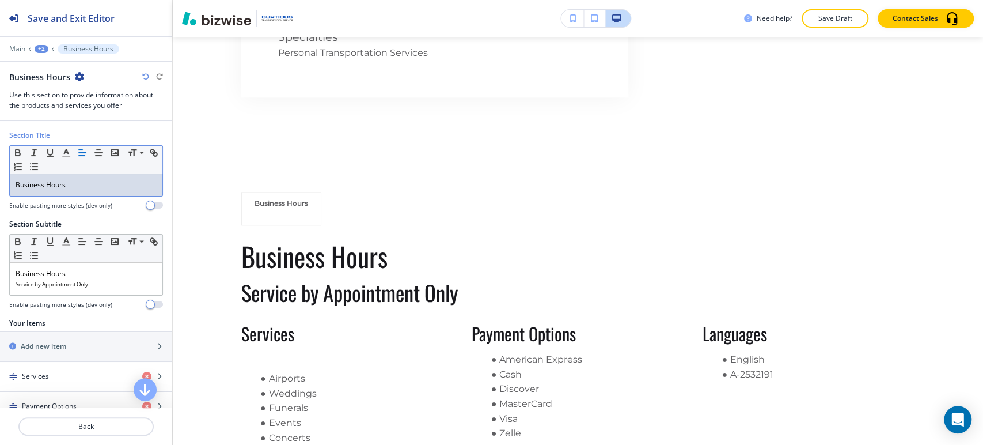
scroll to position [0, 0]
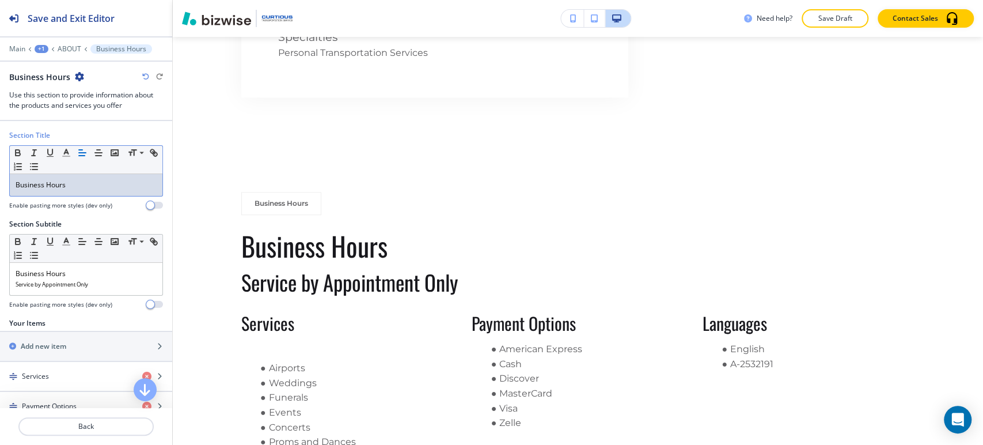
drag, startPoint x: 96, startPoint y: 182, endPoint x: 2, endPoint y: 191, distance: 93.7
click at [2, 191] on div "Section Title Small Normal Large Huge Business Hours Enable pasting more styles…" at bounding box center [86, 174] width 172 height 89
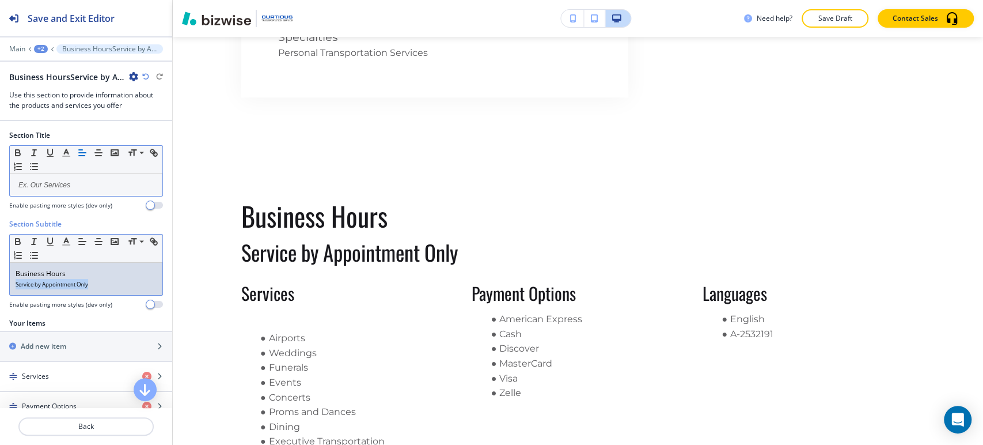
drag, startPoint x: 77, startPoint y: 284, endPoint x: 10, endPoint y: 284, distance: 66.8
click at [11, 285] on div "Business Hours Service by Appointment Only" at bounding box center [86, 279] width 153 height 32
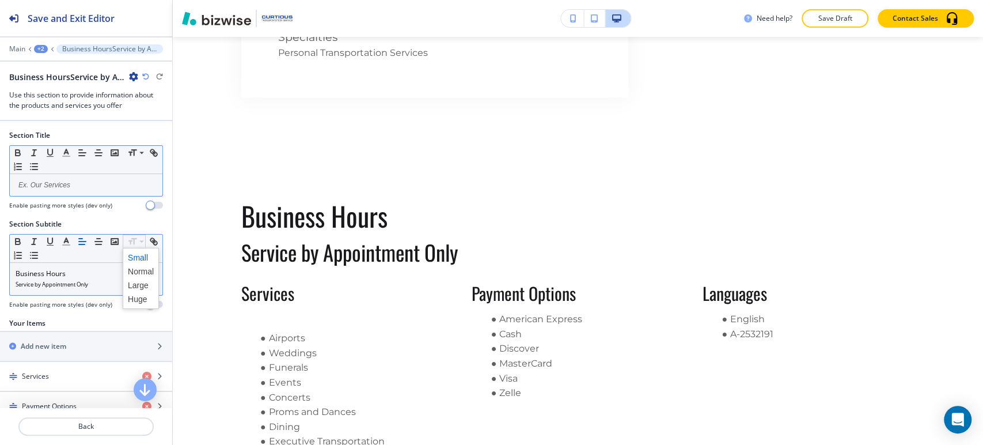
click at [135, 258] on span at bounding box center [141, 258] width 26 height 14
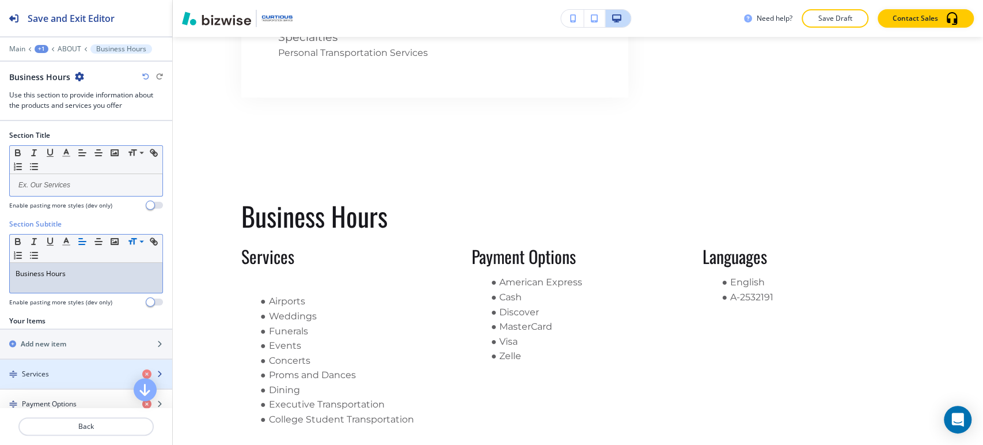
click at [66, 367] on div "button" at bounding box center [86, 363] width 172 height 9
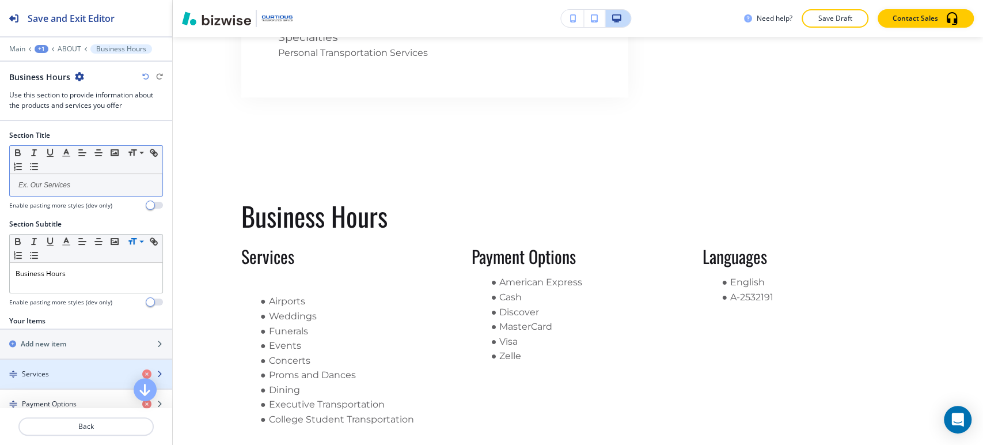
click at [66, 369] on div "Services" at bounding box center [66, 374] width 133 height 10
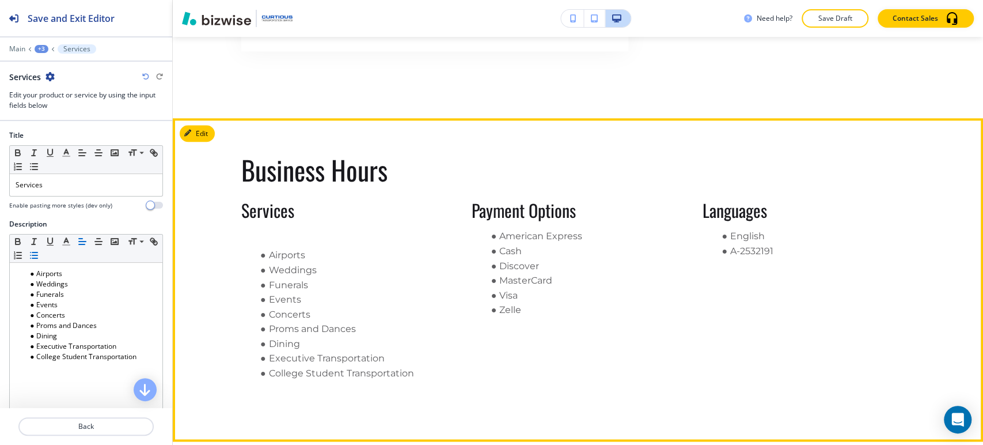
scroll to position [811, 0]
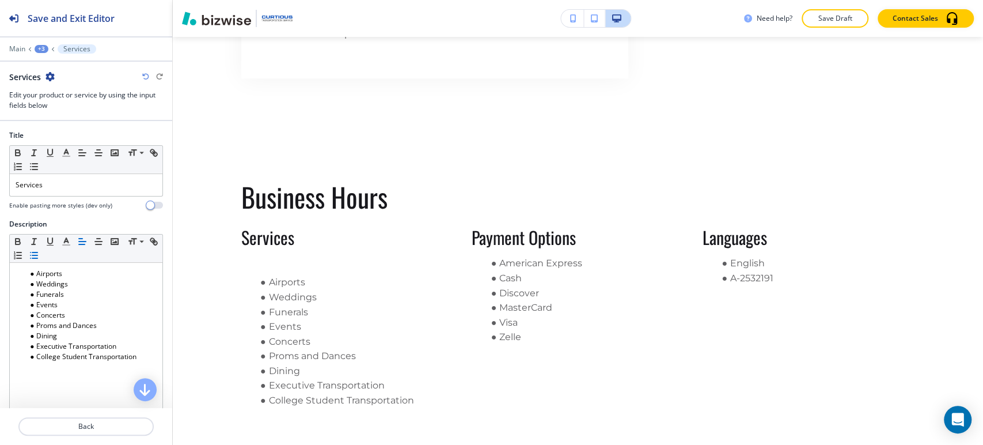
click at [37, 51] on div "+3" at bounding box center [42, 49] width 14 height 8
click at [57, 107] on p "Business Hours" at bounding box center [71, 108] width 59 height 10
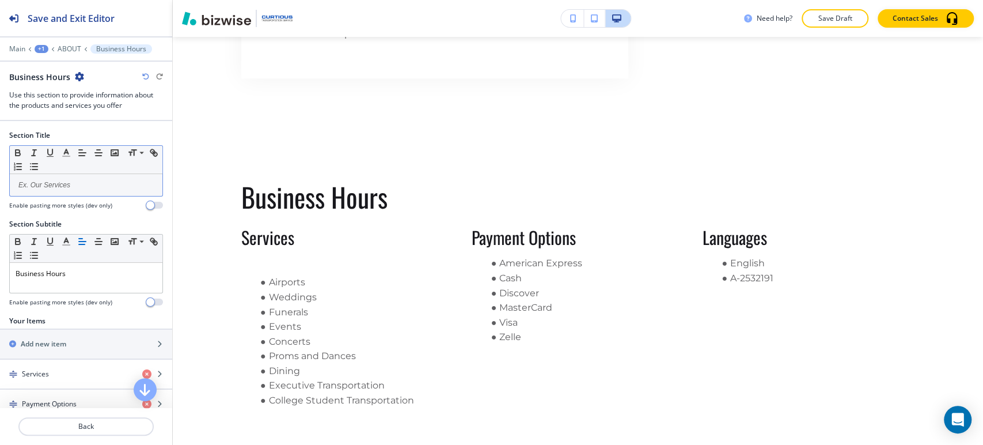
scroll to position [919, 0]
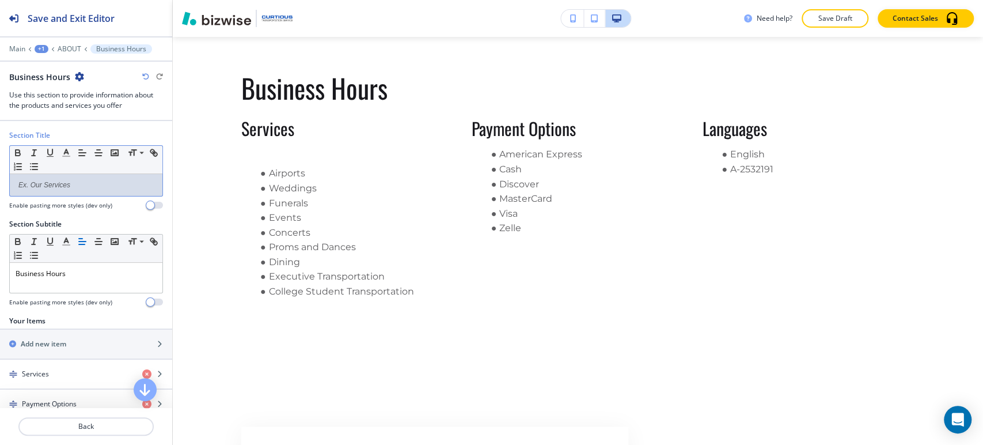
click at [66, 186] on p at bounding box center [86, 185] width 141 height 10
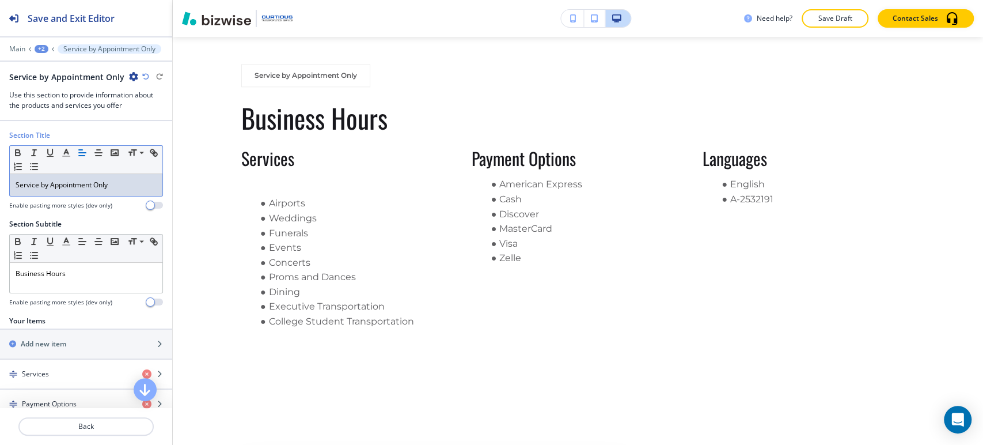
click at [131, 184] on p "Service by Appointment Only" at bounding box center [86, 185] width 141 height 10
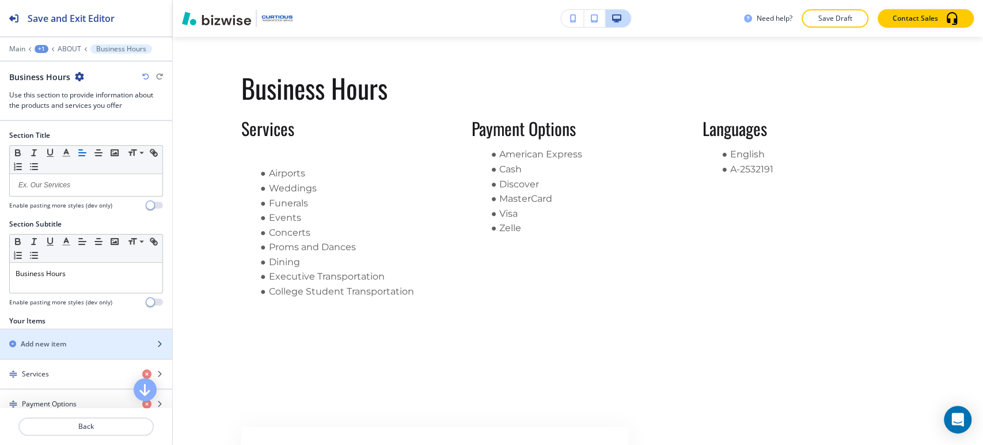
click at [87, 334] on div "button" at bounding box center [86, 334] width 172 height 9
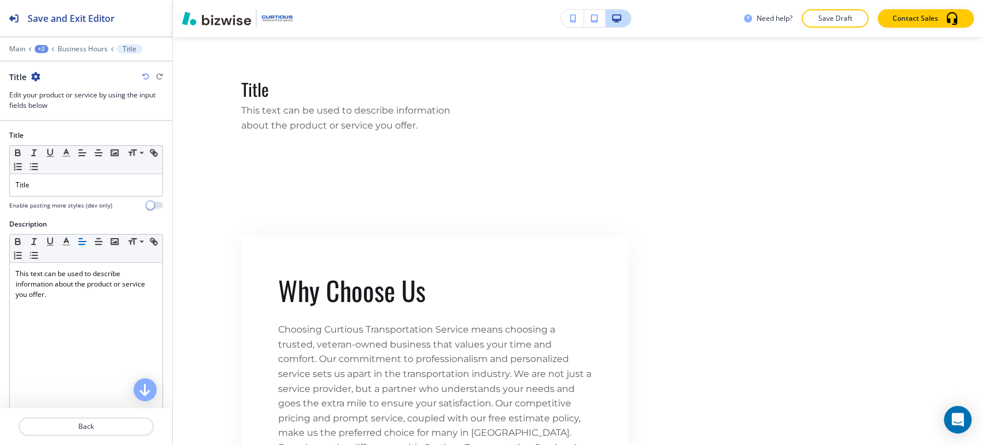
scroll to position [1252, 0]
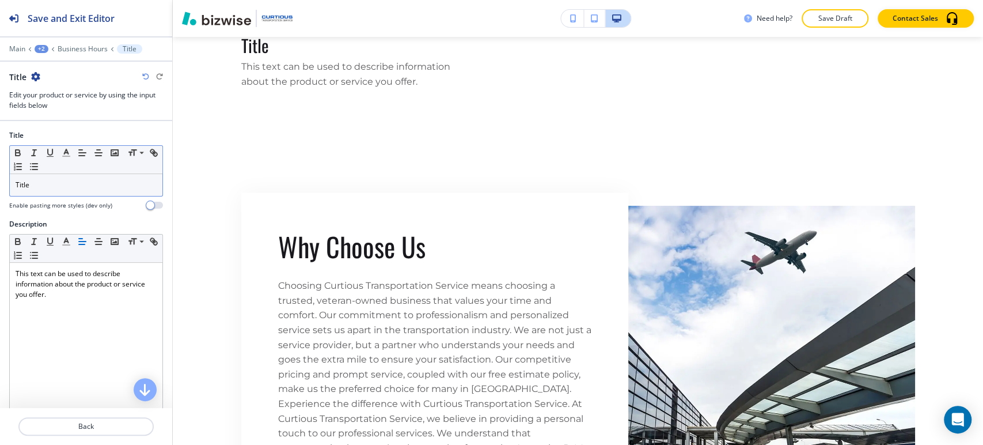
click at [63, 190] on div "Title" at bounding box center [86, 185] width 153 height 22
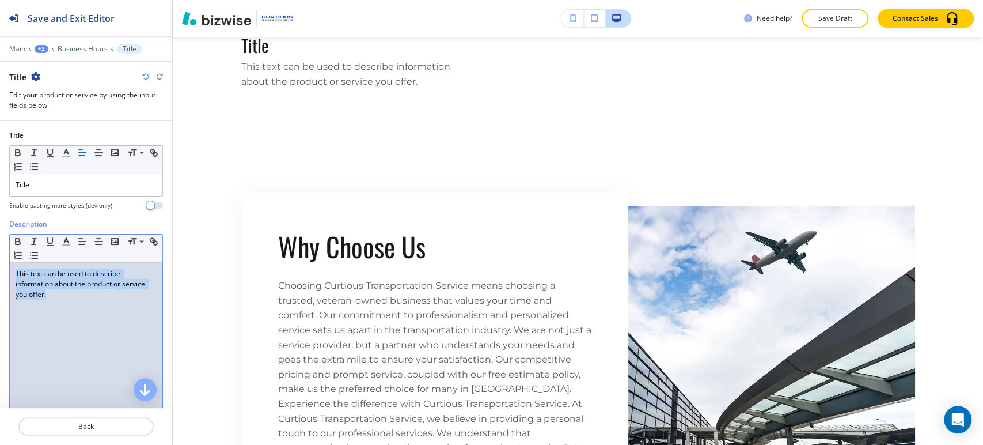
drag, startPoint x: 61, startPoint y: 311, endPoint x: 10, endPoint y: 271, distance: 64.9
click at [10, 271] on div "This text can be used to describe information about the product or service you …" at bounding box center [86, 338] width 153 height 150
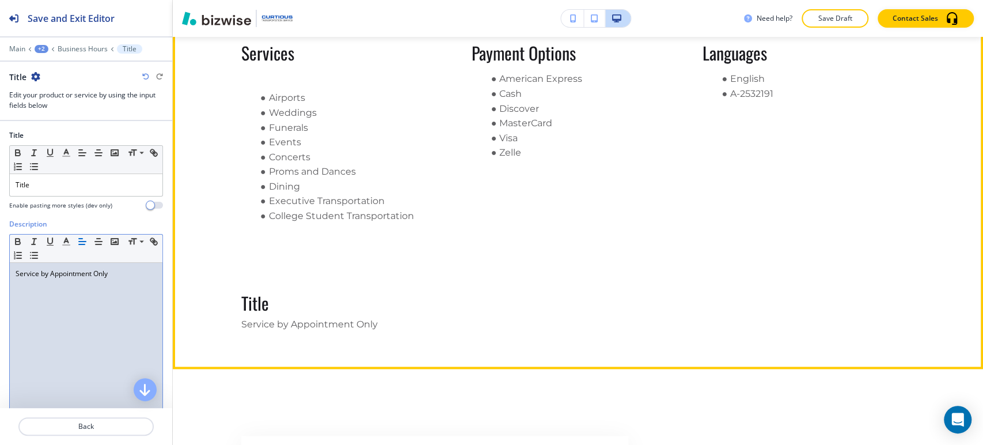
scroll to position [932, 0]
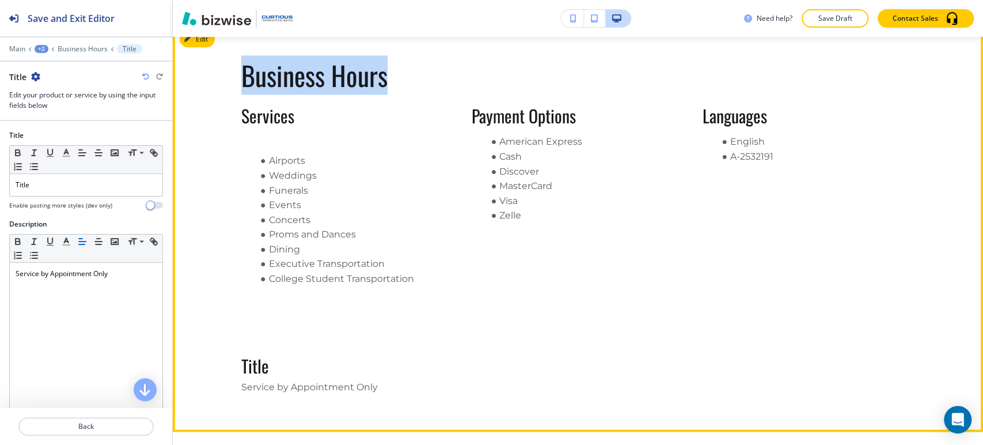
drag, startPoint x: 226, startPoint y: 90, endPoint x: 403, endPoint y: 80, distance: 177.2
click at [403, 80] on div "Business Hours Services Airports Weddings Funerals Events Concerts Proms and Da…" at bounding box center [578, 227] width 811 height 353
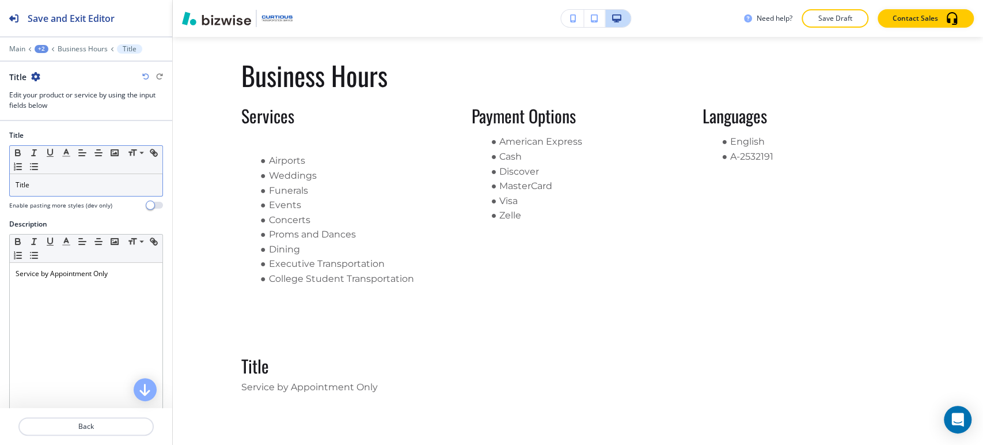
click at [101, 191] on div "Title" at bounding box center [86, 185] width 153 height 22
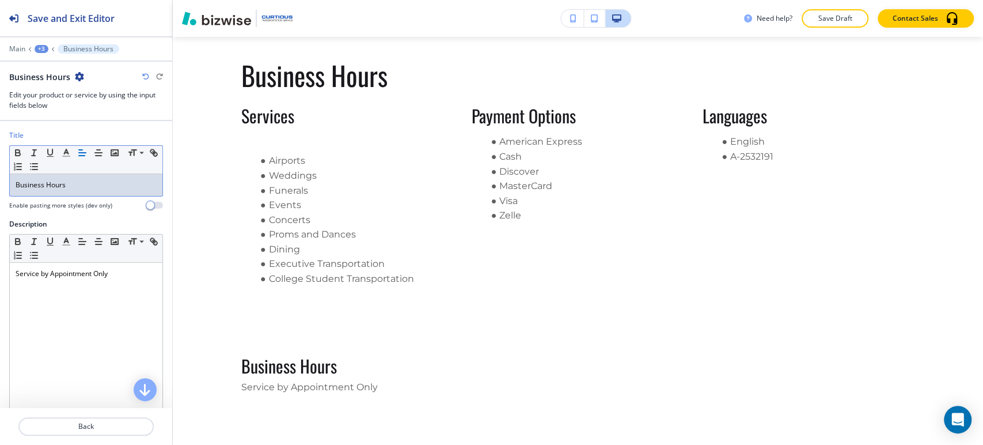
click at [36, 46] on div "+3" at bounding box center [42, 49] width 14 height 8
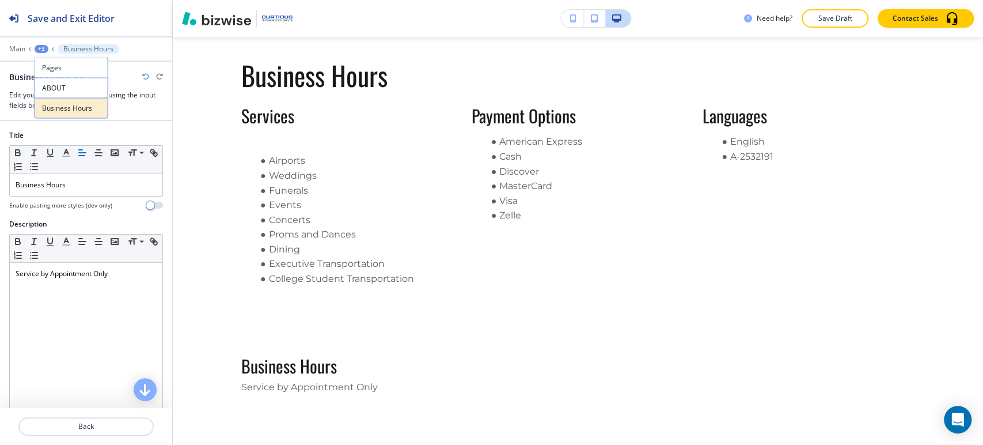
click at [62, 109] on p "Business Hours" at bounding box center [71, 108] width 59 height 10
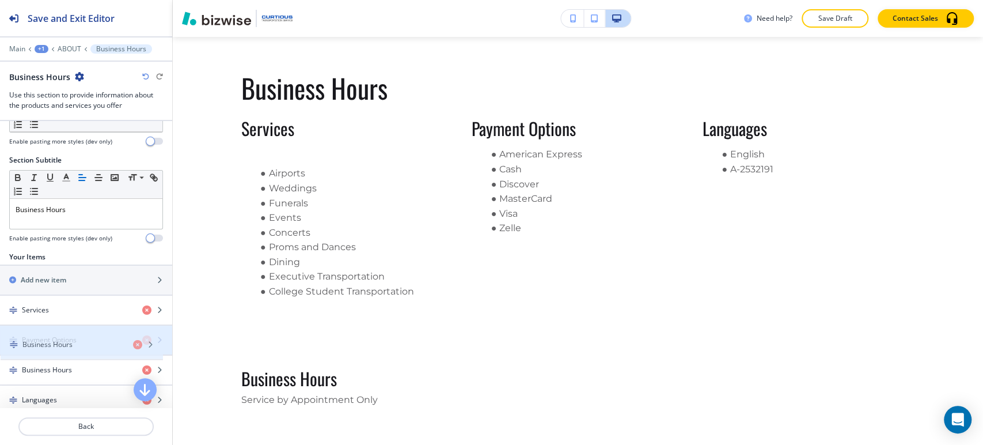
scroll to position [75, 0]
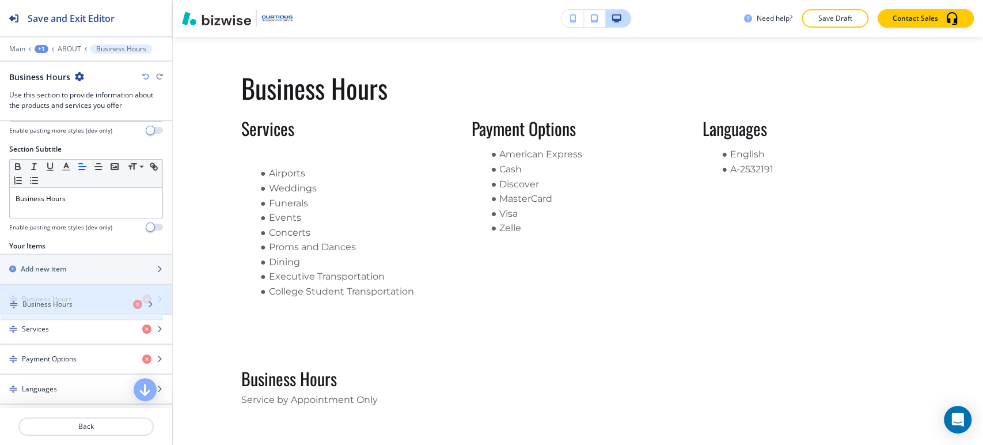
drag, startPoint x: 62, startPoint y: 396, endPoint x: 62, endPoint y: 303, distance: 92.8
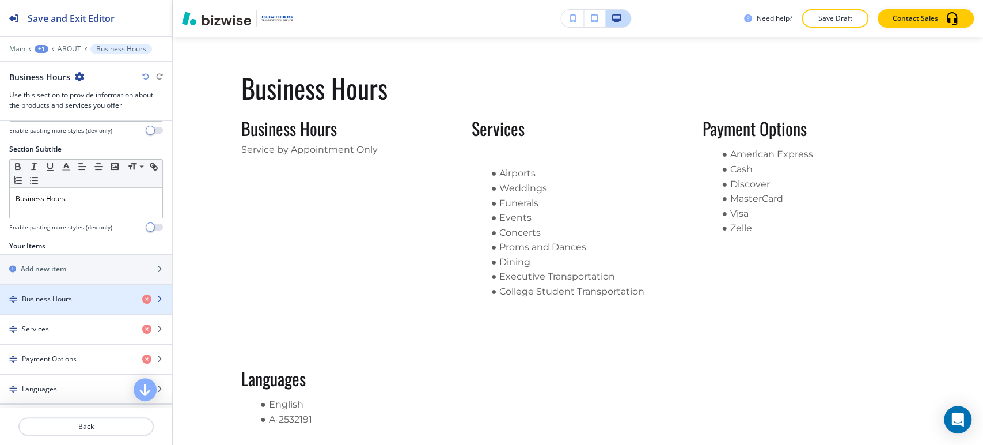
scroll to position [11, 0]
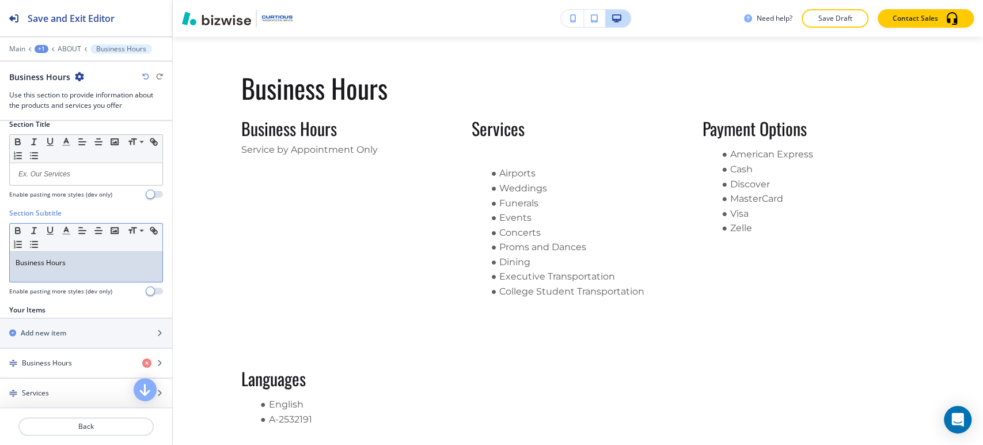
click at [82, 260] on p "Business Hours" at bounding box center [86, 263] width 141 height 10
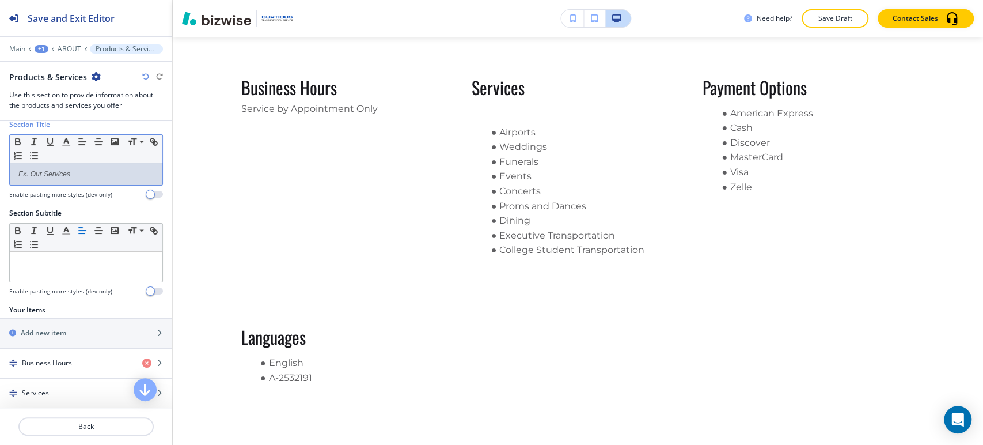
click at [98, 177] on p at bounding box center [86, 174] width 141 height 10
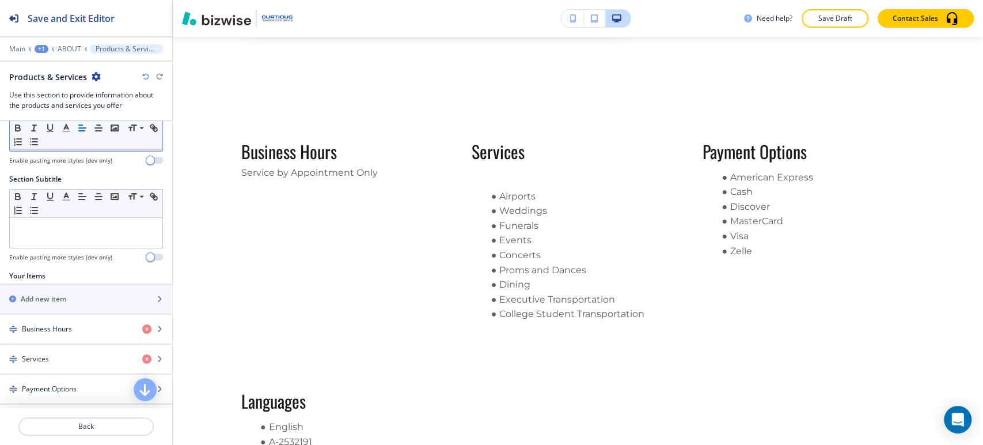
scroll to position [131, 0]
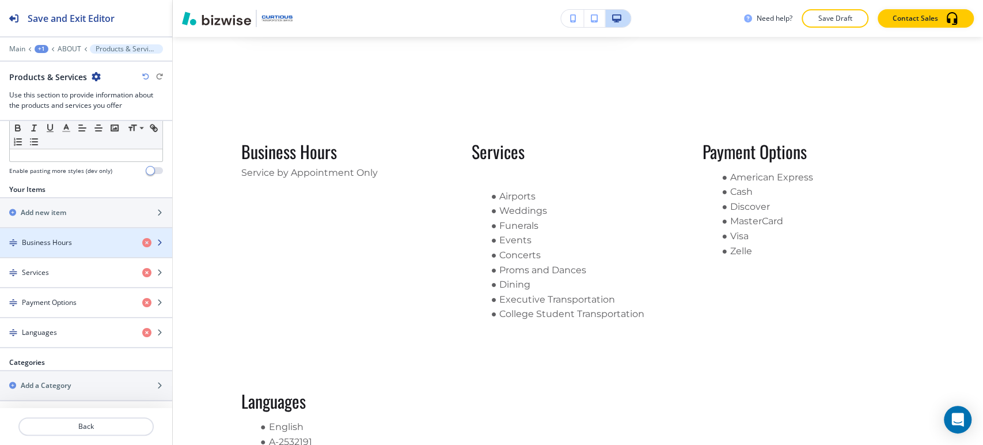
click at [85, 248] on div "button" at bounding box center [86, 252] width 172 height 9
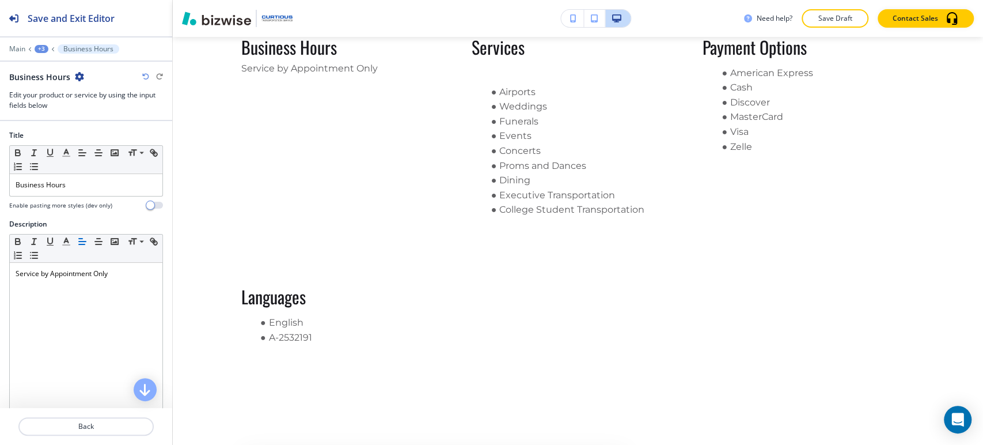
scroll to position [961, 0]
click at [40, 50] on div "+3" at bounding box center [42, 49] width 14 height 8
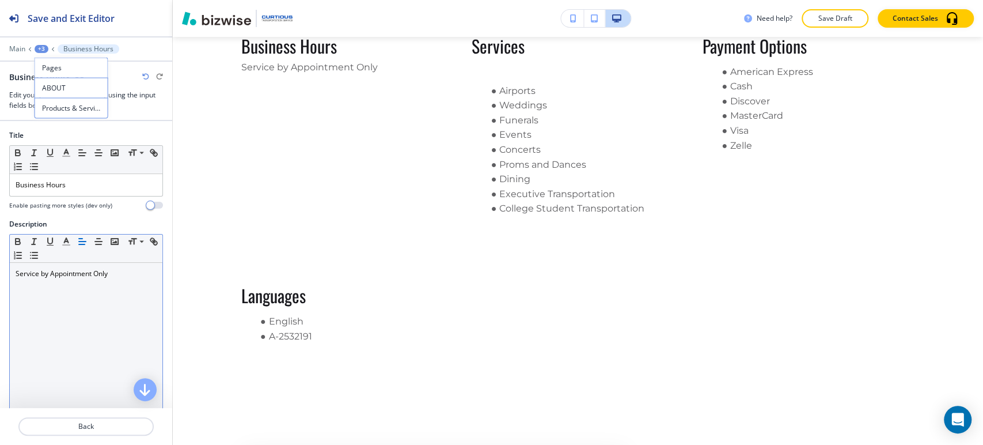
click at [94, 306] on div "Service by Appointment Only" at bounding box center [86, 338] width 153 height 150
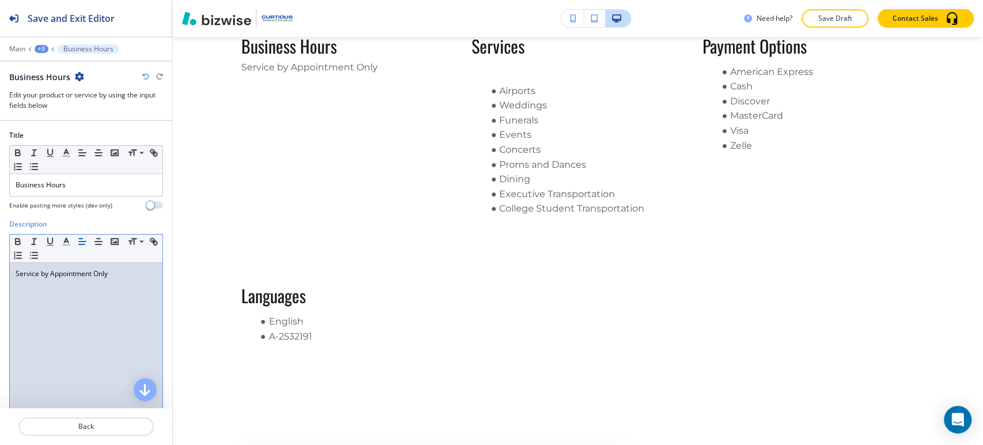
click at [127, 282] on div "Service by Appointment Only" at bounding box center [86, 338] width 153 height 150
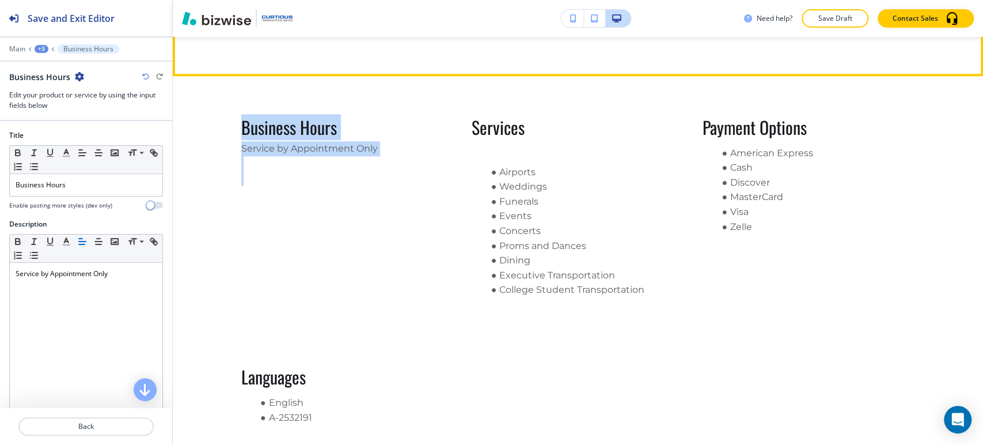
scroll to position [875, 0]
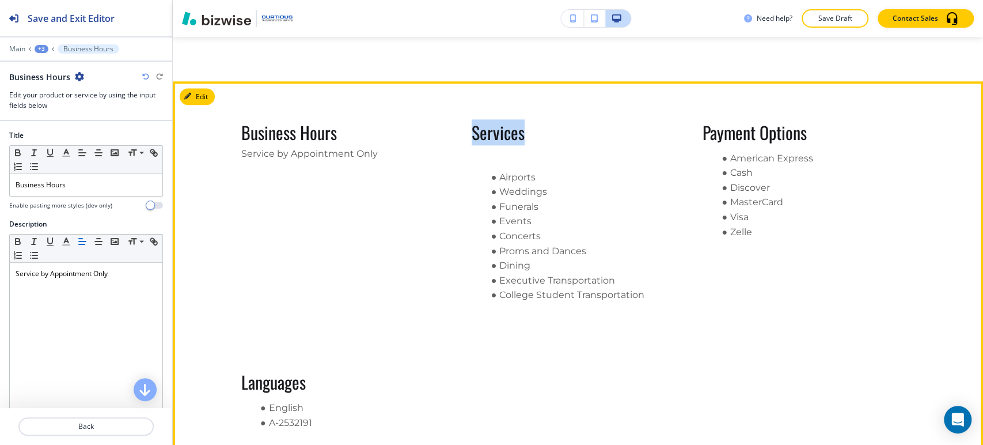
drag, startPoint x: 461, startPoint y: 44, endPoint x: 524, endPoint y: 126, distance: 103.1
click at [524, 126] on div "Business Hours Service by Appointment Only Services Airports Weddings Funerals …" at bounding box center [578, 281] width 674 height 317
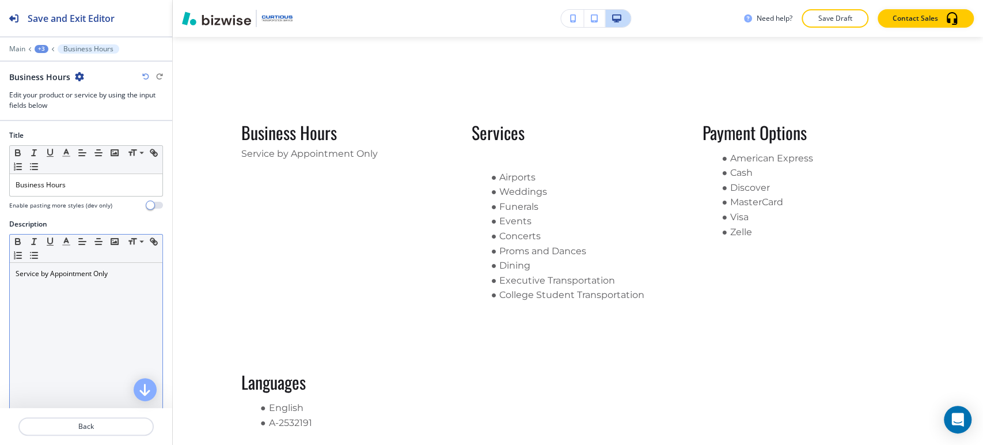
click at [39, 304] on div "Service by Appointment Only" at bounding box center [86, 338] width 153 height 150
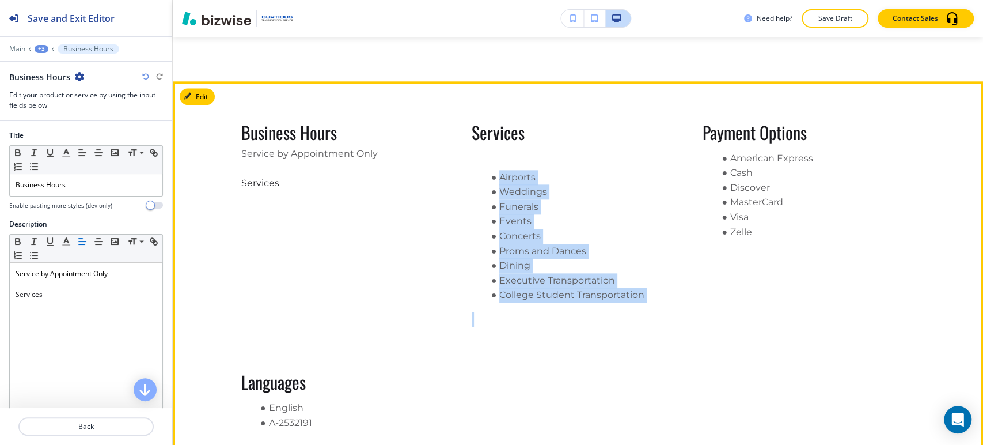
drag, startPoint x: 495, startPoint y: 171, endPoint x: 646, endPoint y: 304, distance: 201.2
click at [646, 304] on p "Airports Weddings Funerals Events Concerts Proms and Dances Dining Executive Tr…" at bounding box center [578, 248] width 213 height 157
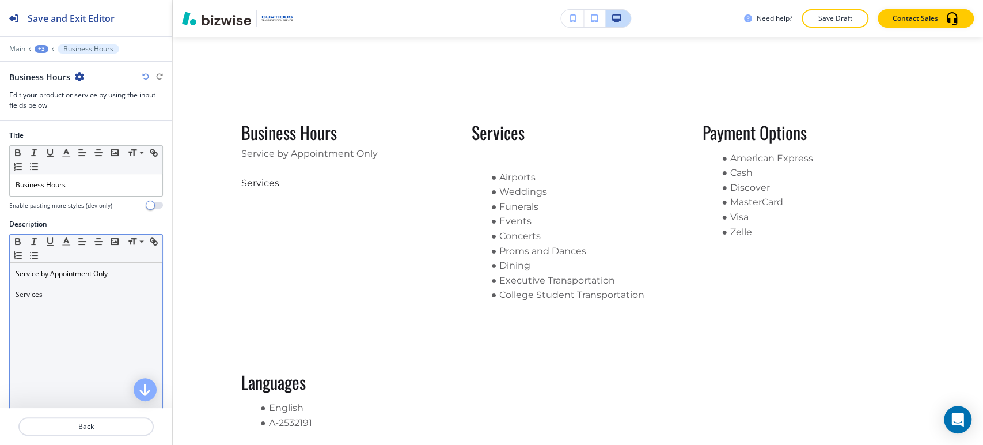
click at [66, 294] on p "Services" at bounding box center [86, 294] width 141 height 10
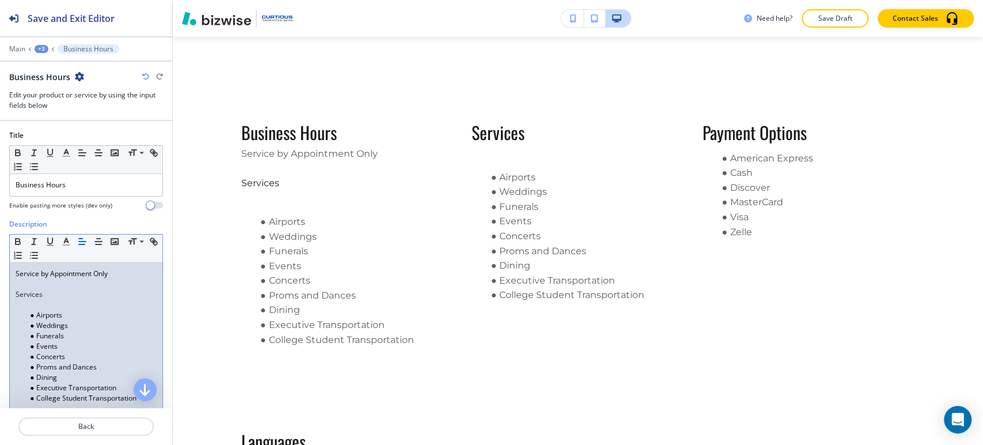
scroll to position [0, 0]
drag, startPoint x: 45, startPoint y: 295, endPoint x: 9, endPoint y: 287, distance: 36.5
click at [6, 294] on div "Description Small Normal Large Huge Service by Appointment Only Services ﻿Airpo…" at bounding box center [86, 331] width 172 height 224
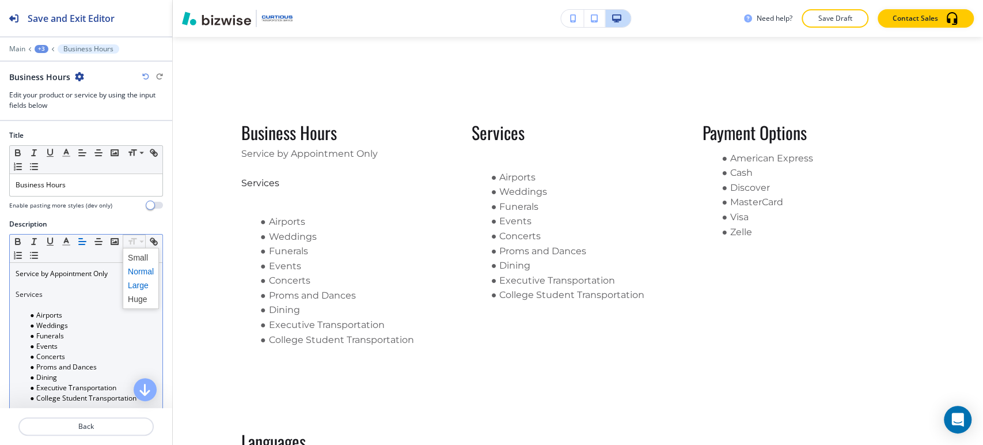
click at [140, 288] on span at bounding box center [141, 285] width 26 height 14
click at [138, 301] on span at bounding box center [141, 299] width 26 height 14
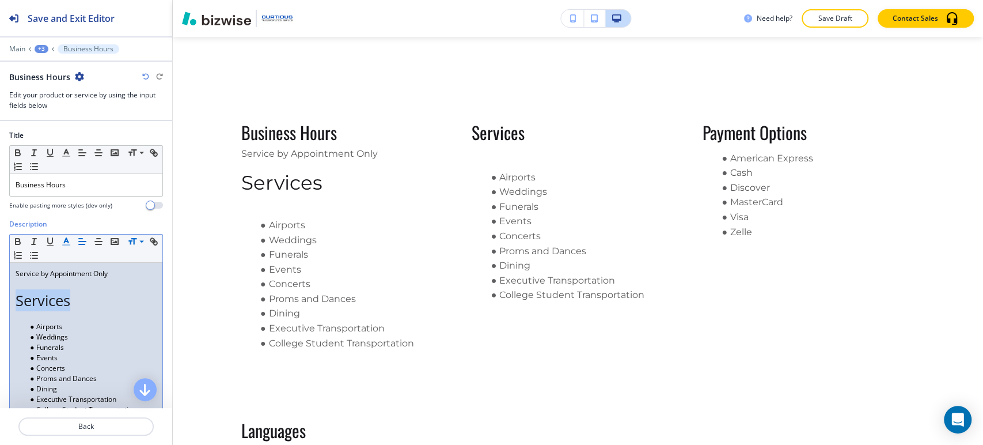
click at [70, 242] on icon "button" at bounding box center [66, 241] width 10 height 10
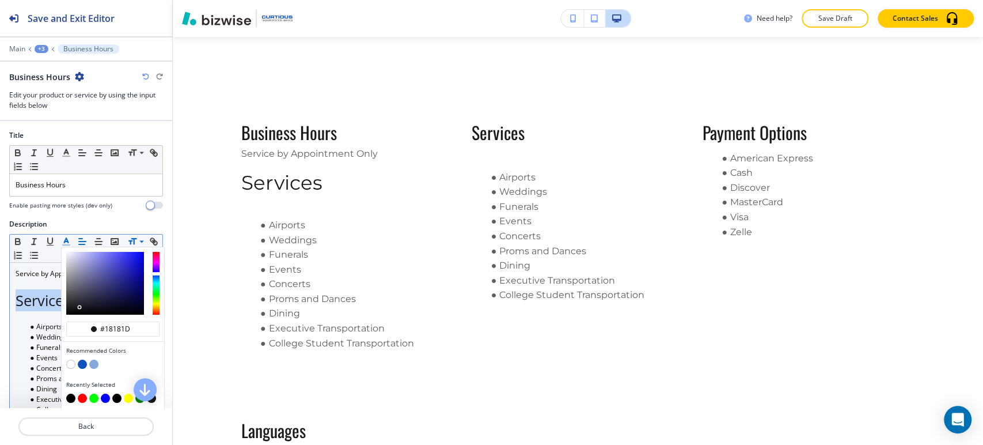
click at [70, 395] on button "button" at bounding box center [70, 397] width 9 height 9
type input "#000000"
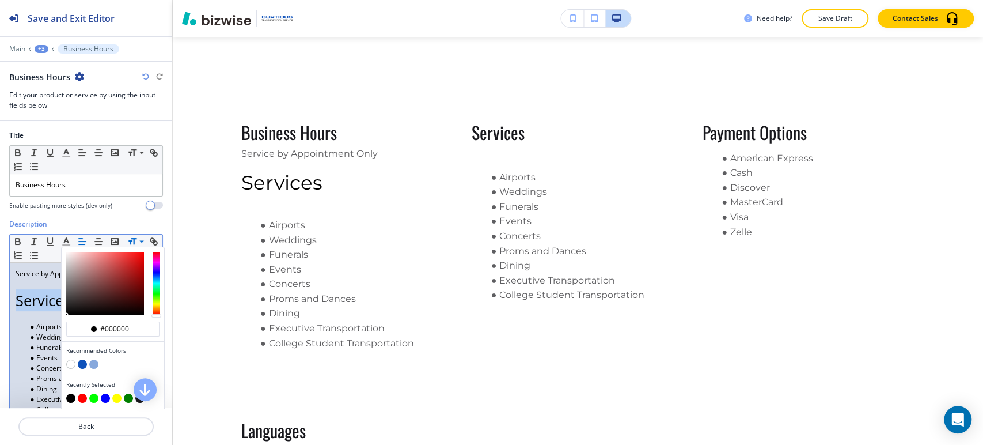
click at [44, 303] on span "Services" at bounding box center [43, 300] width 55 height 20
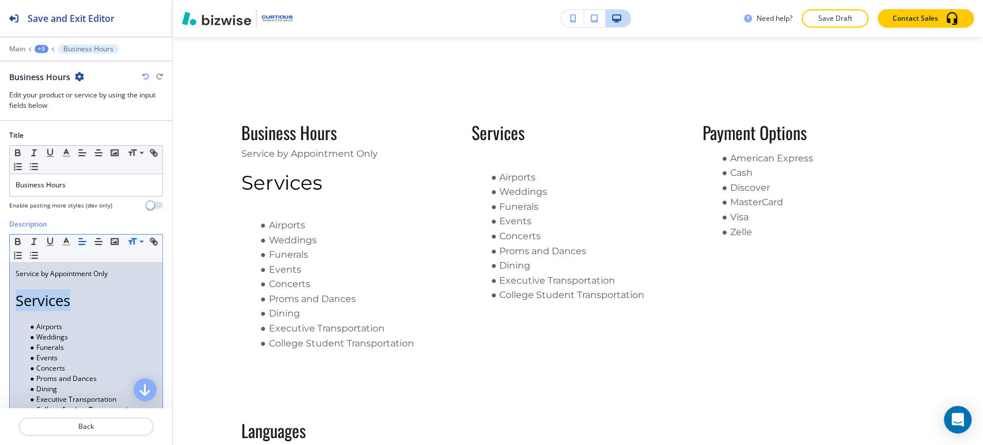
drag, startPoint x: 75, startPoint y: 303, endPoint x: 8, endPoint y: 289, distance: 68.2
click at [8, 297] on div "Description Small Normal Large Huge Service by Appointment Only Services ﻿Airpo…" at bounding box center [86, 336] width 172 height 235
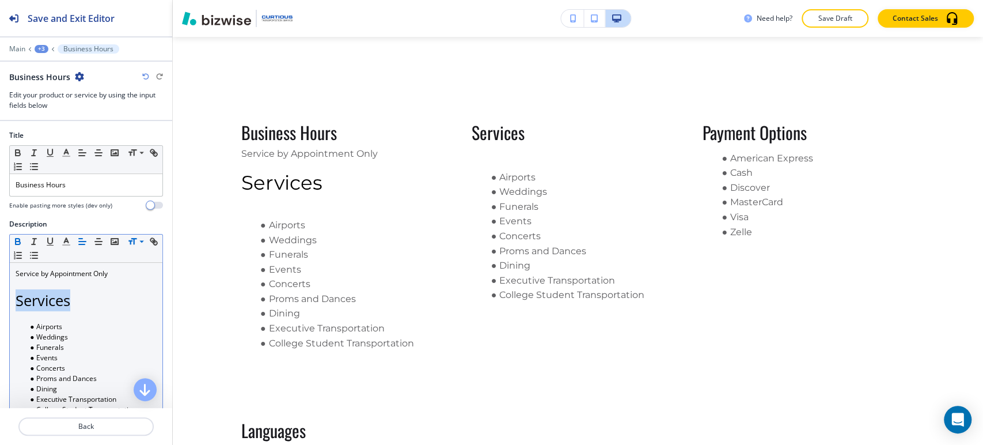
click at [16, 243] on icon "button" at bounding box center [18, 242] width 5 height 3
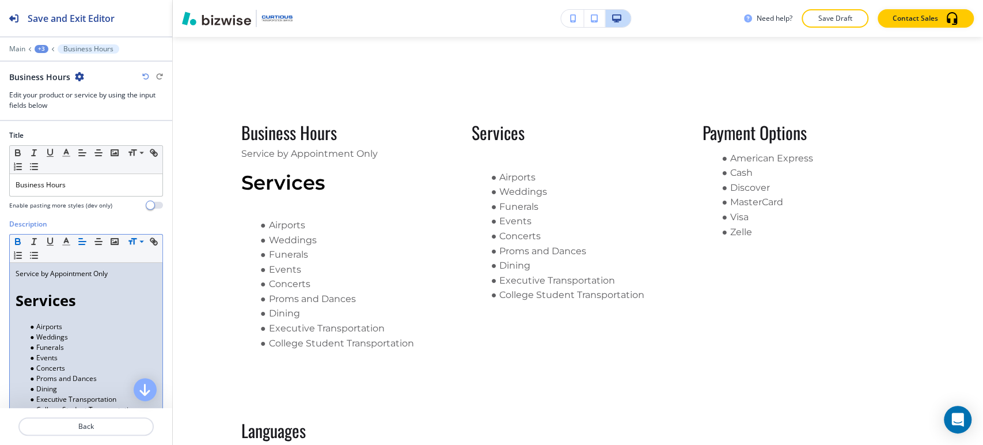
click at [40, 50] on div "+3" at bounding box center [42, 49] width 14 height 8
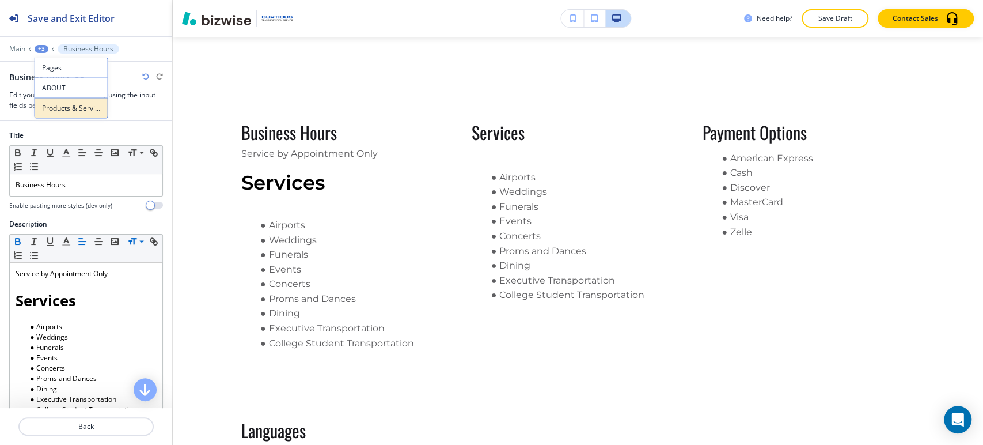
click at [55, 107] on p "Products & Services" at bounding box center [71, 108] width 59 height 10
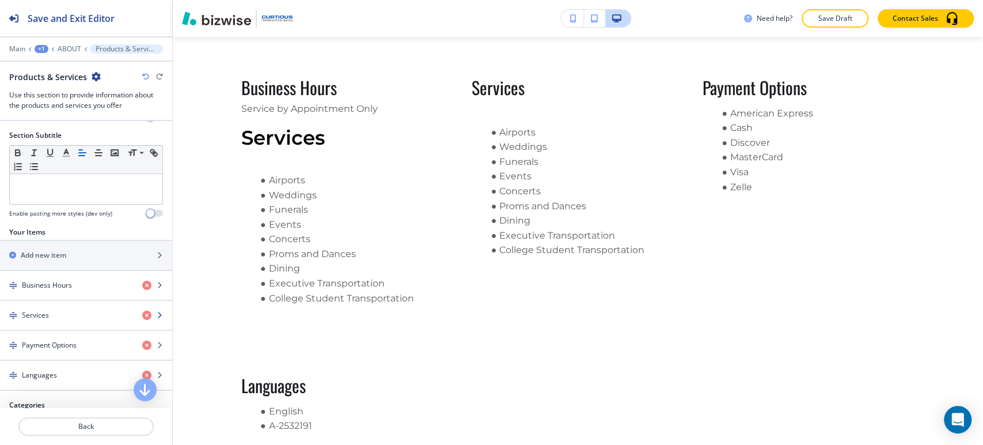
scroll to position [131, 0]
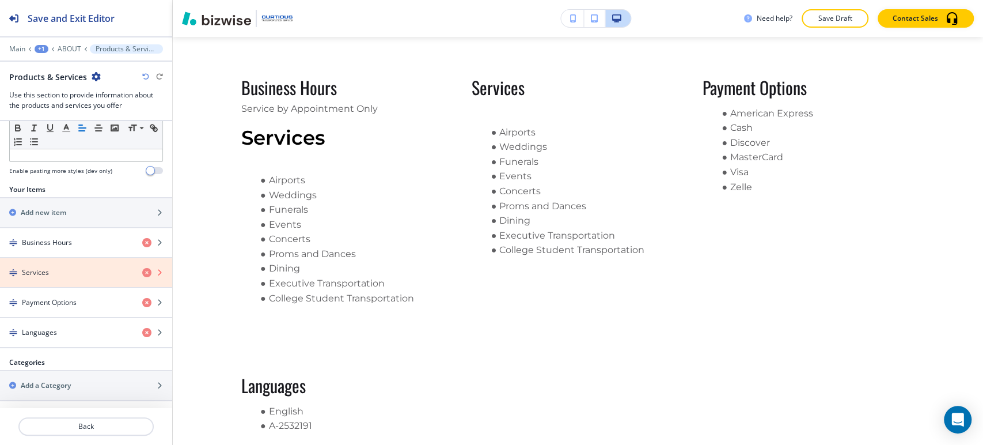
click at [142, 272] on icon "button" at bounding box center [146, 272] width 9 height 9
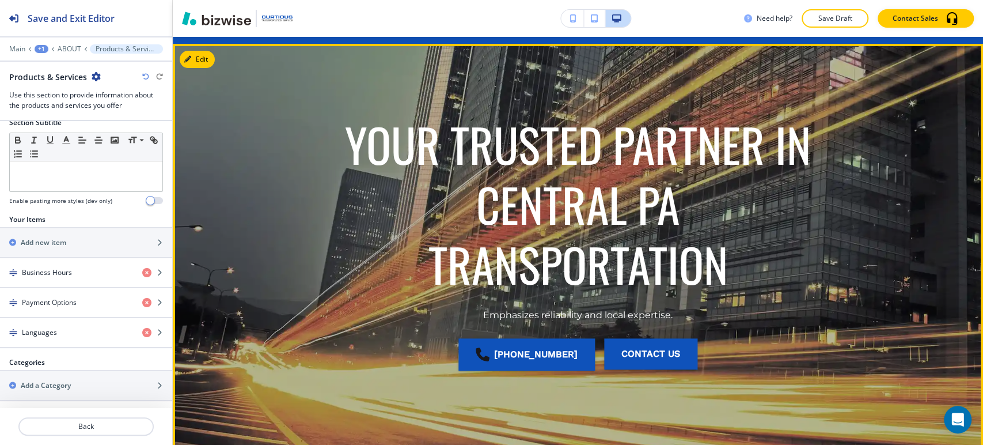
scroll to position [0, 0]
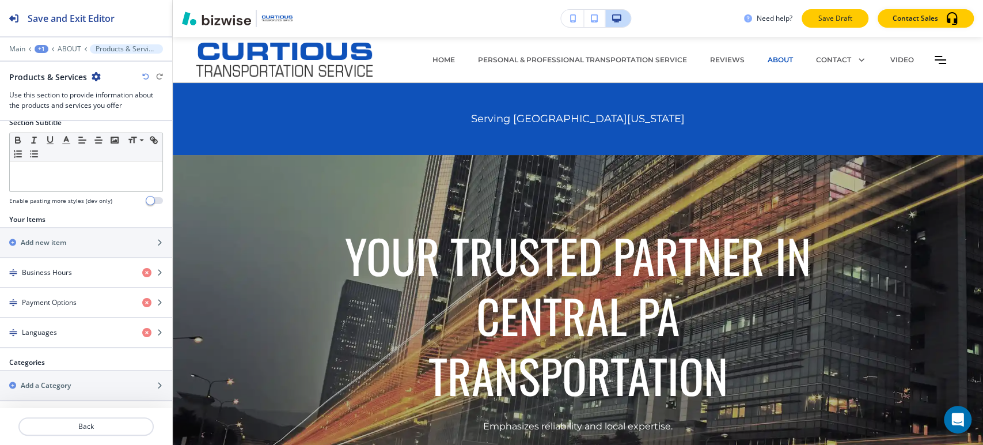
click at [828, 19] on p "Save Draft" at bounding box center [835, 18] width 37 height 10
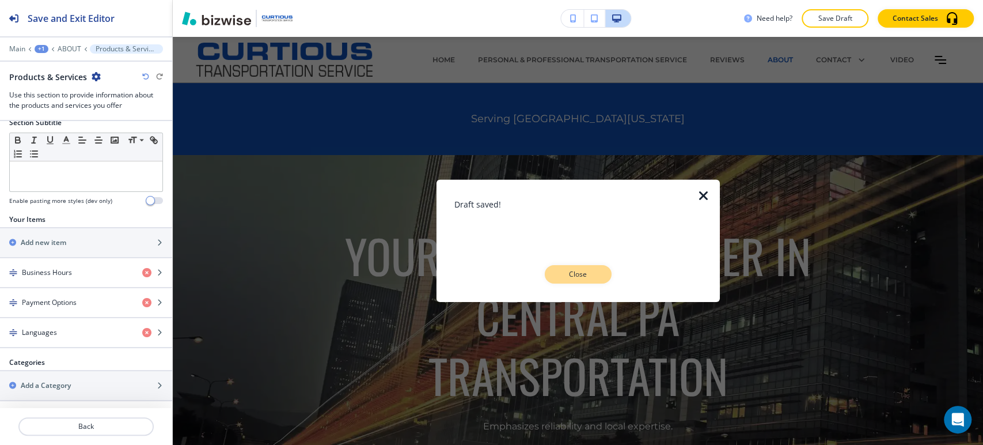
click at [599, 271] on button "Close" at bounding box center [578, 274] width 67 height 18
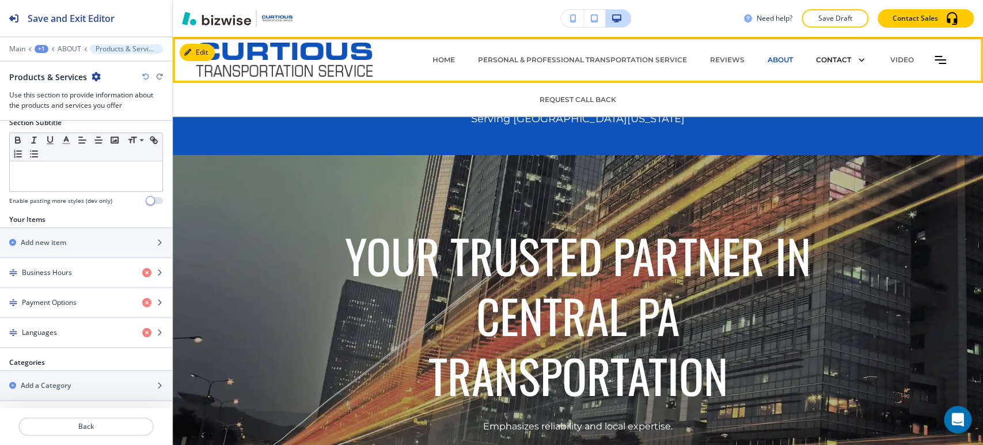
click at [823, 56] on p "CONTACT" at bounding box center [833, 60] width 35 height 10
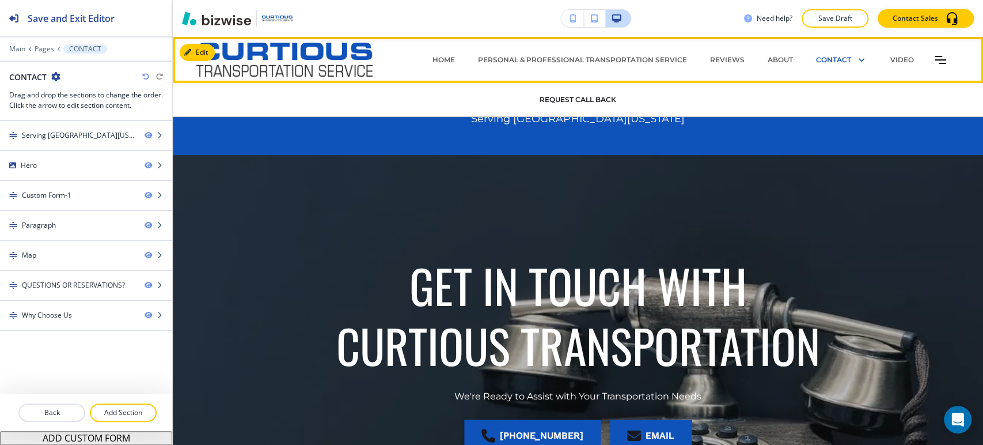
click at [590, 97] on p "REQUEST CALL BACK" at bounding box center [578, 99] width 77 height 10
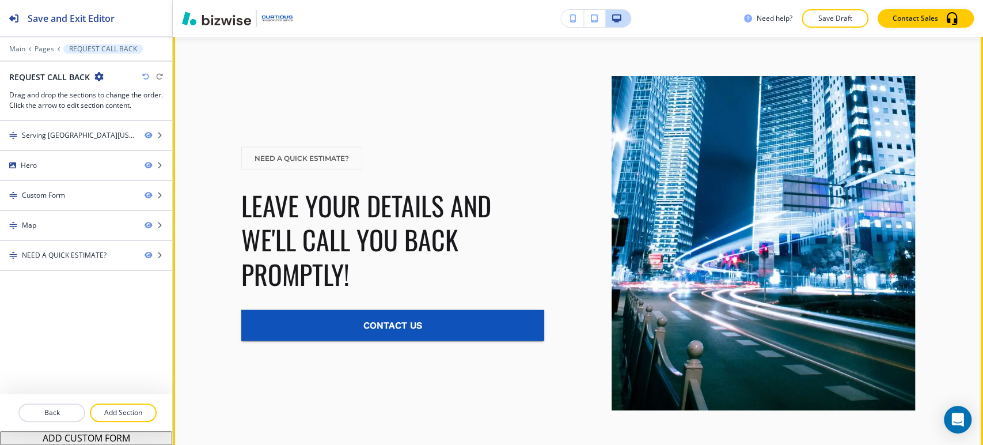
scroll to position [1553, 0]
